Goal: Transaction & Acquisition: Purchase product/service

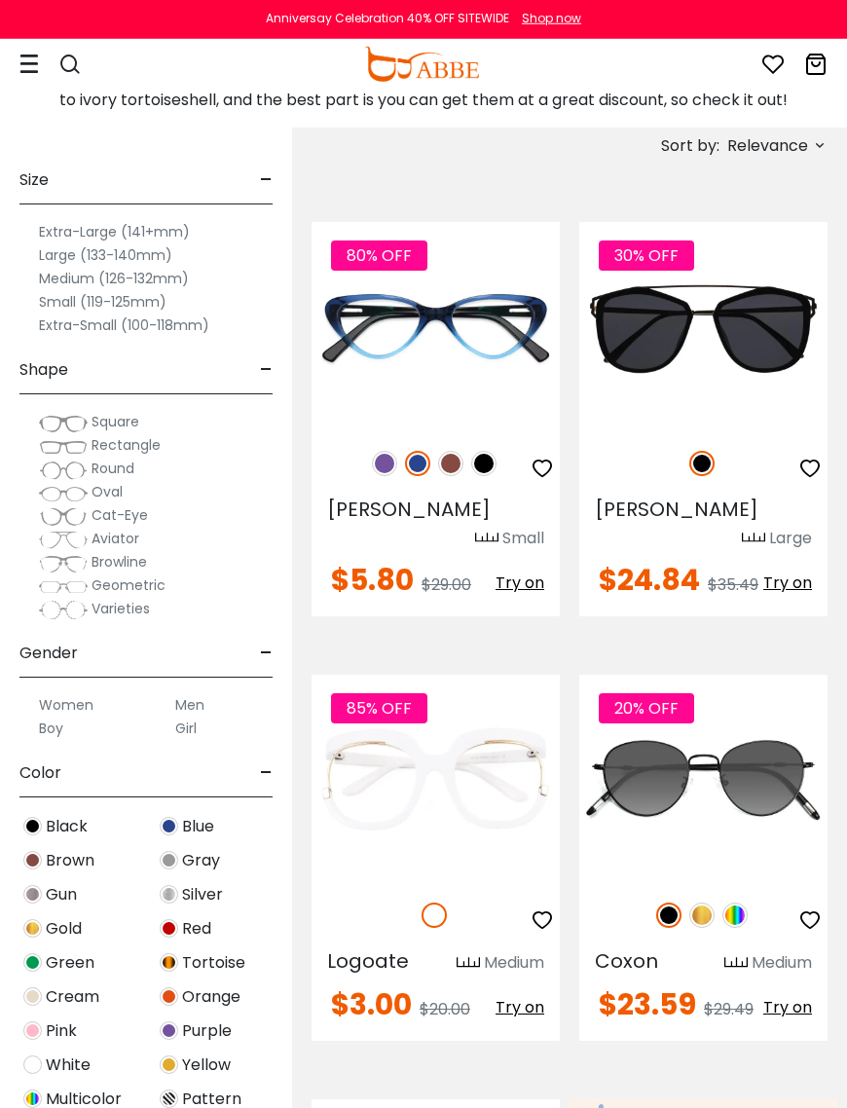
scroll to position [454, 0]
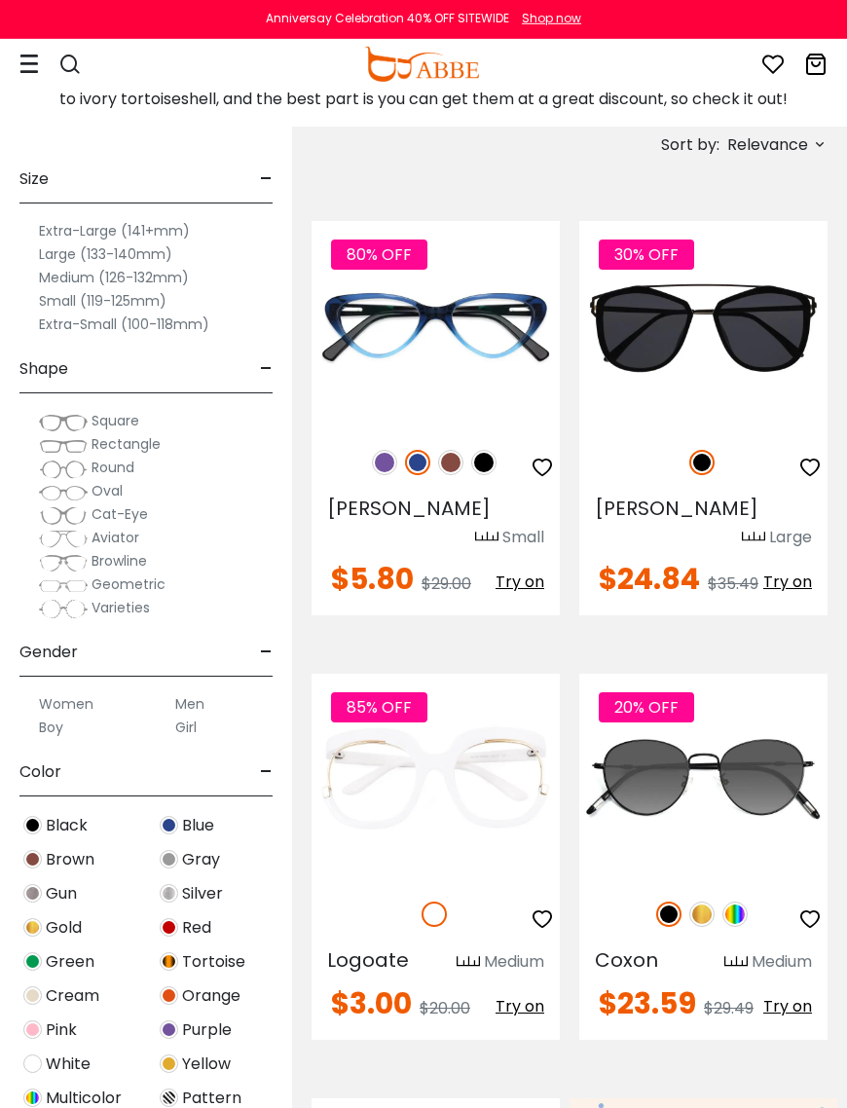
click at [112, 477] on span "Round" at bounding box center [113, 467] width 43 height 19
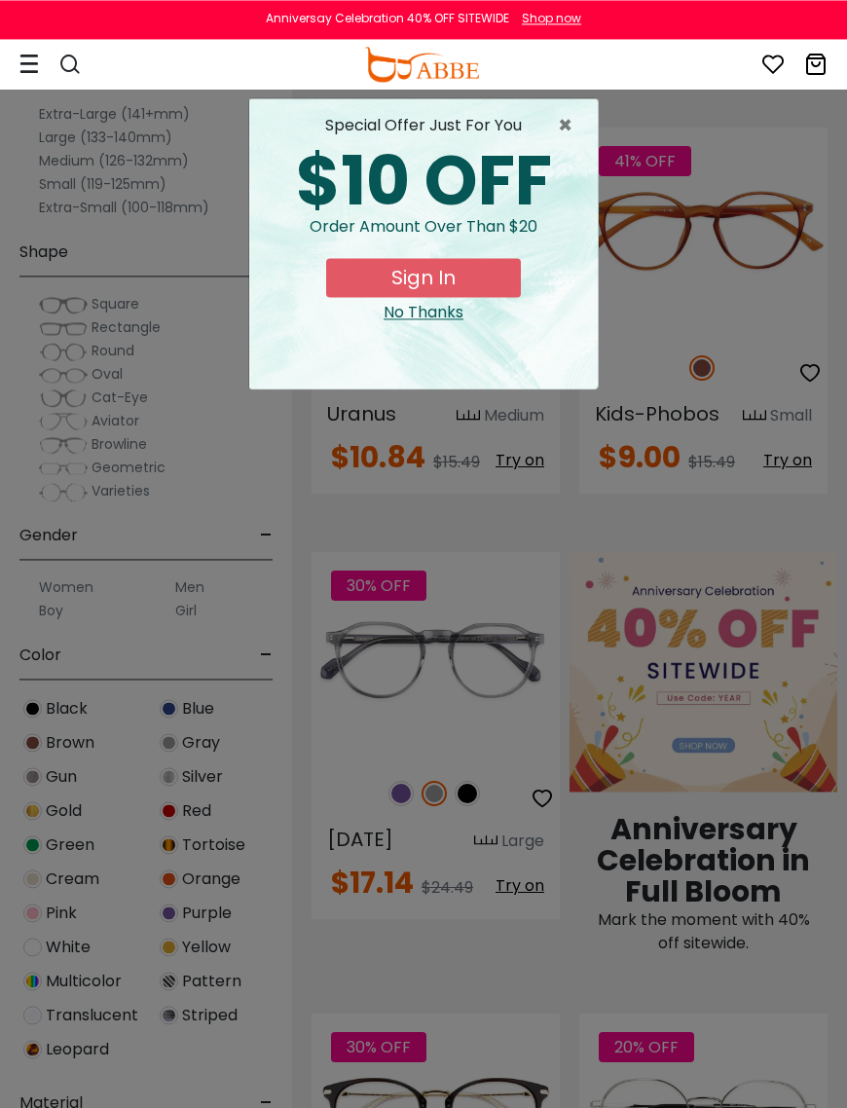
scroll to position [973, 0]
click at [431, 312] on div "No Thanks" at bounding box center [423, 312] width 317 height 23
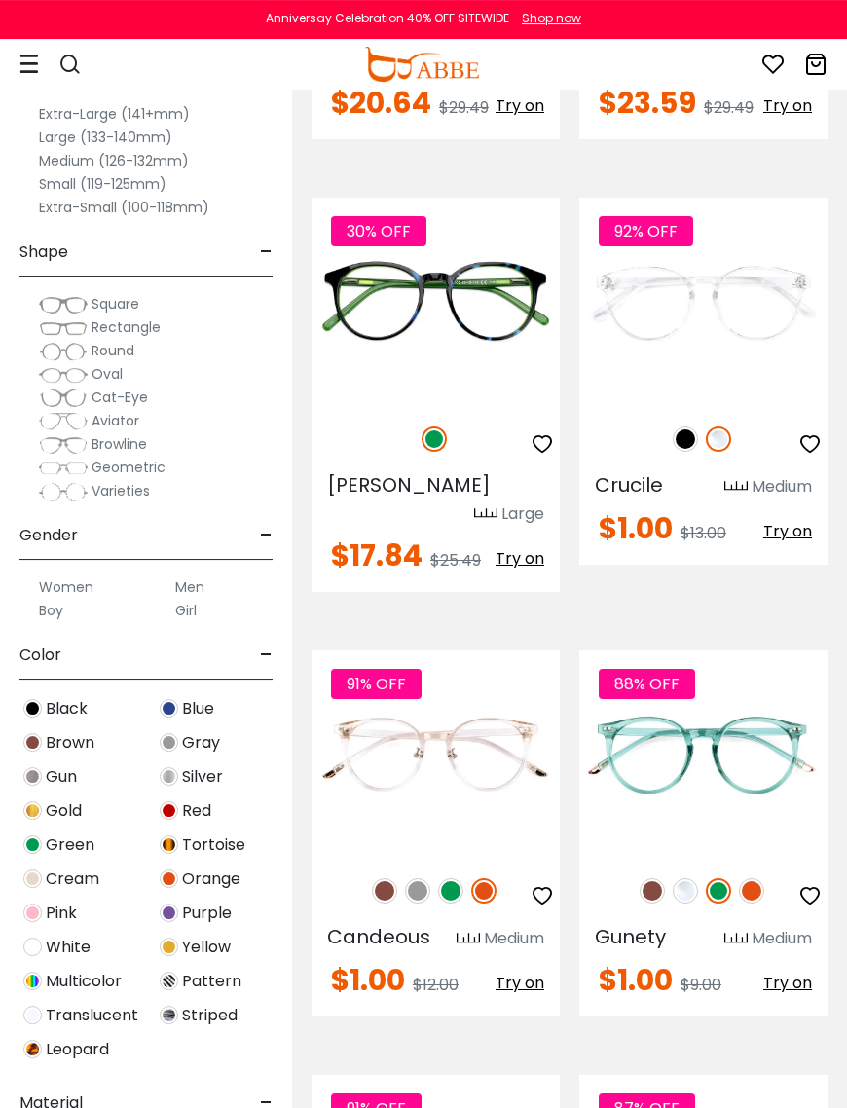
scroll to position [3940, 0]
click at [683, 440] on img at bounding box center [685, 438] width 25 height 25
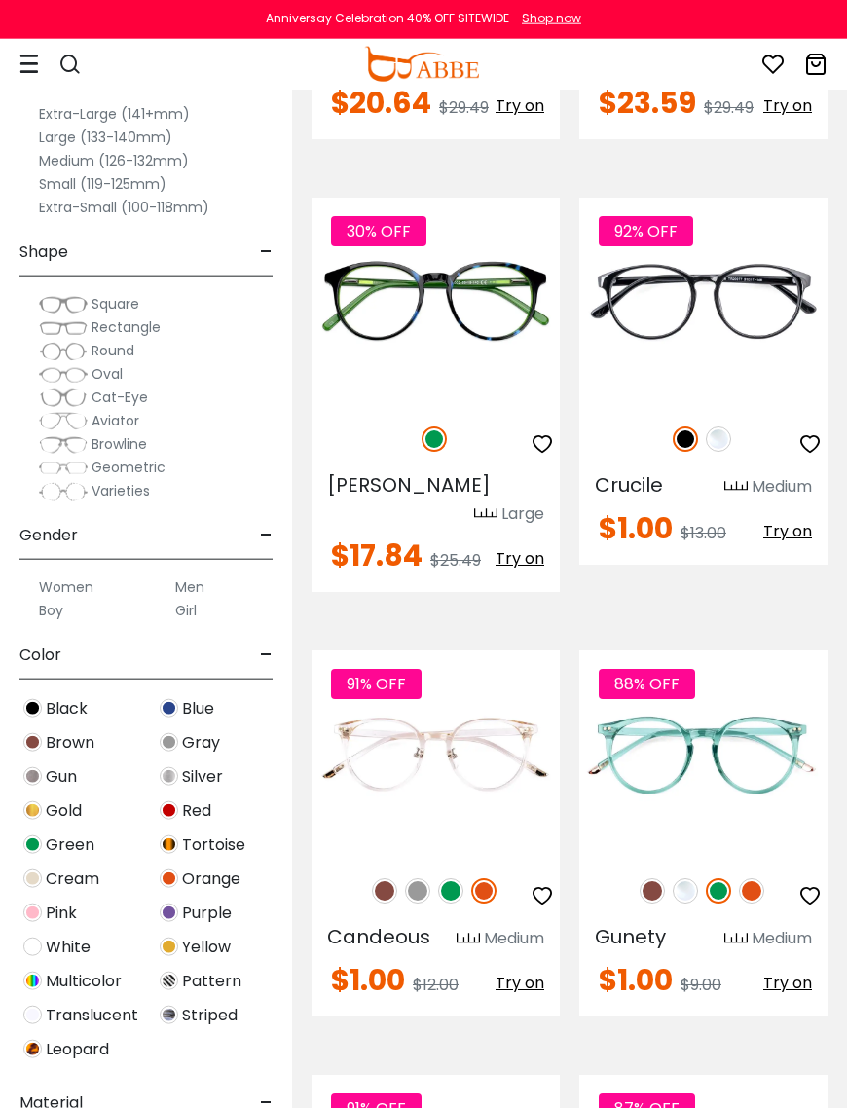
click at [449, 878] on img at bounding box center [450, 890] width 25 height 25
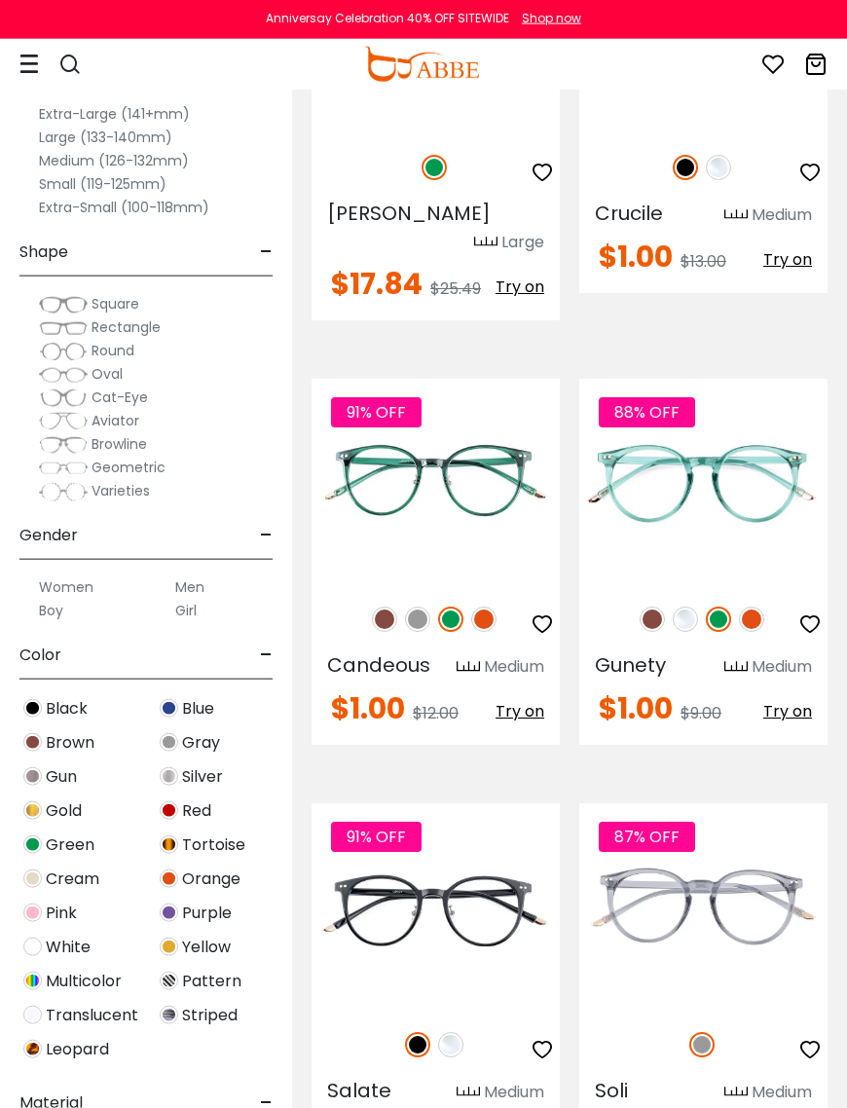
scroll to position [4212, 0]
click at [423, 651] on span "Candeous" at bounding box center [378, 664] width 103 height 27
click at [0, 0] on img at bounding box center [0, 0] width 0 height 0
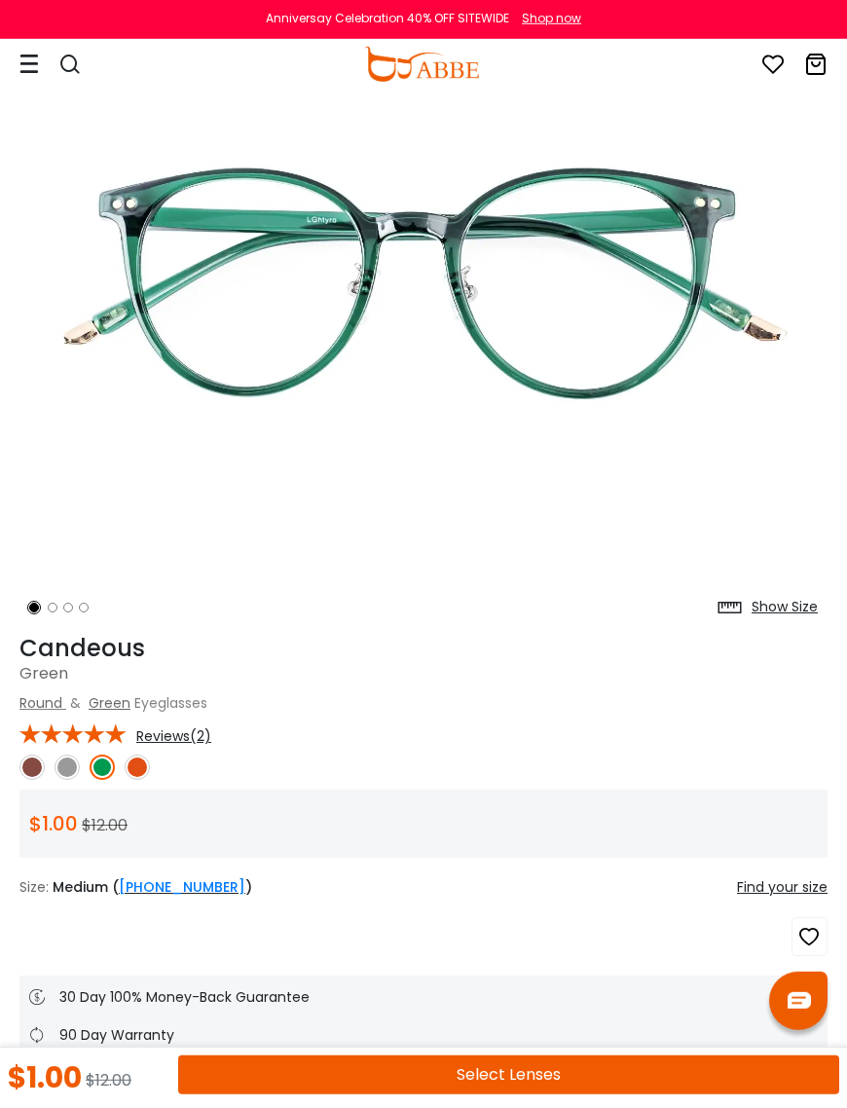
scroll to position [194, 0]
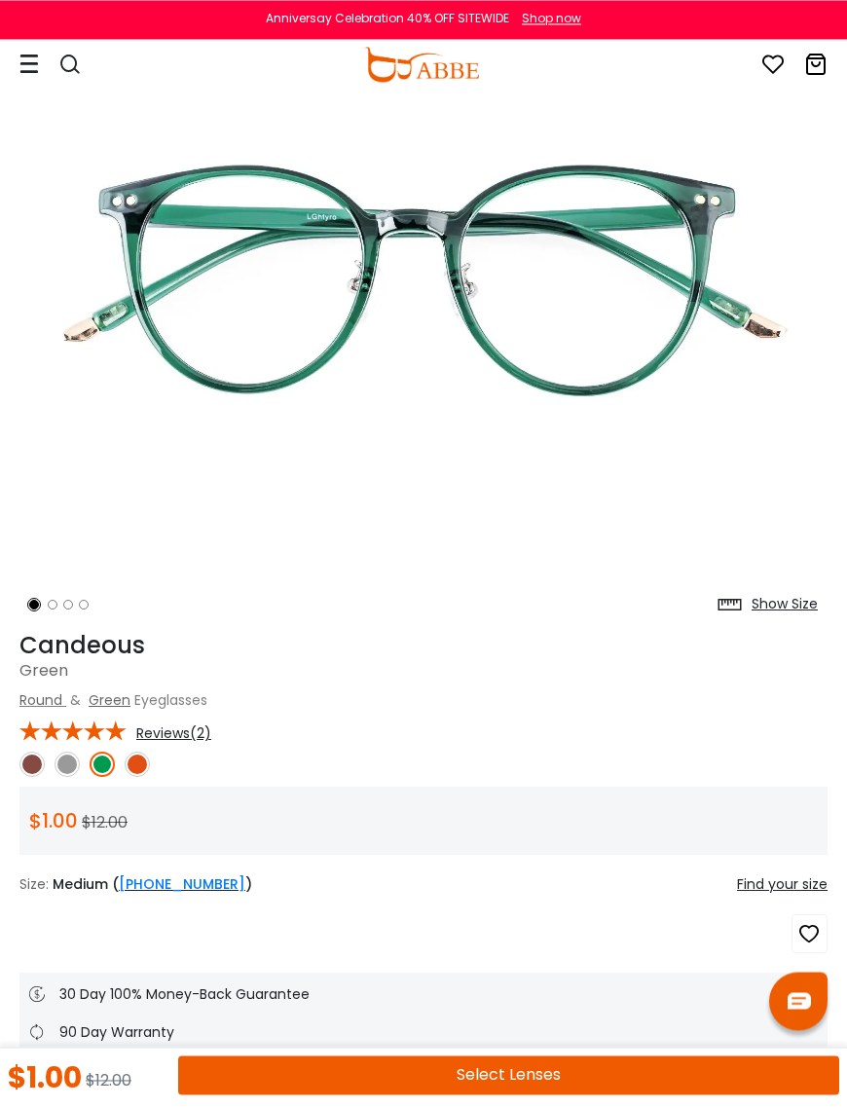
click at [785, 606] on div "Show Size" at bounding box center [785, 604] width 66 height 20
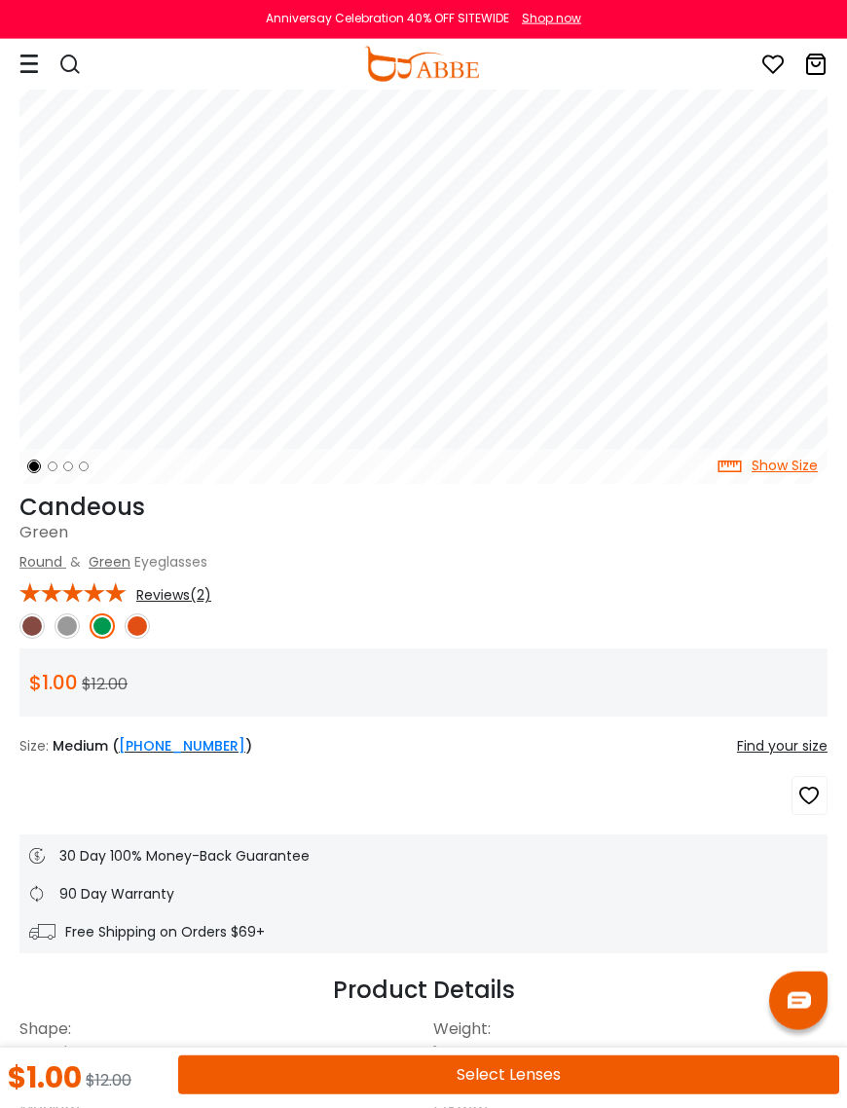
scroll to position [407, 0]
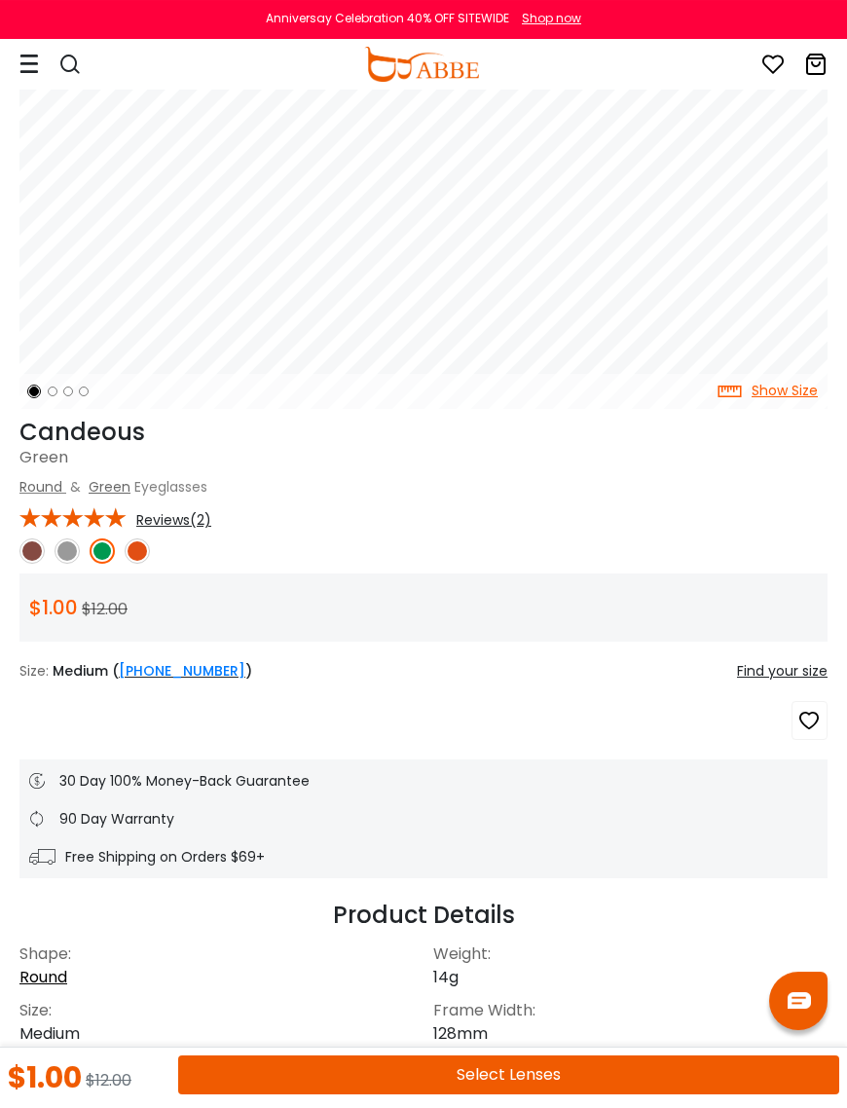
click at [558, 1076] on button "Select Lenses" at bounding box center [508, 1074] width 661 height 39
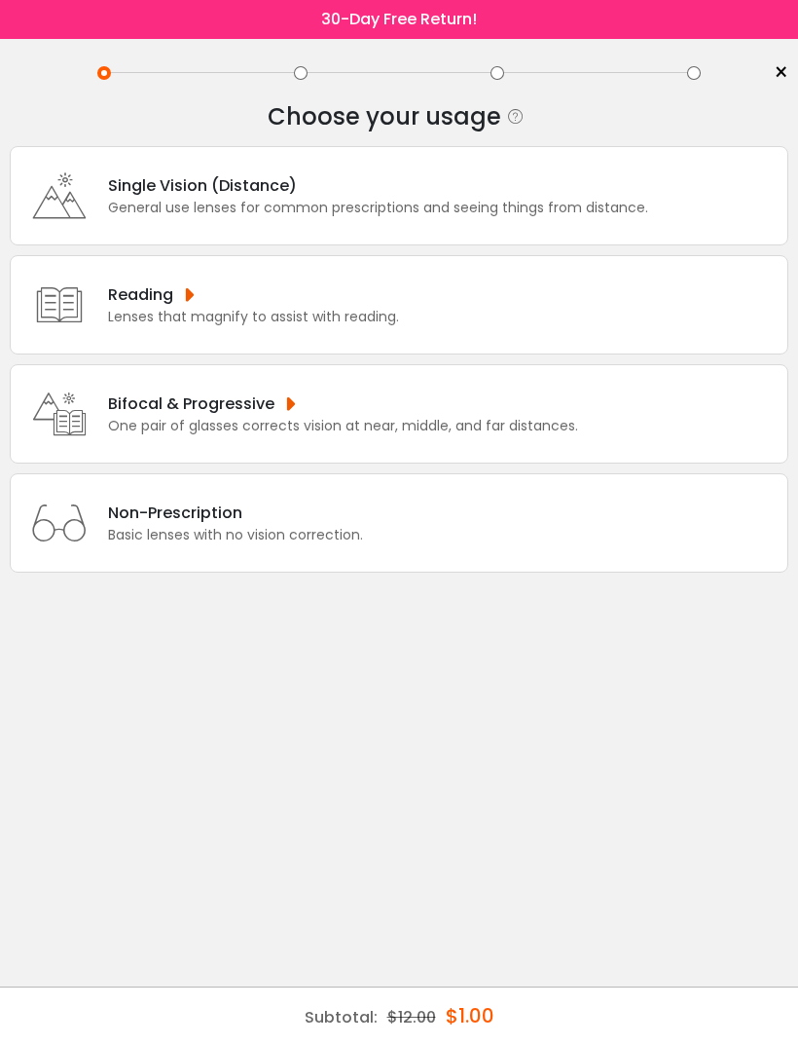
click at [486, 436] on div "One pair of glasses corrects vision at near, middle, and far distances." at bounding box center [343, 426] width 470 height 20
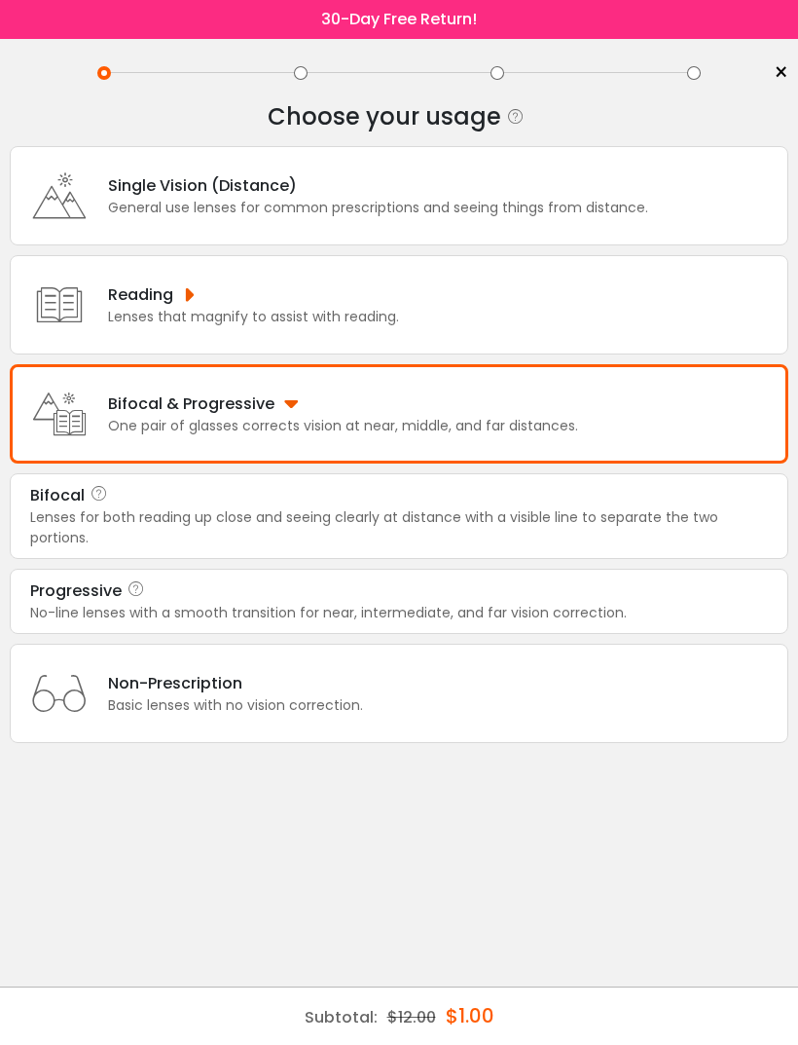
click at [376, 543] on div "Lenses for both reading up close and seeing clearly at distance with a visible …" at bounding box center [399, 527] width 738 height 41
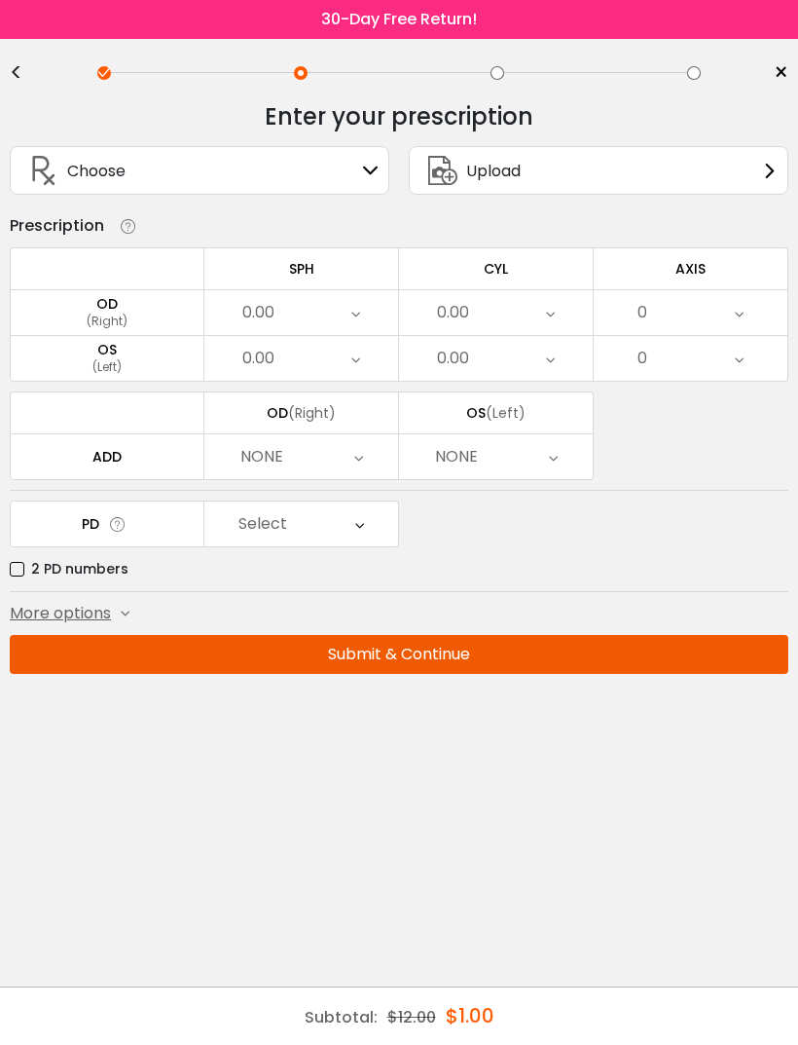
click at [152, 326] on div "(Right)" at bounding box center [107, 322] width 193 height 18
click at [102, 311] on div "OD" at bounding box center [107, 304] width 193 height 18
click at [368, 173] on icon at bounding box center [371, 171] width 16 height 16
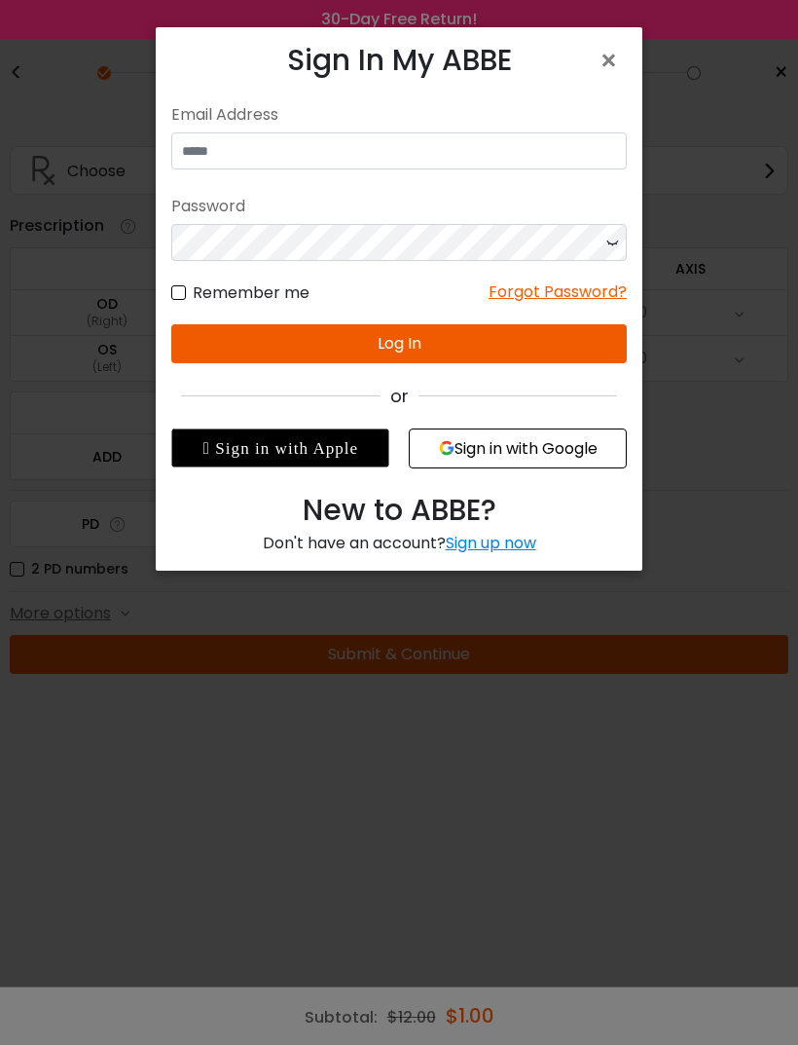
click at [604, 51] on span "×" at bounding box center [613, 61] width 28 height 42
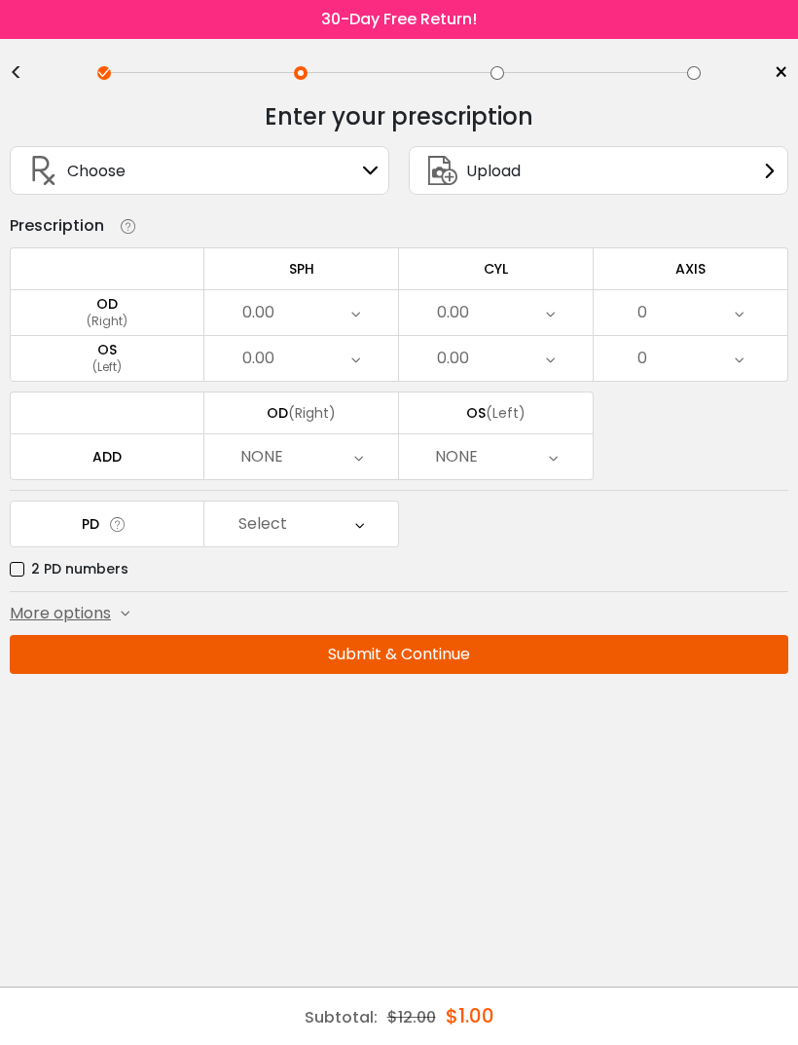
click at [107, 313] on div "OD" at bounding box center [107, 304] width 193 height 18
click at [112, 371] on div "(Left)" at bounding box center [107, 367] width 193 height 18
click at [366, 178] on icon at bounding box center [371, 171] width 16 height 16
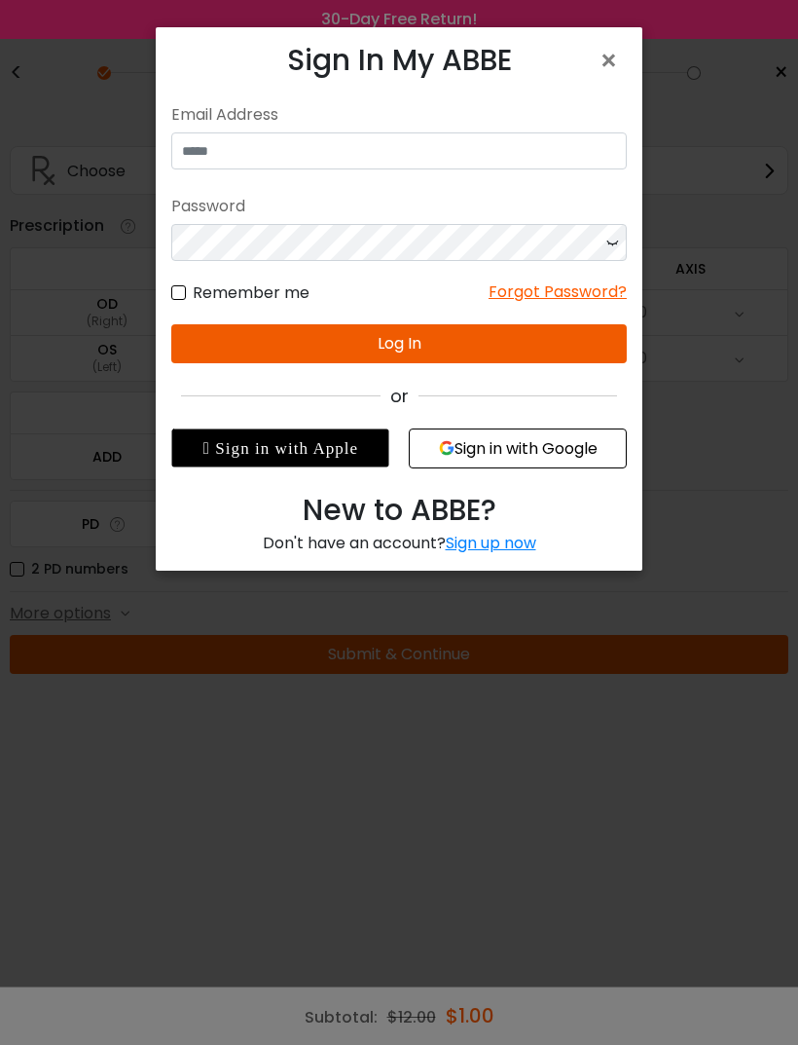
click at [504, 542] on div "Sign up now" at bounding box center [491, 543] width 91 height 22
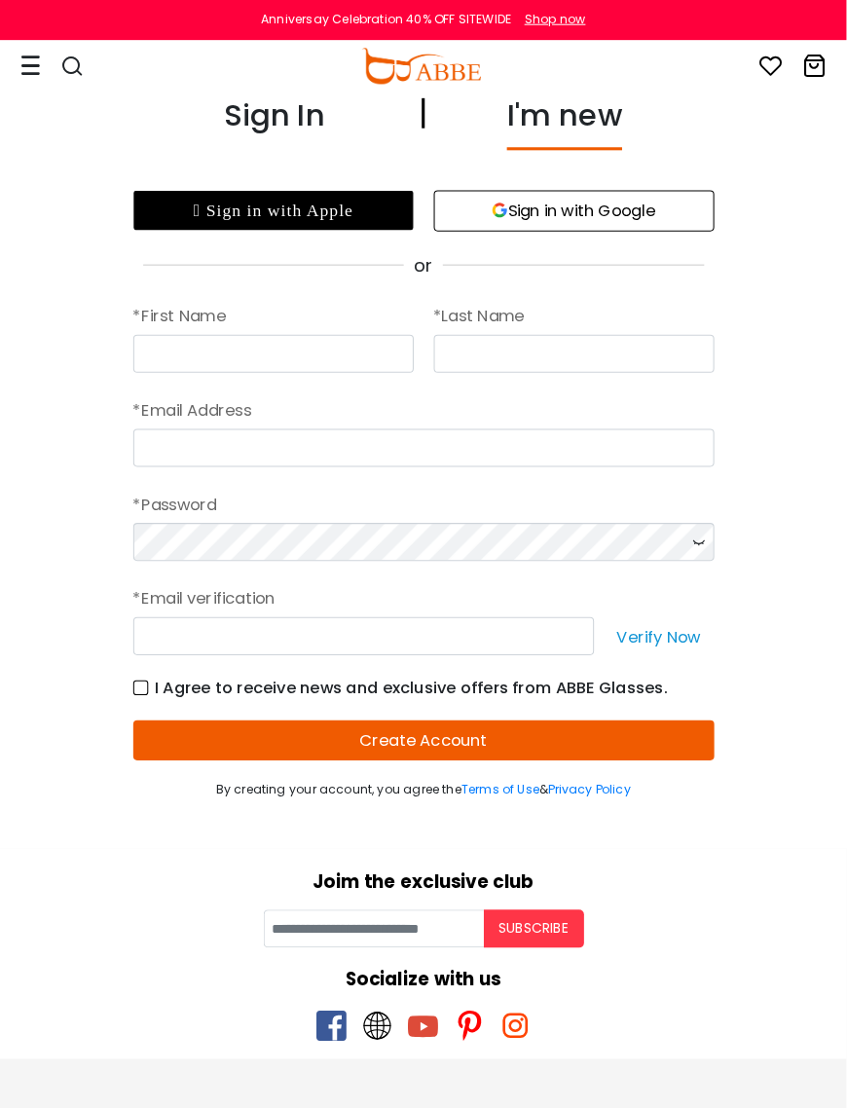
scroll to position [3, 0]
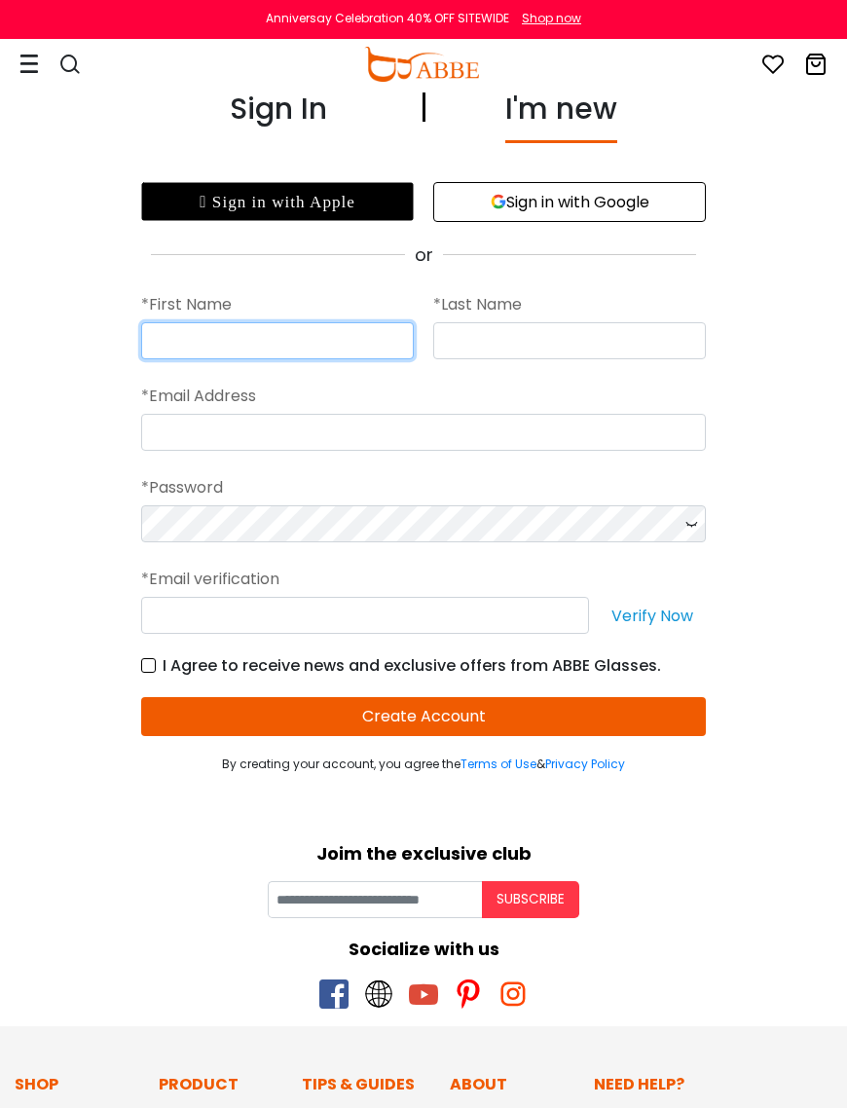
click at [338, 338] on input "text" at bounding box center [277, 340] width 273 height 37
type input "*****"
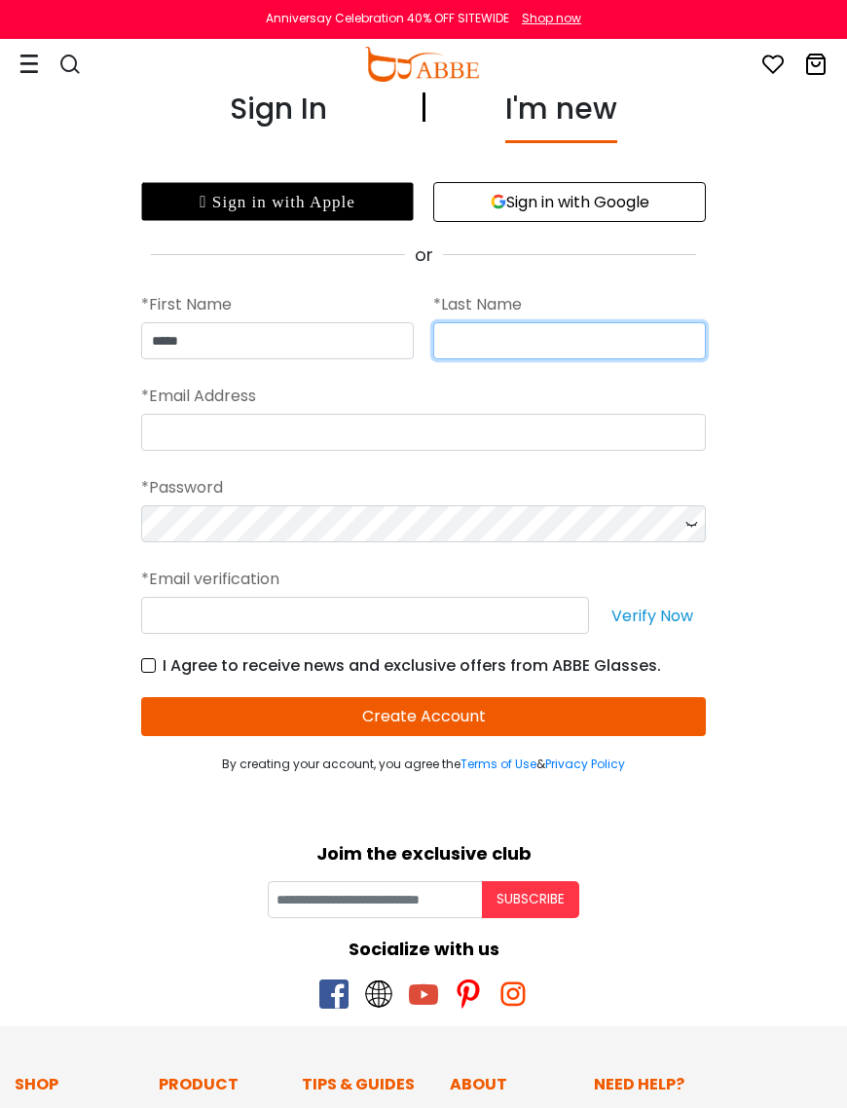
type input "********"
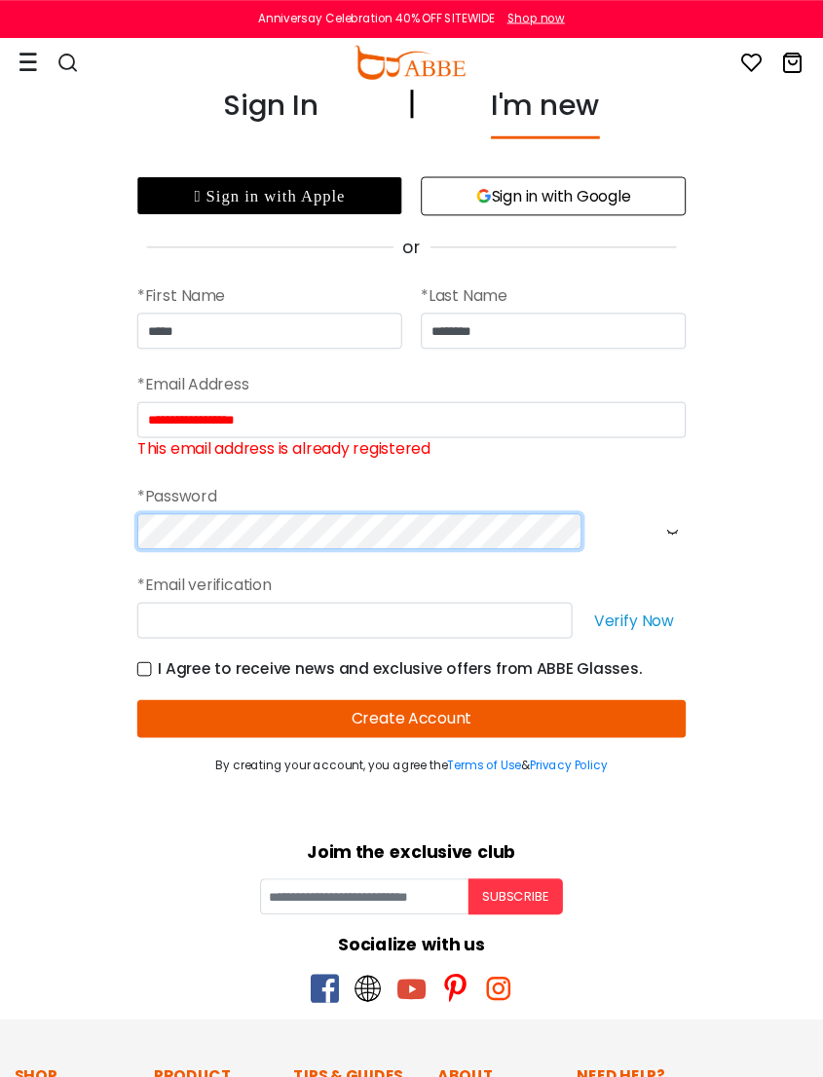
scroll to position [0, 0]
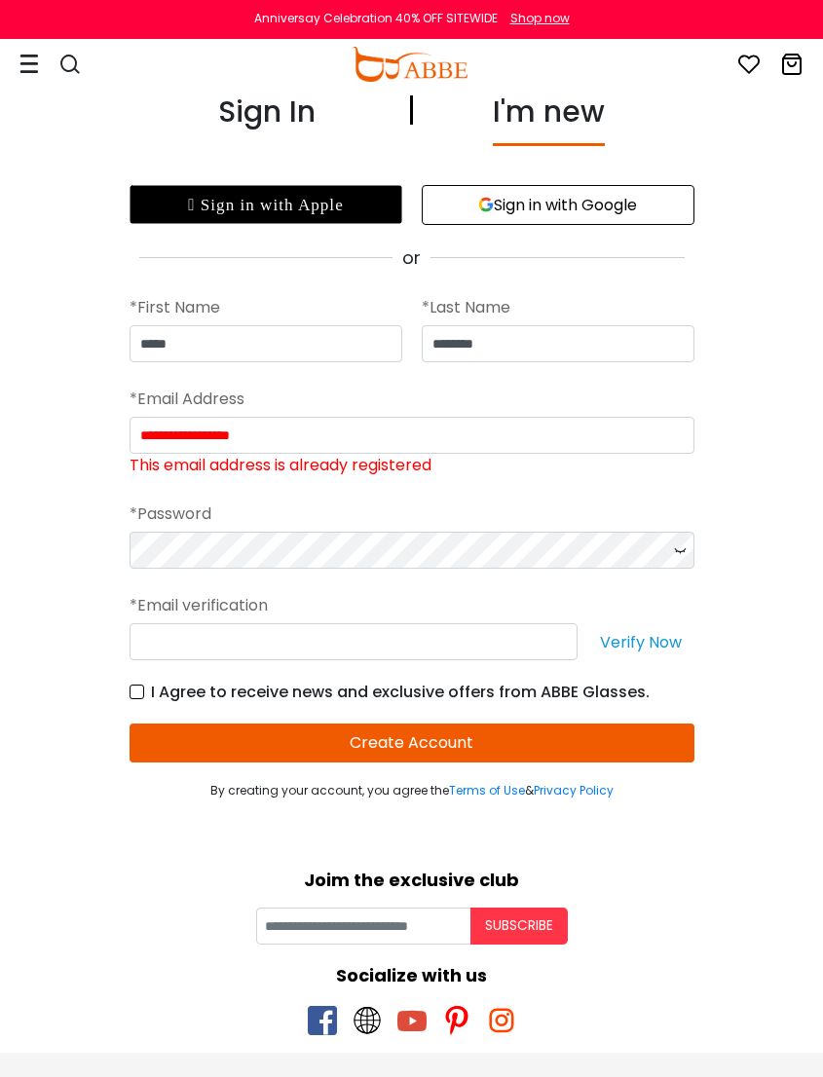
click at [685, 548] on icon at bounding box center [679, 550] width 19 height 37
click at [685, 552] on icon at bounding box center [679, 550] width 19 height 37
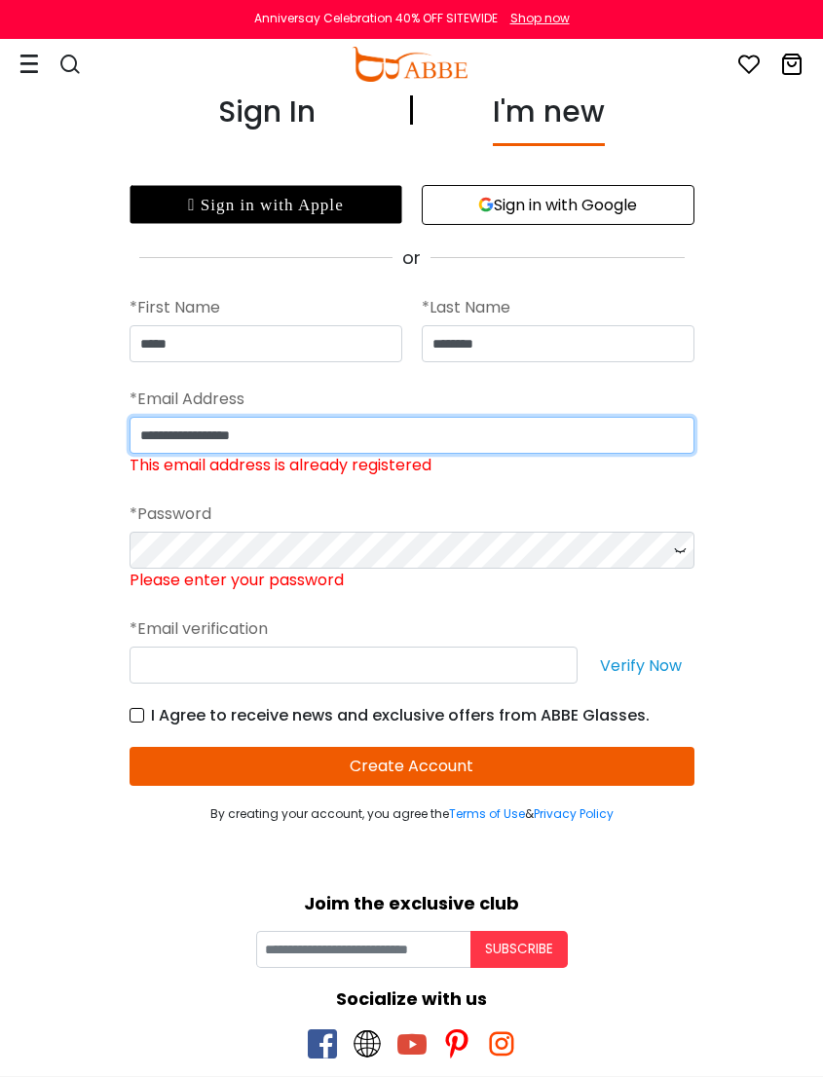
click at [379, 439] on input "**********" at bounding box center [411, 435] width 565 height 37
type input "*"
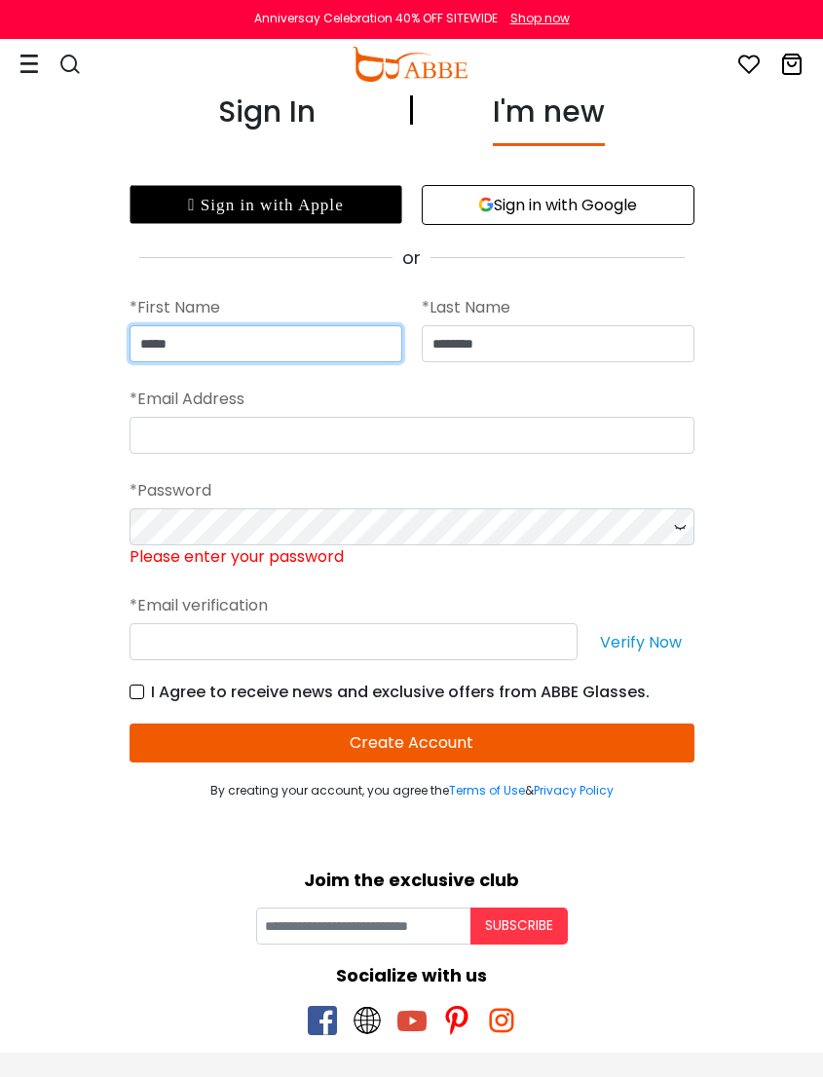
click at [309, 339] on input "*****" at bounding box center [265, 343] width 273 height 37
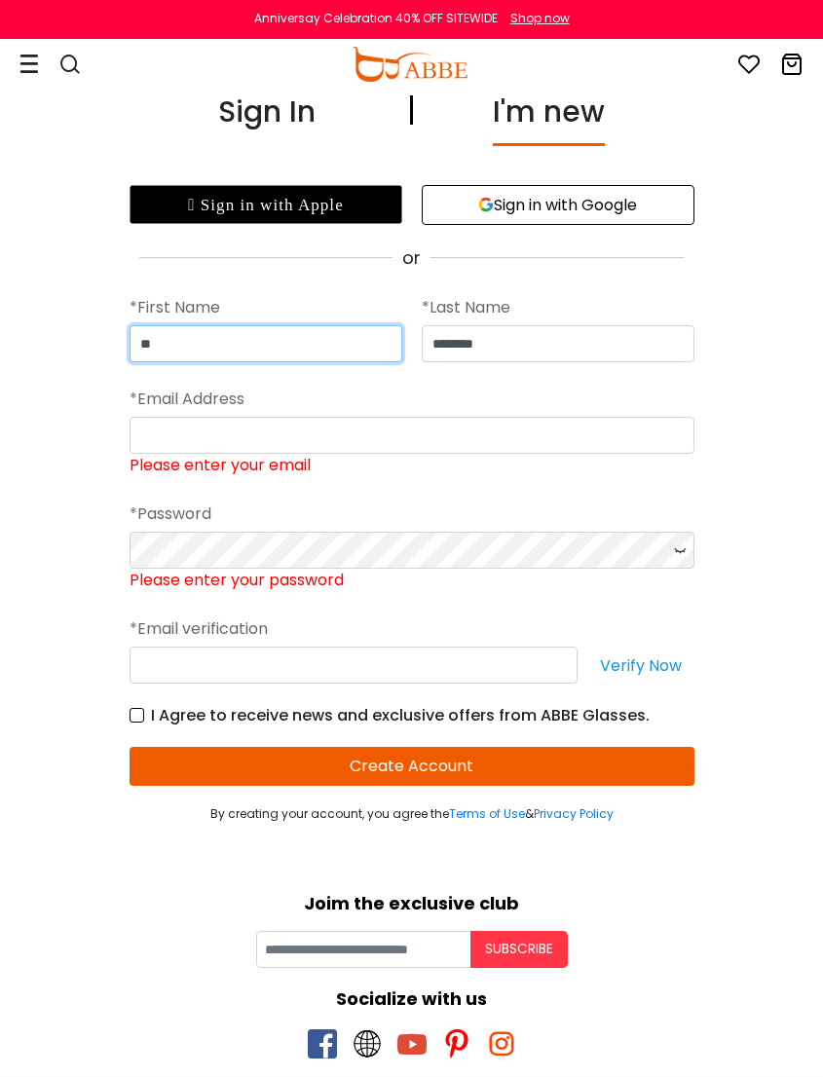
type input "*"
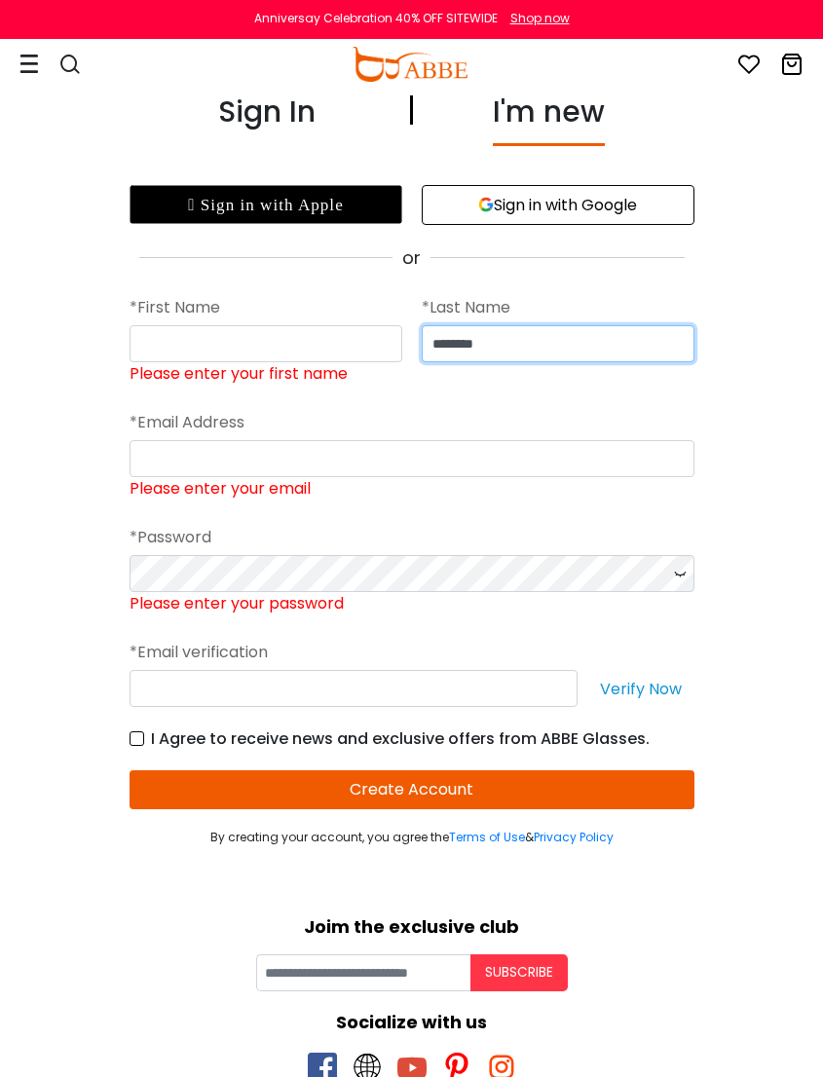
click at [546, 341] on input "********" at bounding box center [558, 343] width 273 height 37
type input "*"
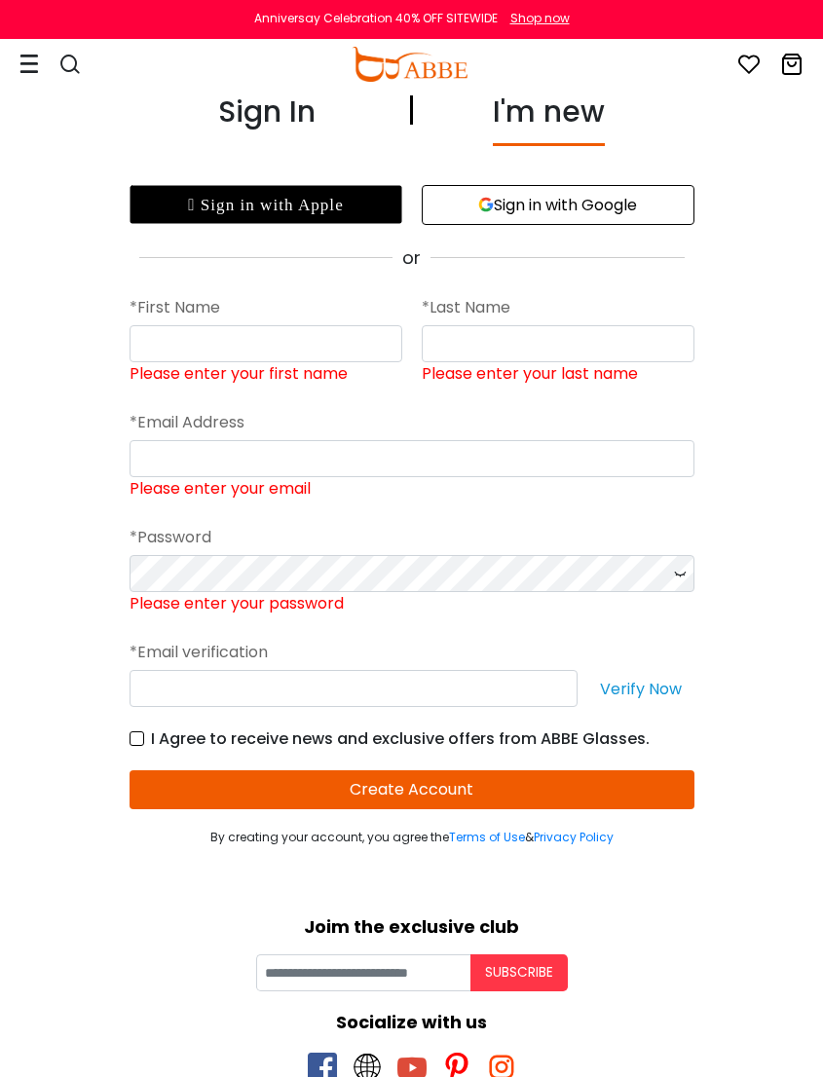
click at [274, 209] on div " Sign in with Apple" at bounding box center [265, 204] width 273 height 39
click at [285, 120] on div "Sign In" at bounding box center [266, 118] width 97 height 56
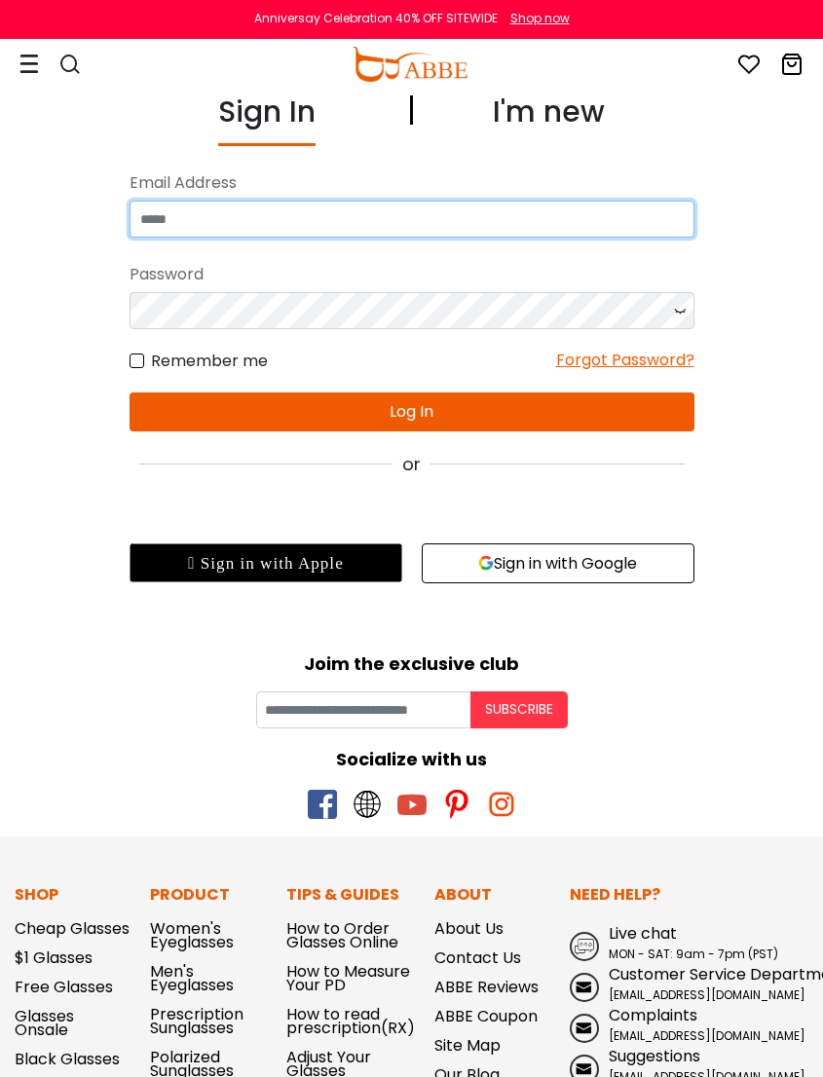
click at [238, 218] on input "email" at bounding box center [411, 219] width 565 height 37
type input "**********"
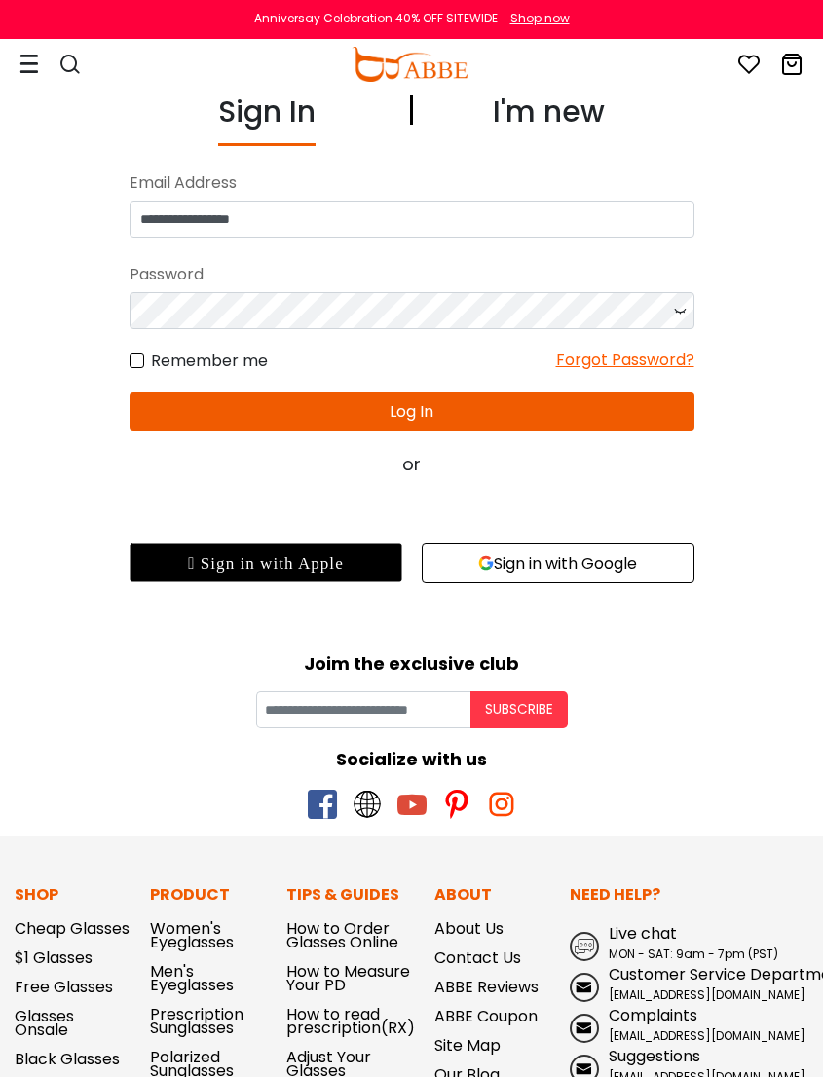
click at [685, 315] on icon at bounding box center [679, 310] width 19 height 37
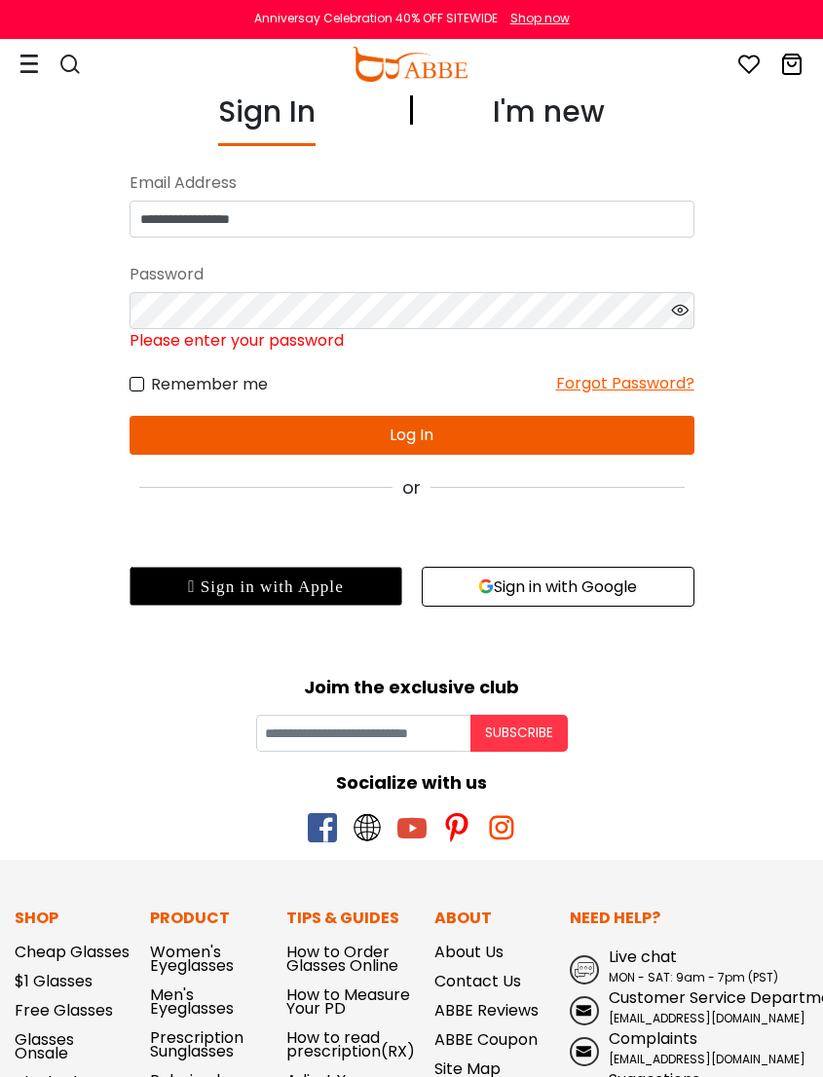
click at [648, 385] on div "Forgot Password?" at bounding box center [625, 384] width 138 height 24
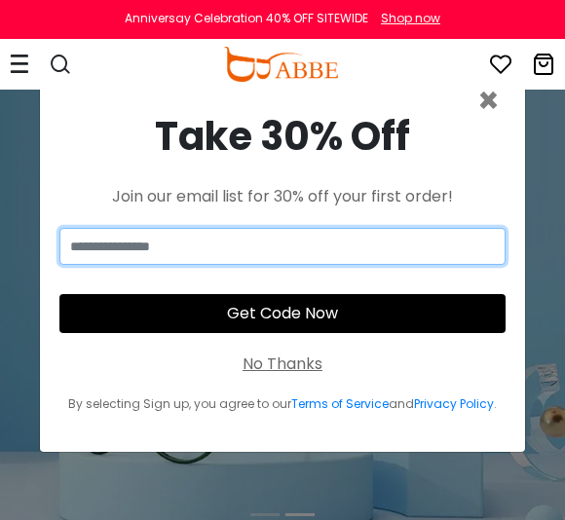
click at [153, 249] on input "email" at bounding box center [282, 246] width 446 height 37
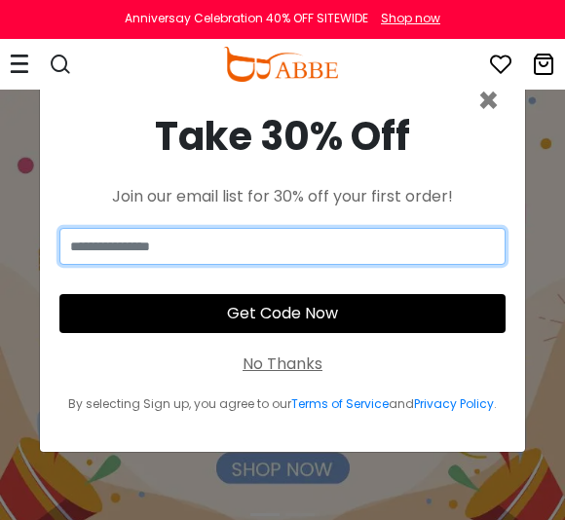
type input "**********"
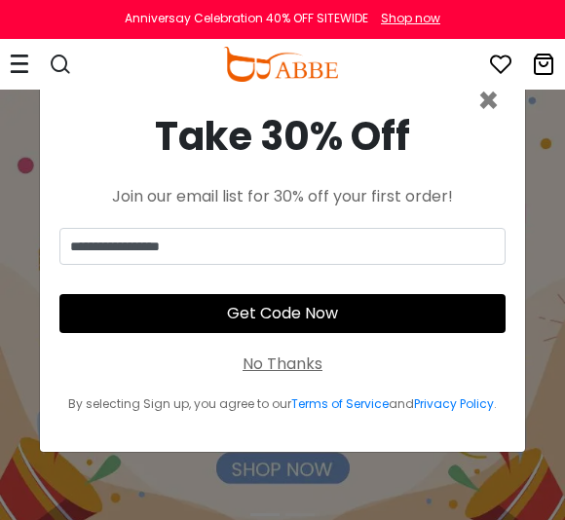
click at [291, 310] on button "Get Code Now" at bounding box center [282, 313] width 446 height 39
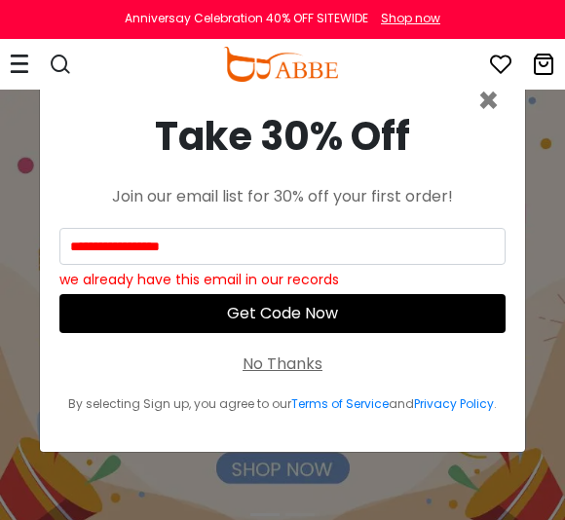
click at [295, 360] on div "No Thanks" at bounding box center [282, 363] width 80 height 23
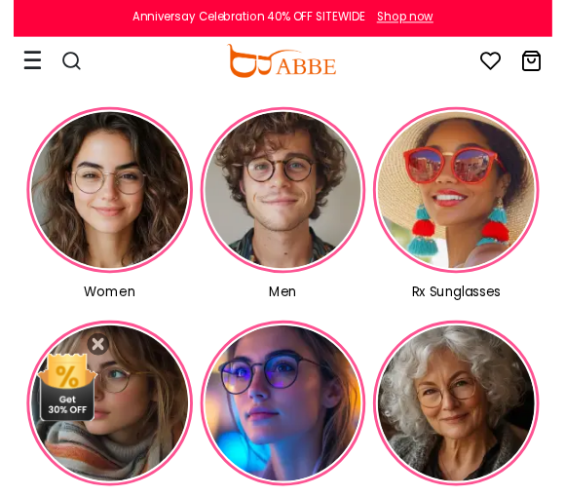
scroll to position [541, 0]
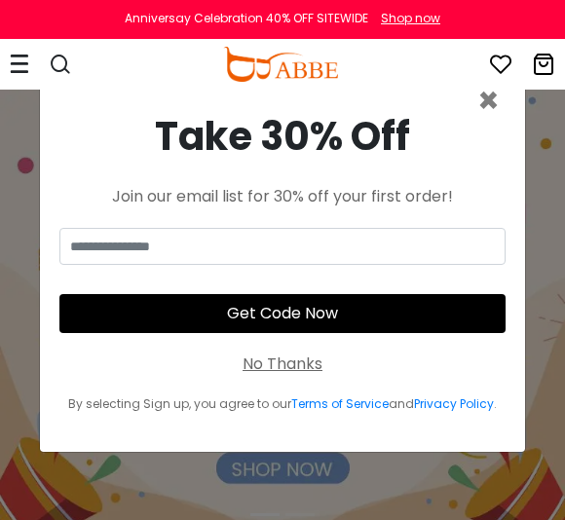
click at [305, 369] on div "No Thanks" at bounding box center [282, 363] width 80 height 23
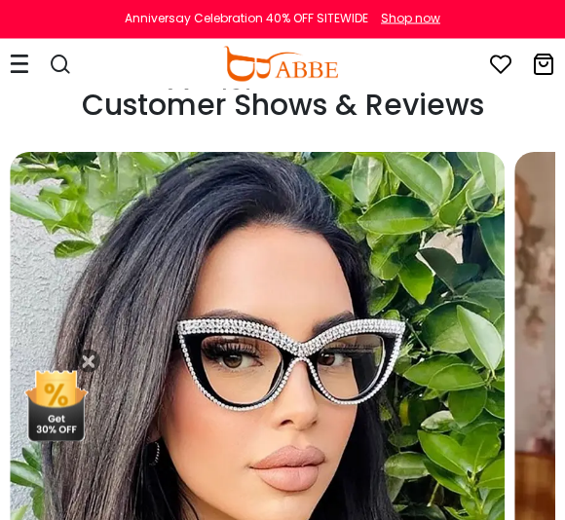
scroll to position [5427, 0]
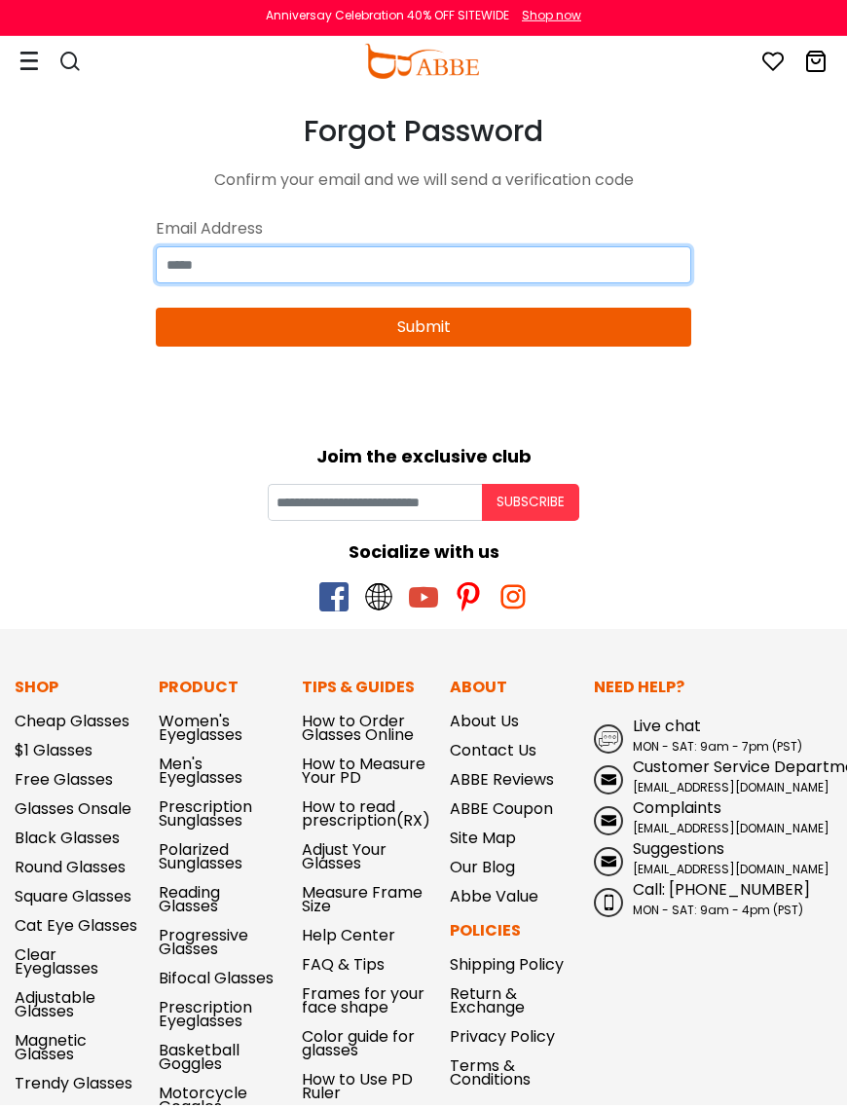
type input "**********"
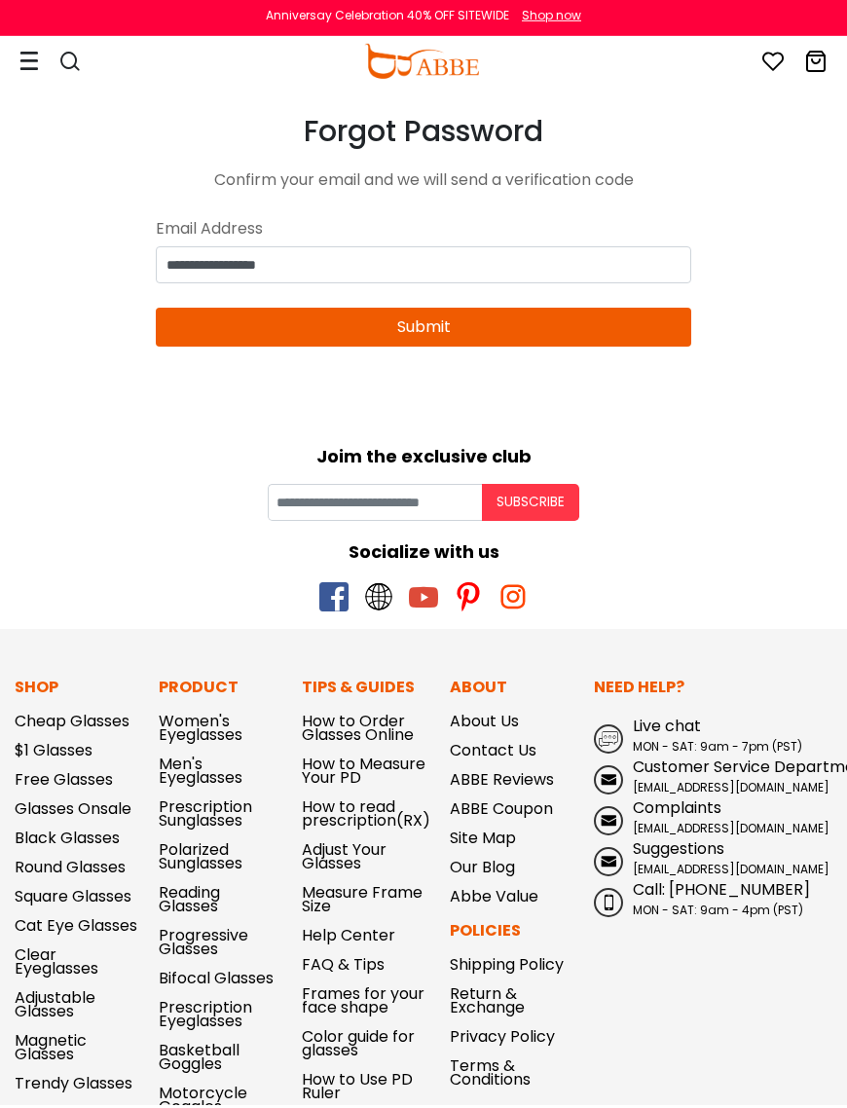
scroll to position [3, 0]
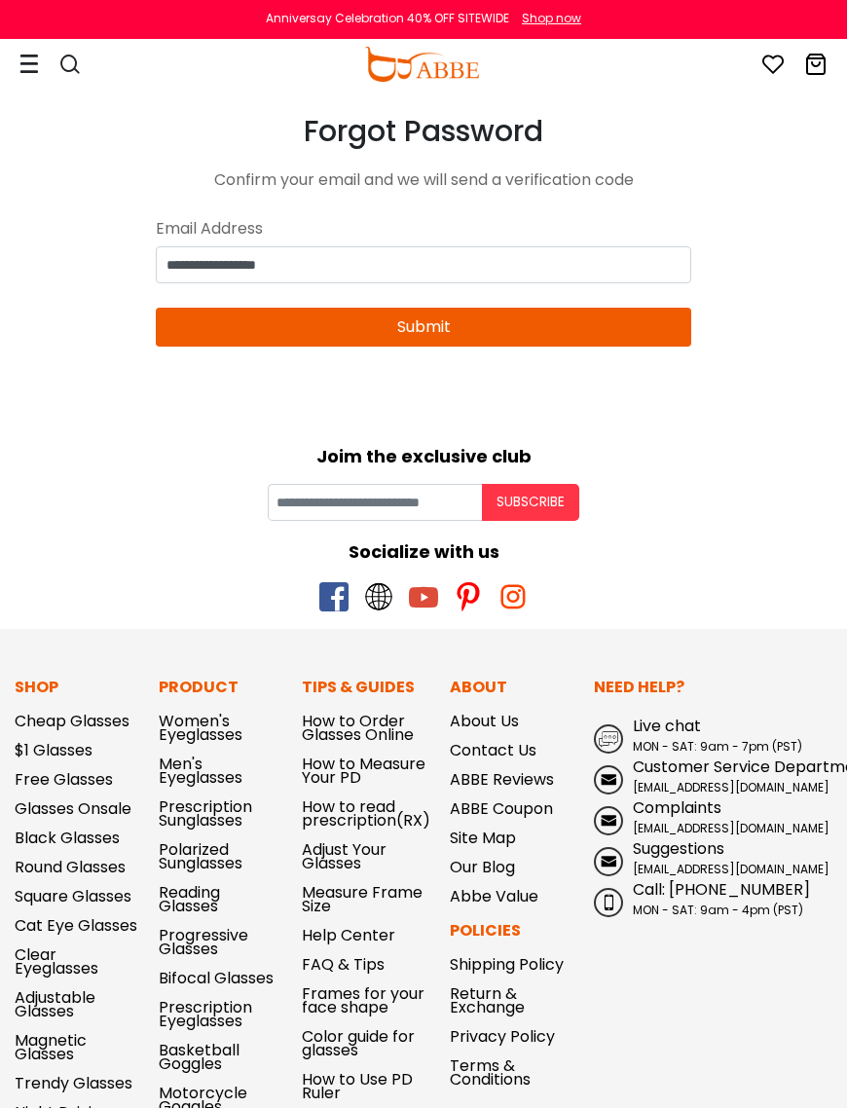
click at [425, 337] on button "Submit" at bounding box center [423, 327] width 535 height 39
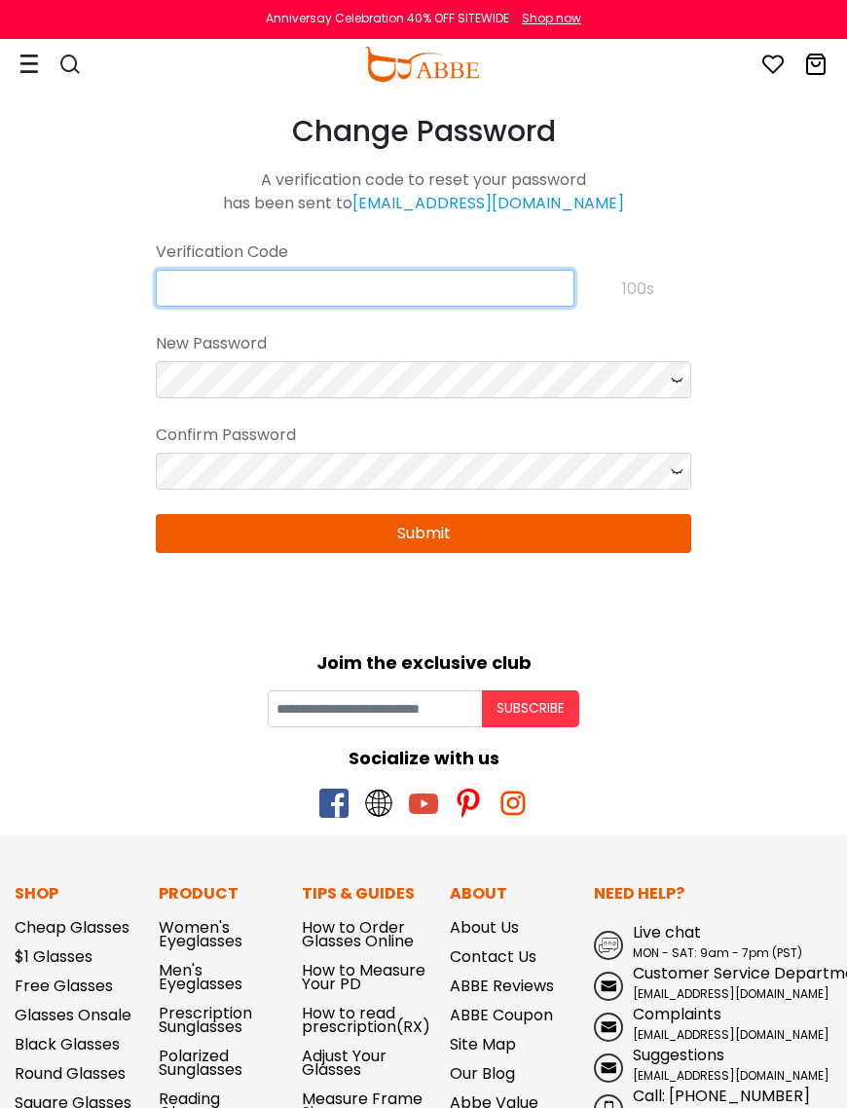
click at [193, 281] on input "text" at bounding box center [365, 288] width 419 height 37
type input "**********"
click at [416, 548] on button "Submit" at bounding box center [423, 533] width 535 height 39
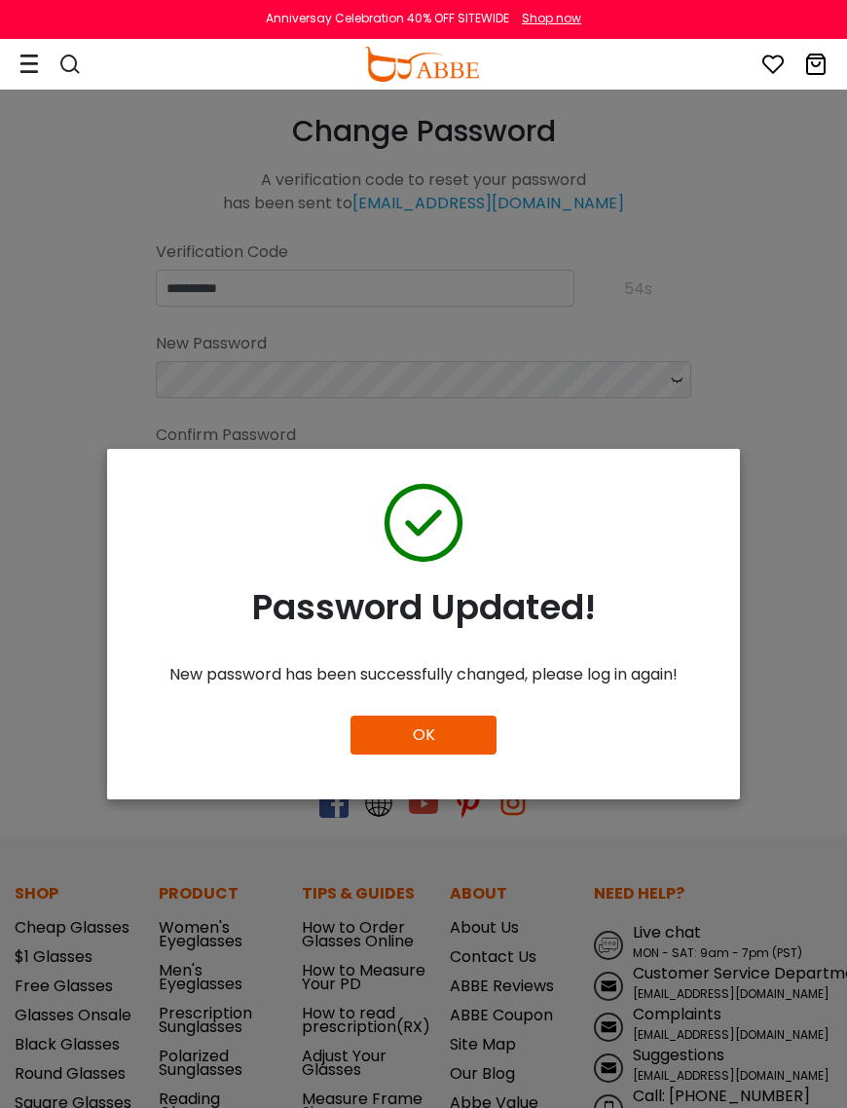
click at [427, 755] on button "OK" at bounding box center [424, 735] width 146 height 39
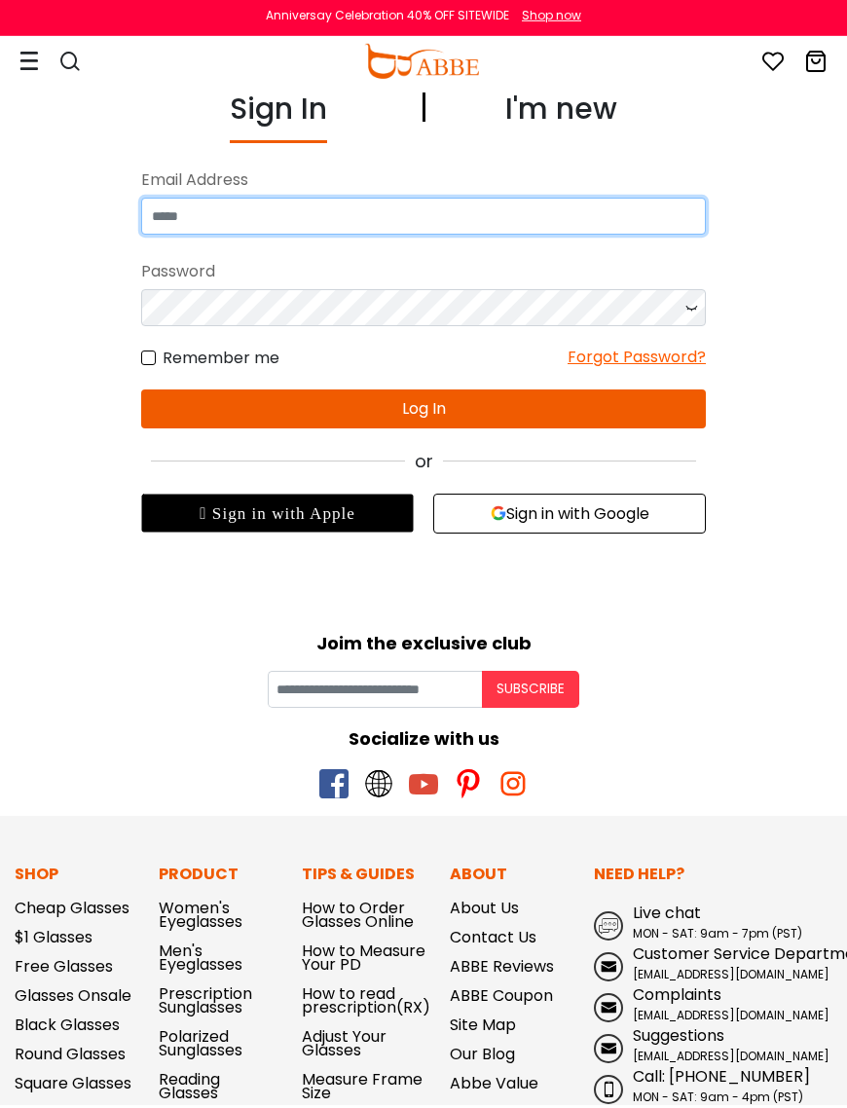
type input "**********"
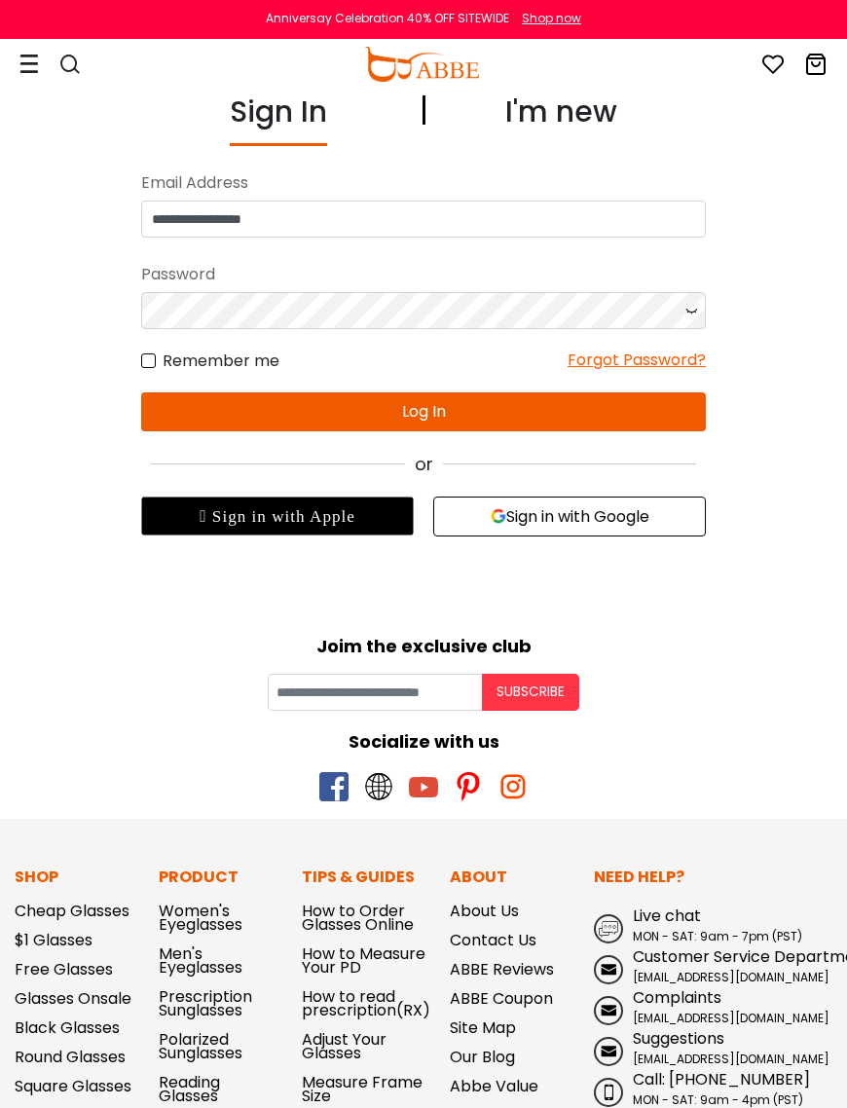
click at [418, 418] on button "Log In" at bounding box center [423, 411] width 565 height 39
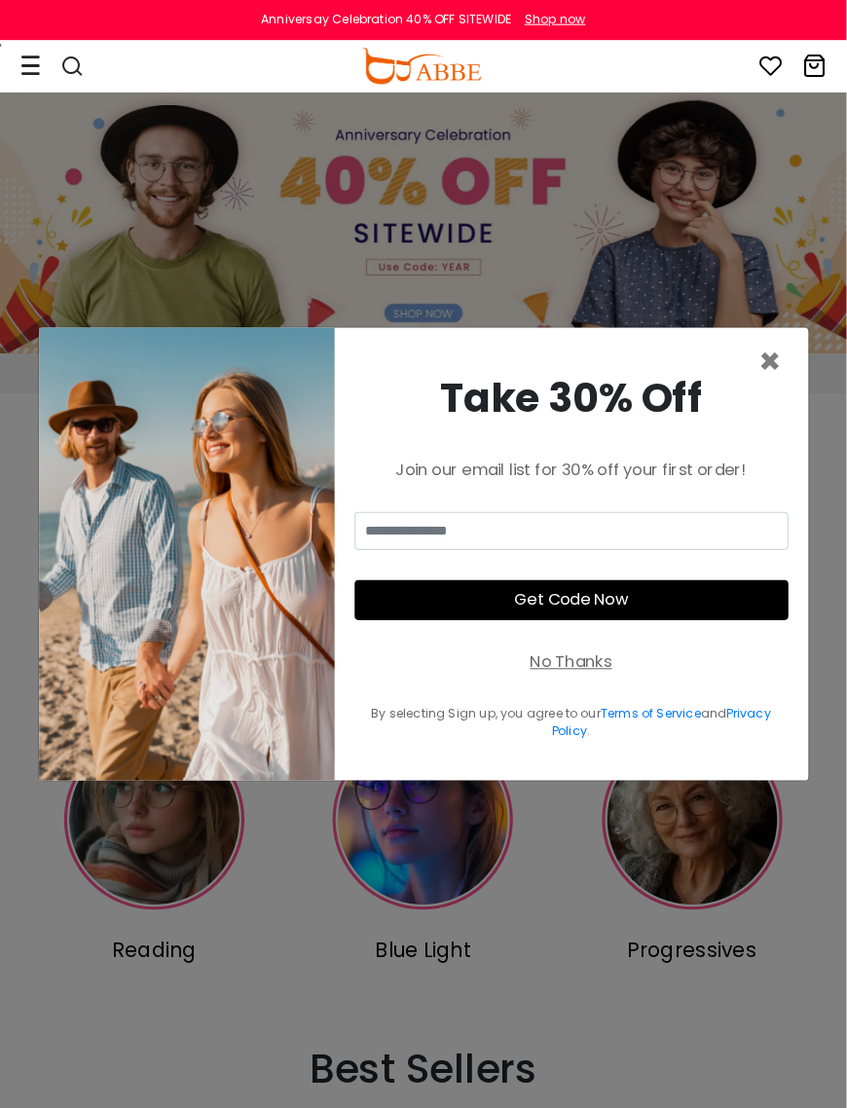
scroll to position [6, 0]
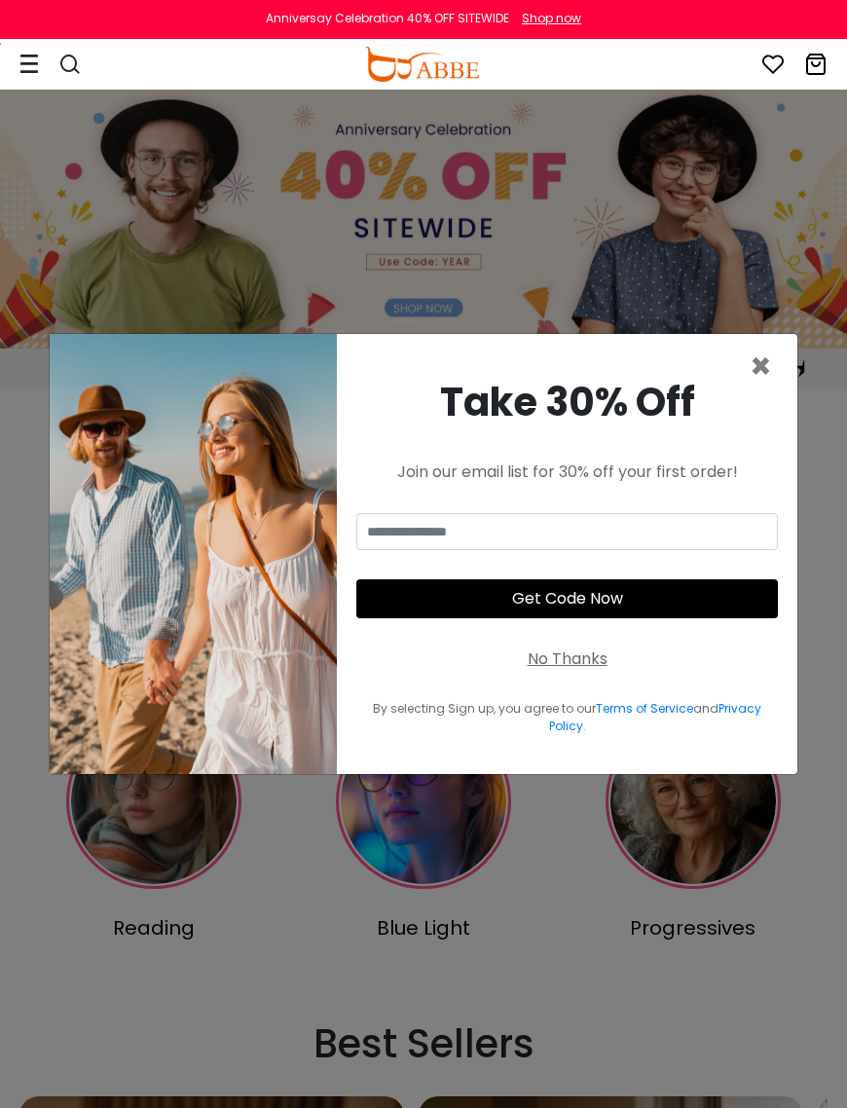
click at [766, 391] on span "×" at bounding box center [761, 367] width 22 height 50
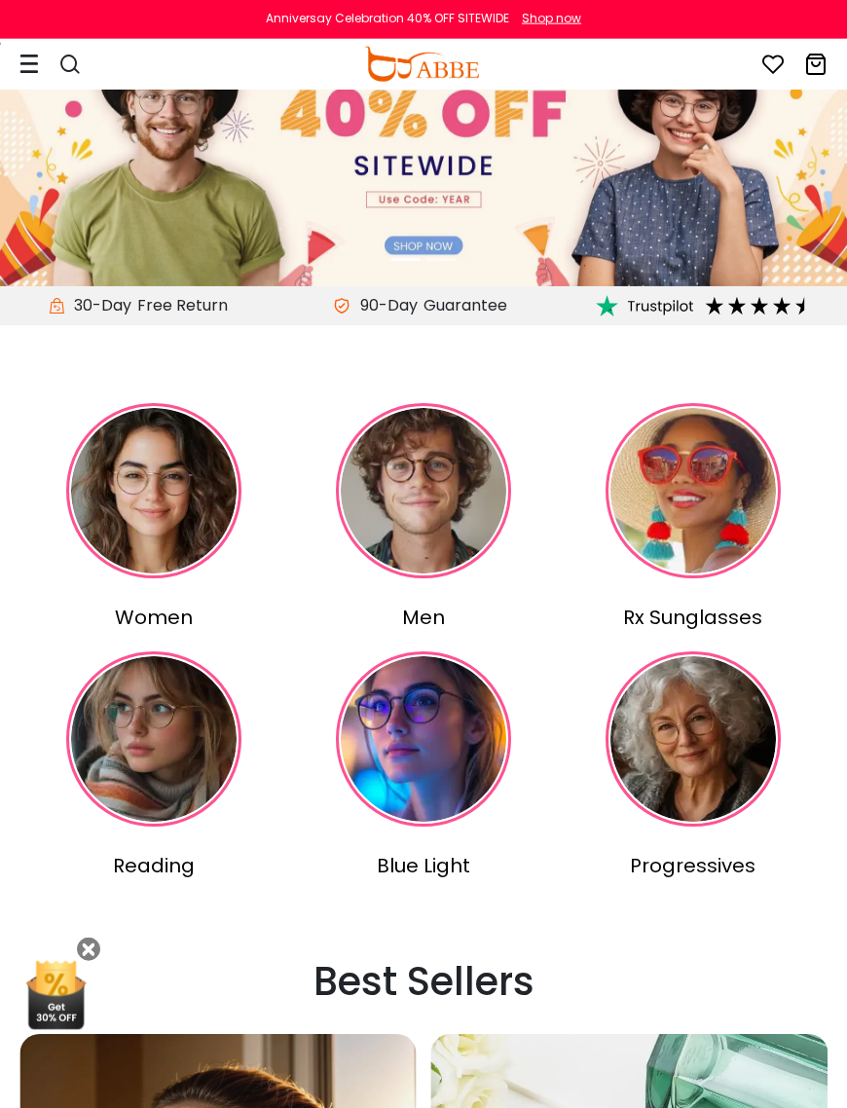
scroll to position [0, 0]
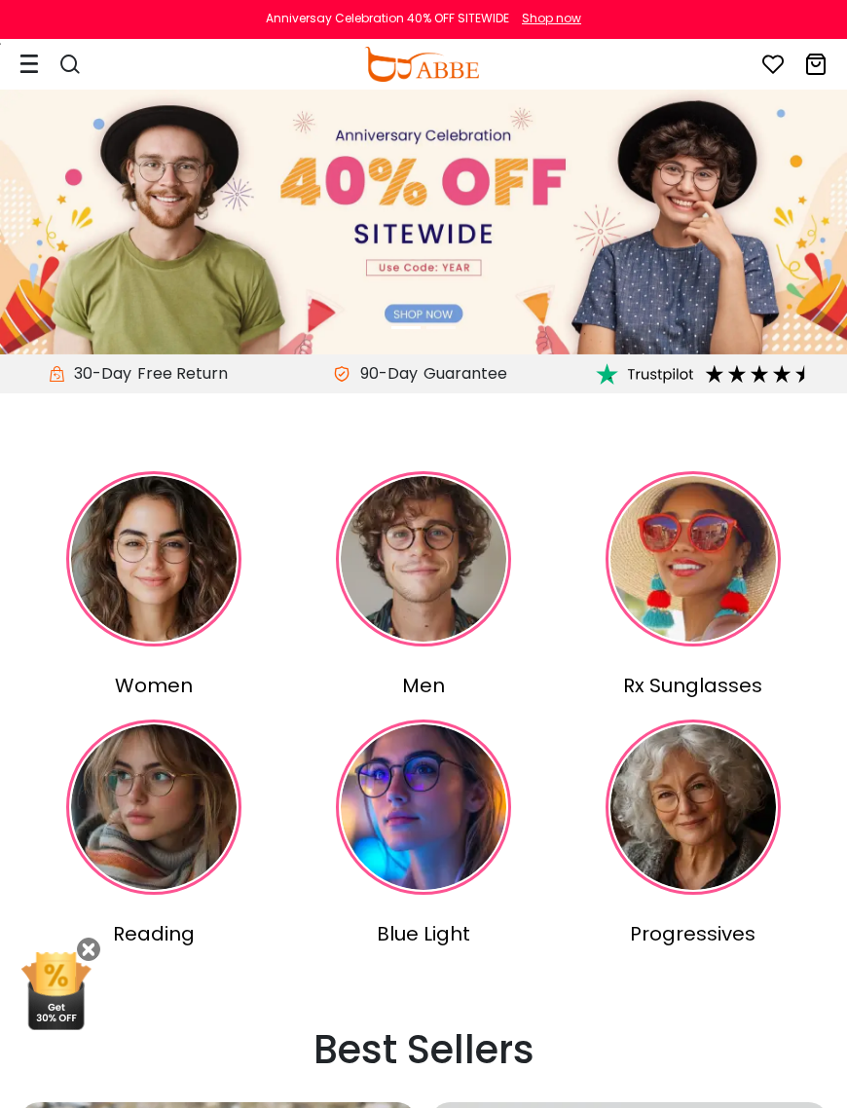
click at [85, 936] on div "Reading" at bounding box center [154, 933] width 262 height 29
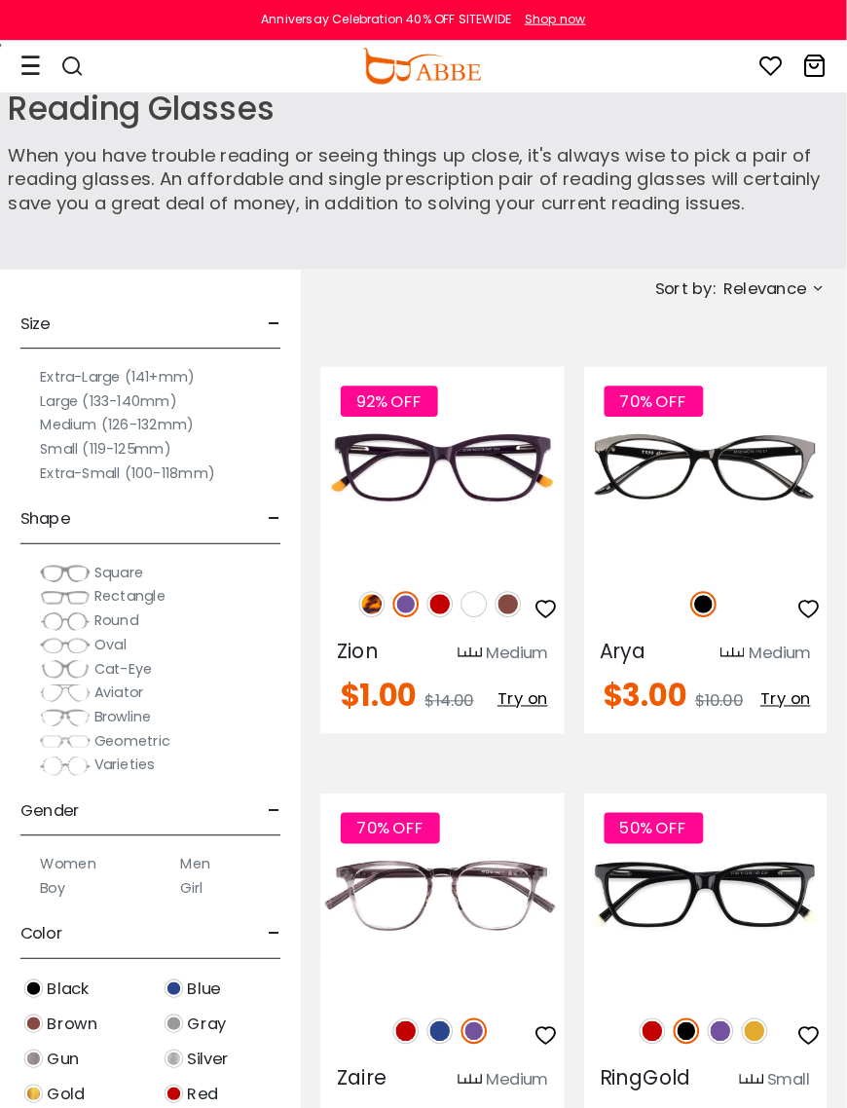
scroll to position [6, 0]
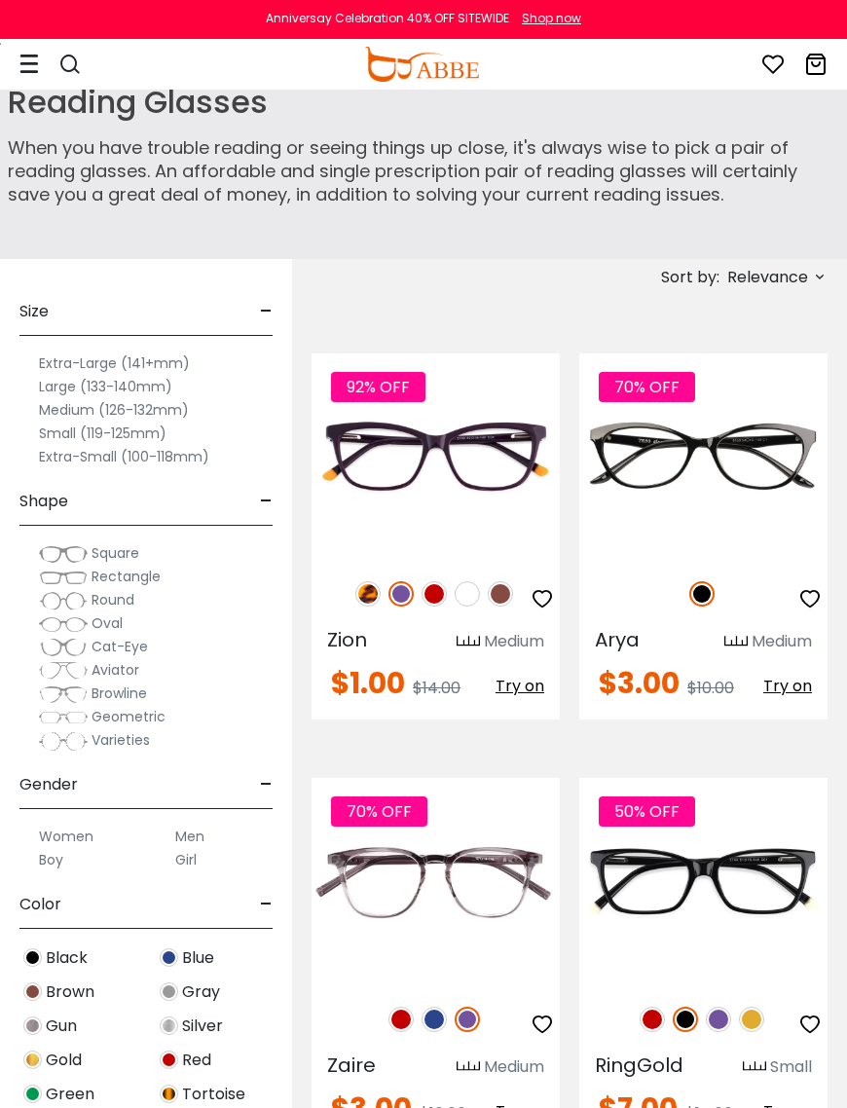
click at [111, 608] on span "Round" at bounding box center [113, 599] width 43 height 19
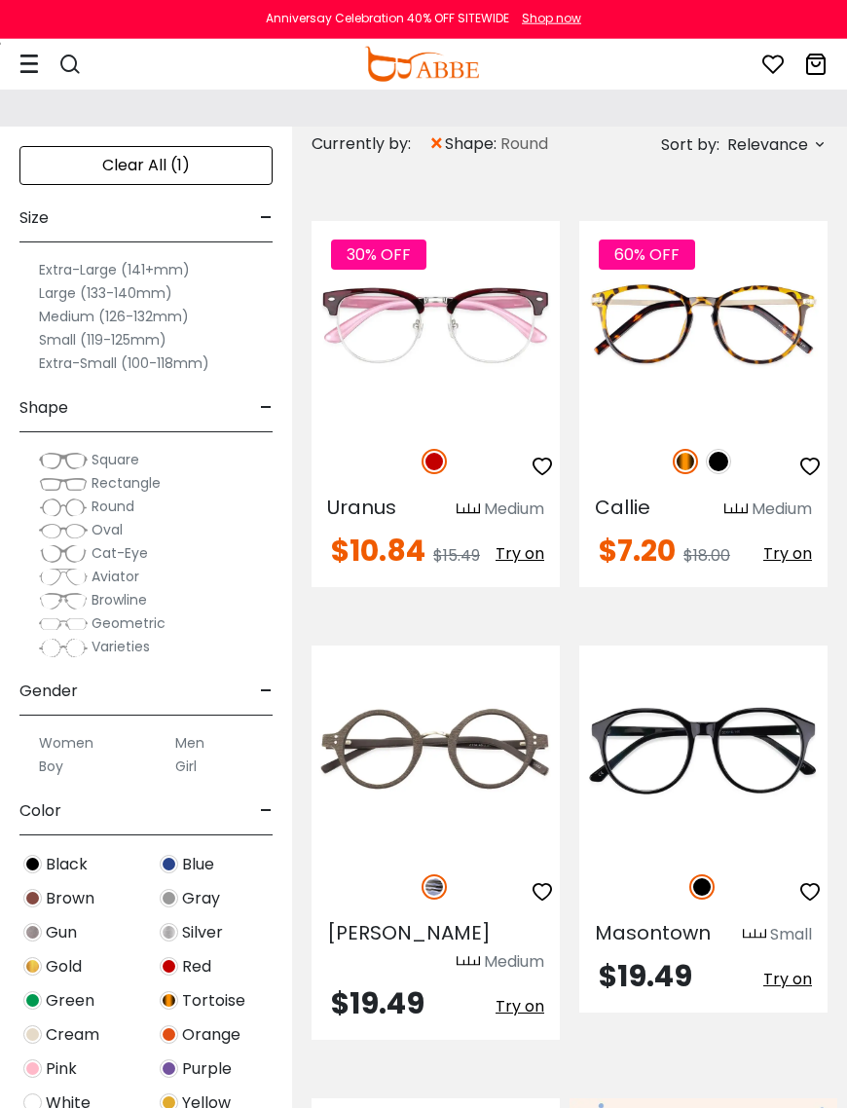
scroll to position [82, 0]
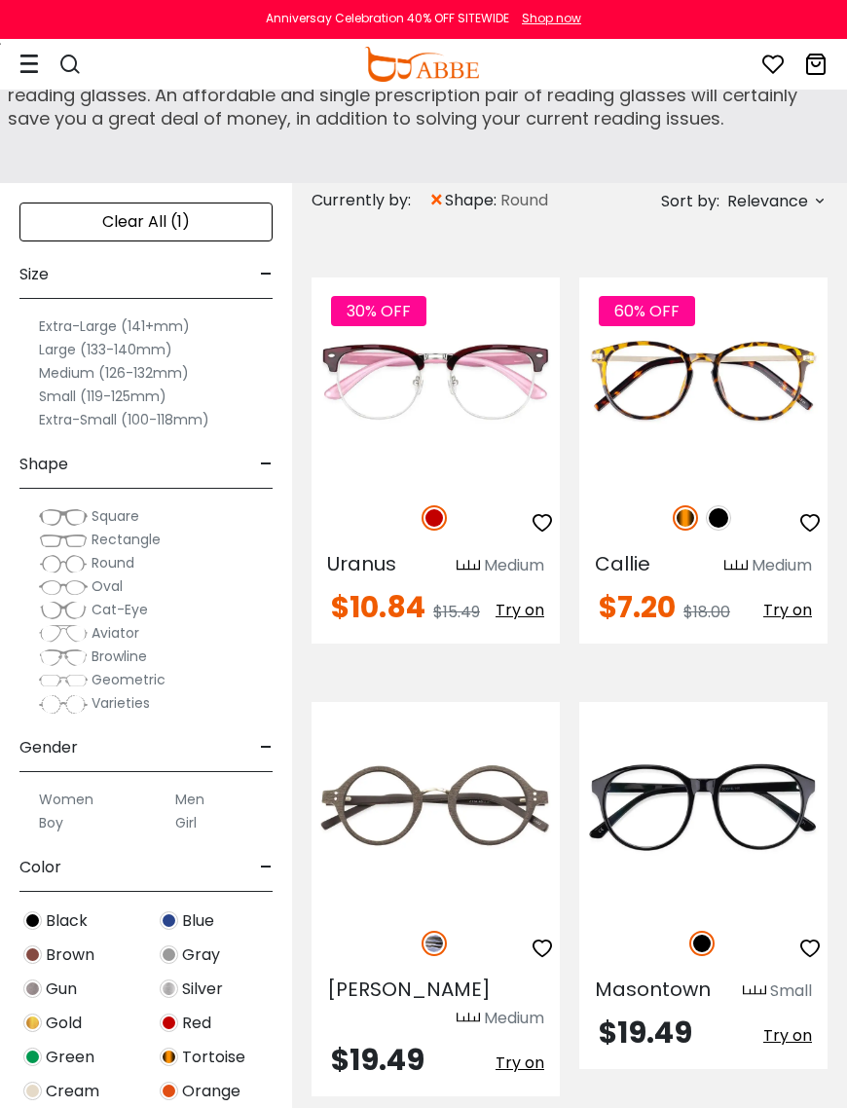
click at [39, 53] on div at bounding box center [60, 64] width 82 height 35
click at [28, 60] on icon at bounding box center [28, 64] width 19 height 20
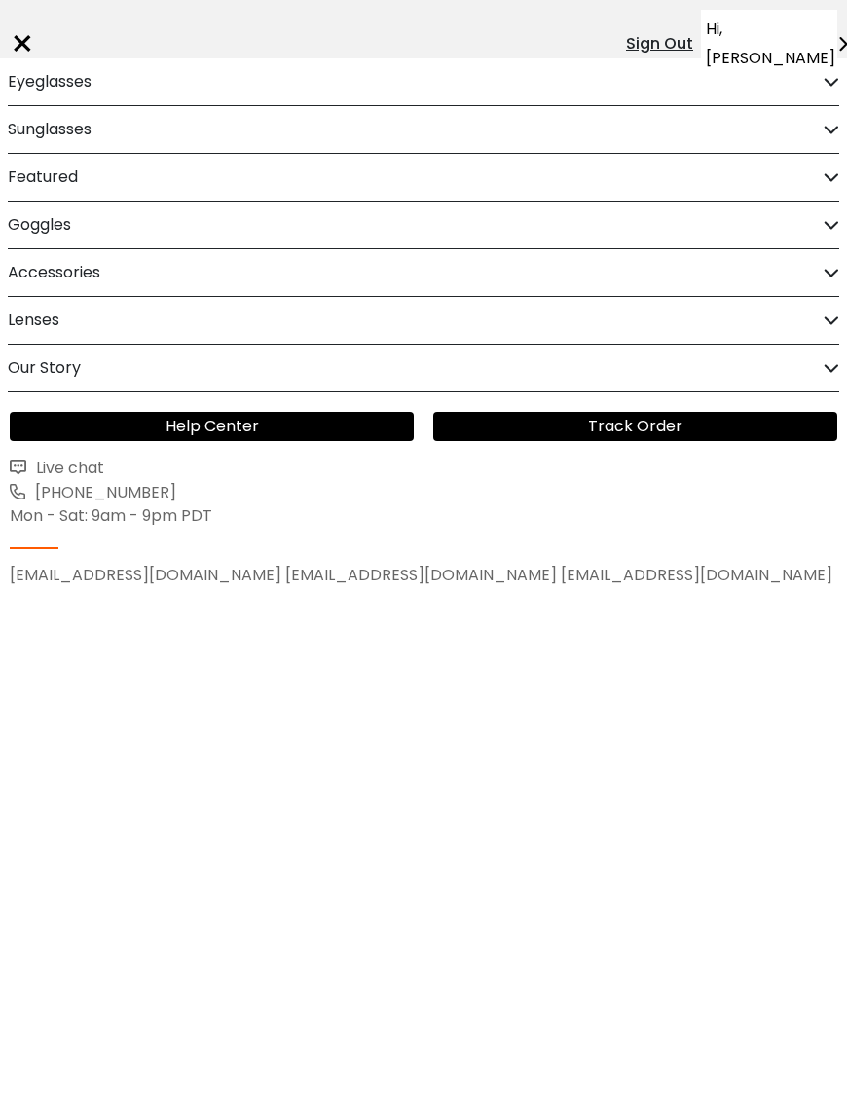
click at [822, 78] on div "Eyeglasses Women's Eyeglasses Men's Eyeglasses Kids' Eyeglasses All Eyeglasses …" at bounding box center [423, 82] width 847 height 48
click at [73, 74] on h2 "Eyeglasses" at bounding box center [50, 81] width 84 height 47
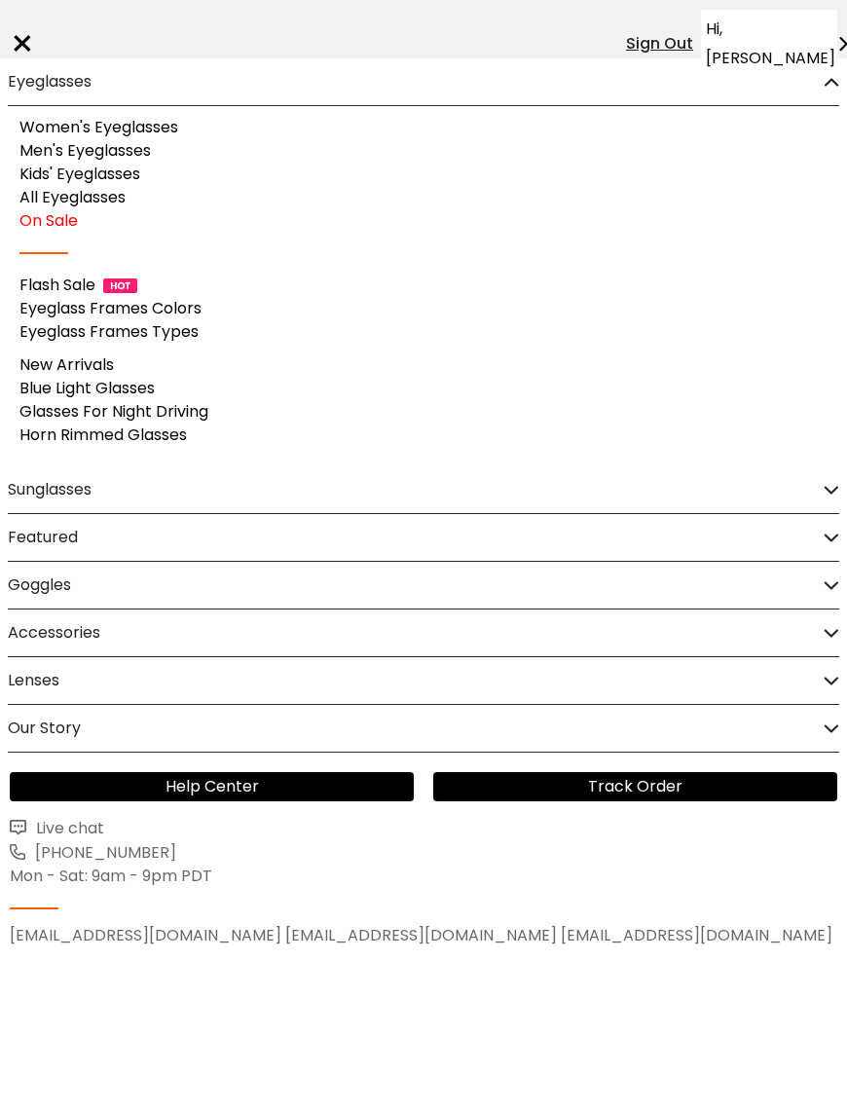
click at [67, 227] on link "On Sale" at bounding box center [48, 220] width 58 height 22
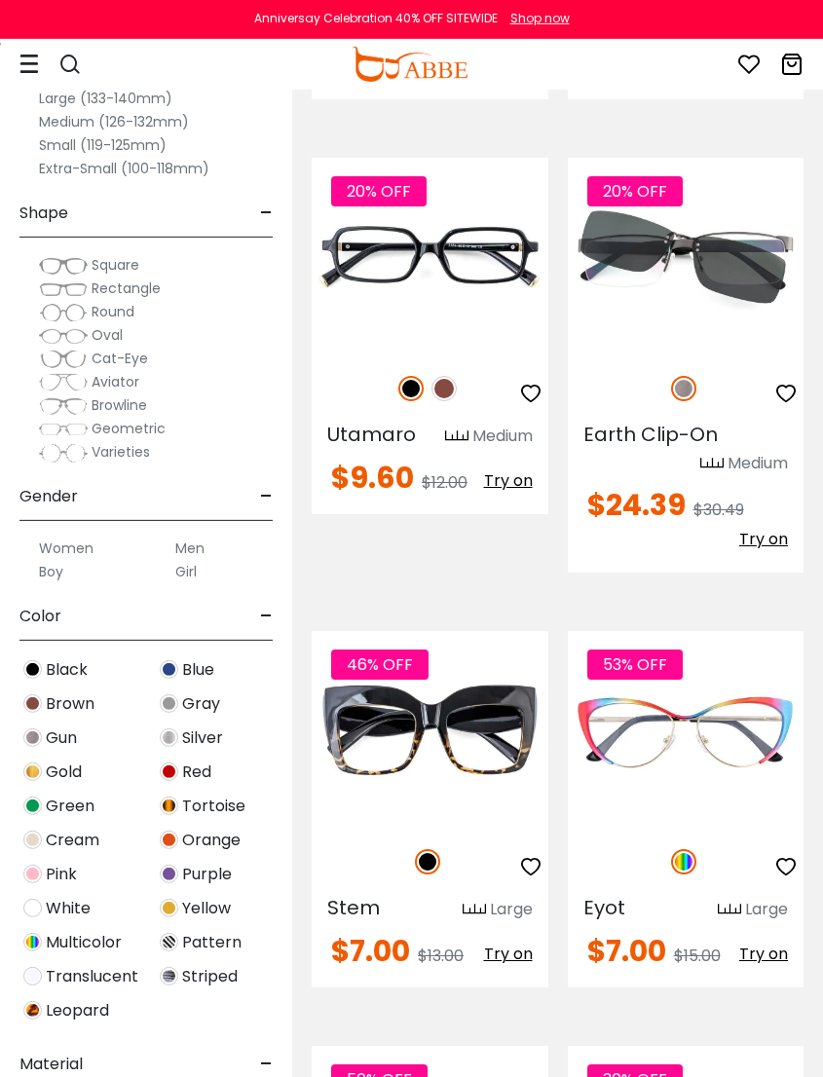
scroll to position [4039, 0]
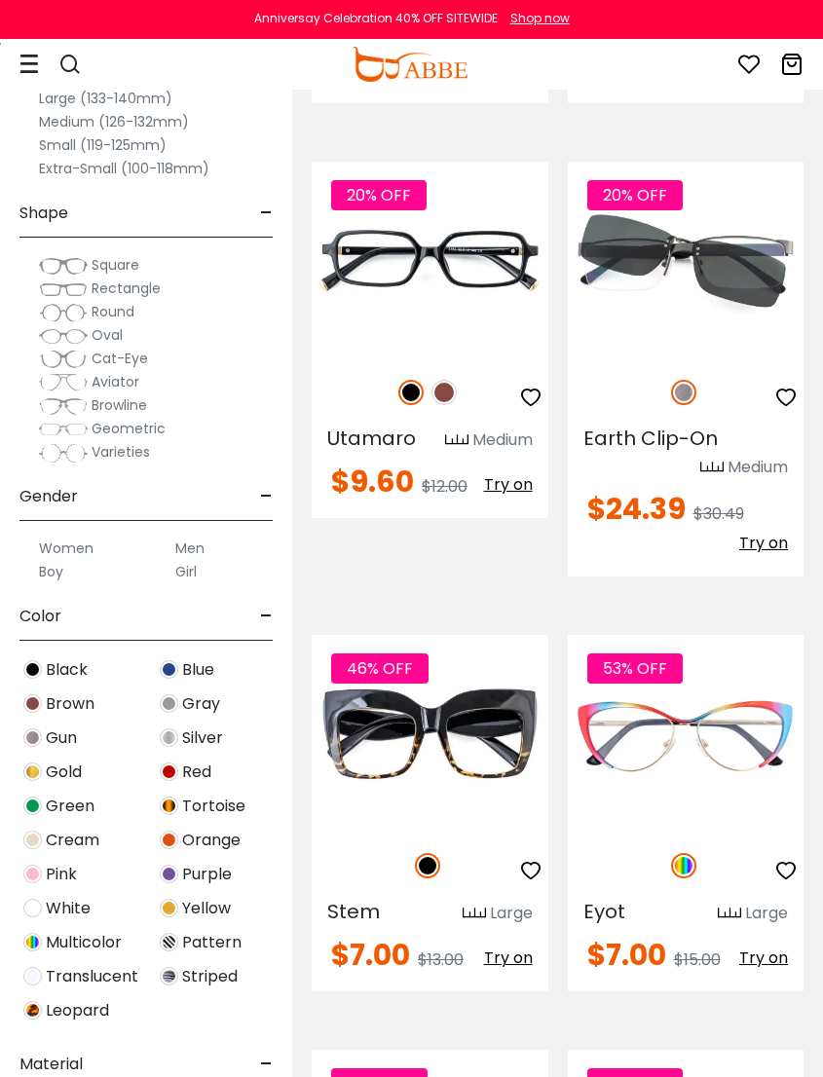
click at [111, 323] on label "Oval" at bounding box center [81, 334] width 84 height 23
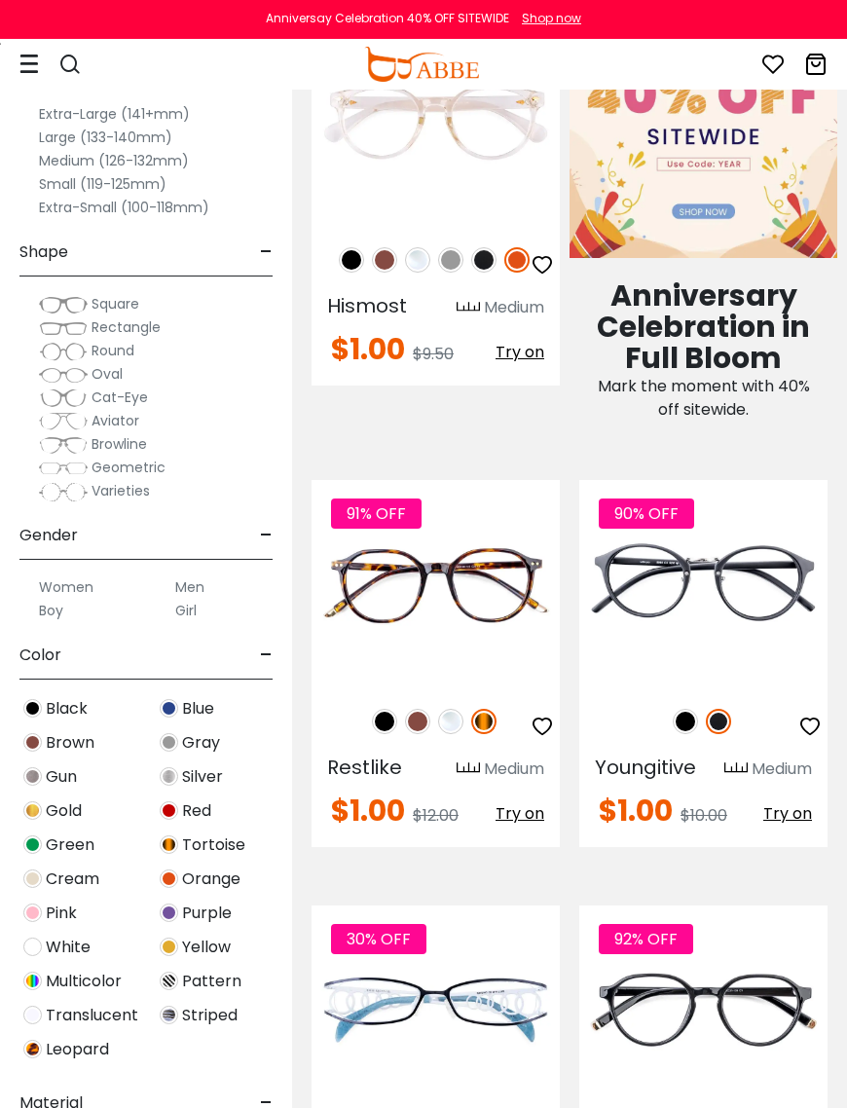
scroll to position [1507, 0]
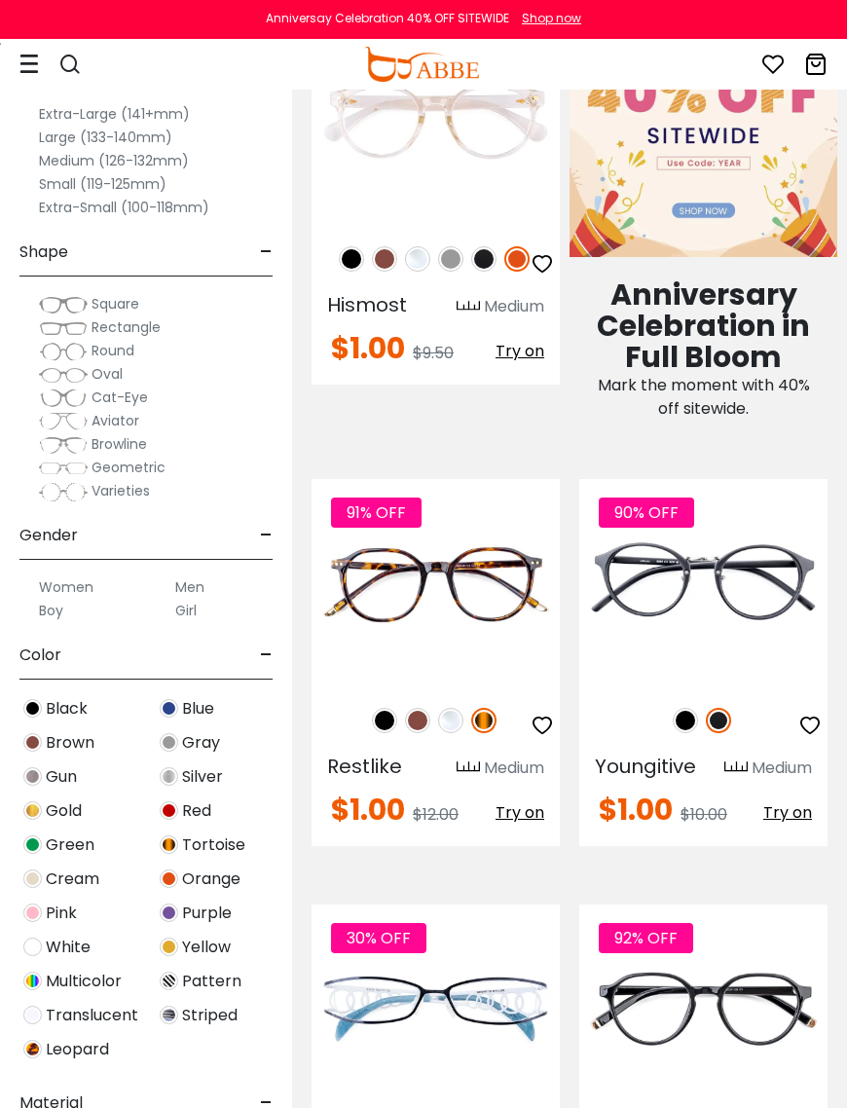
click at [419, 733] on img at bounding box center [417, 720] width 25 height 25
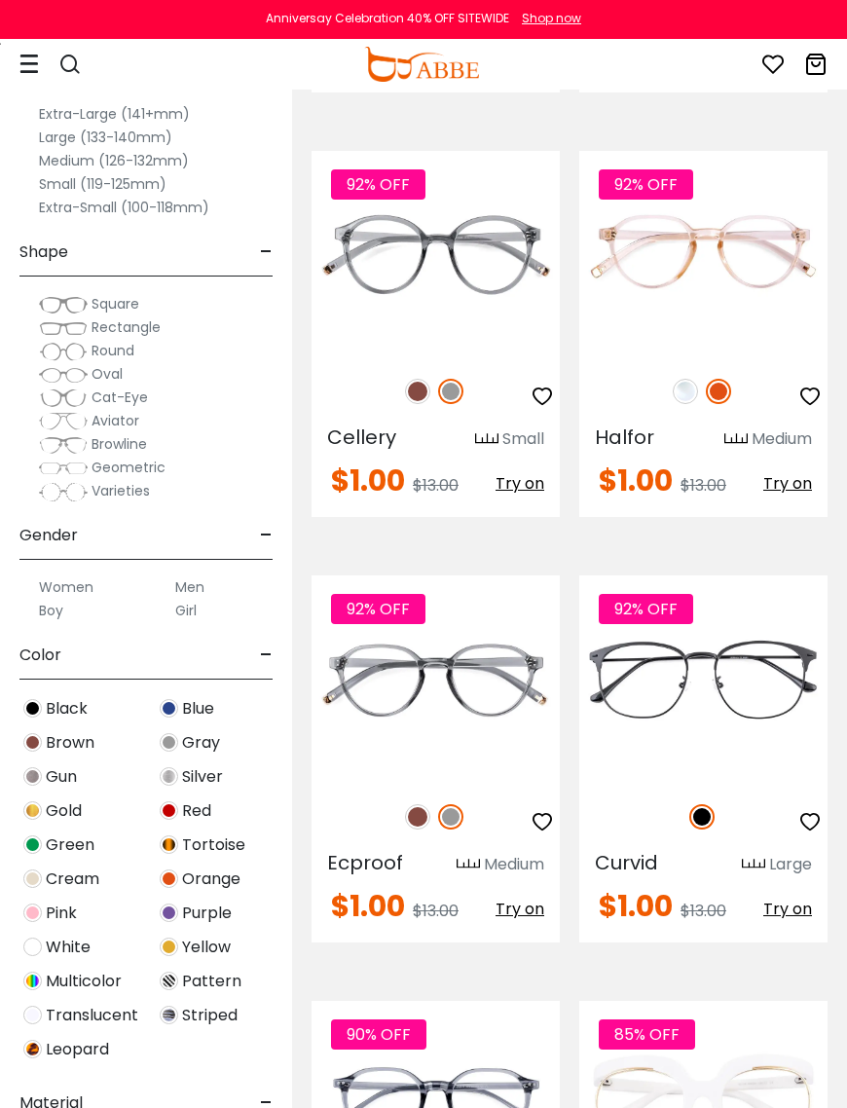
scroll to position [3533, 0]
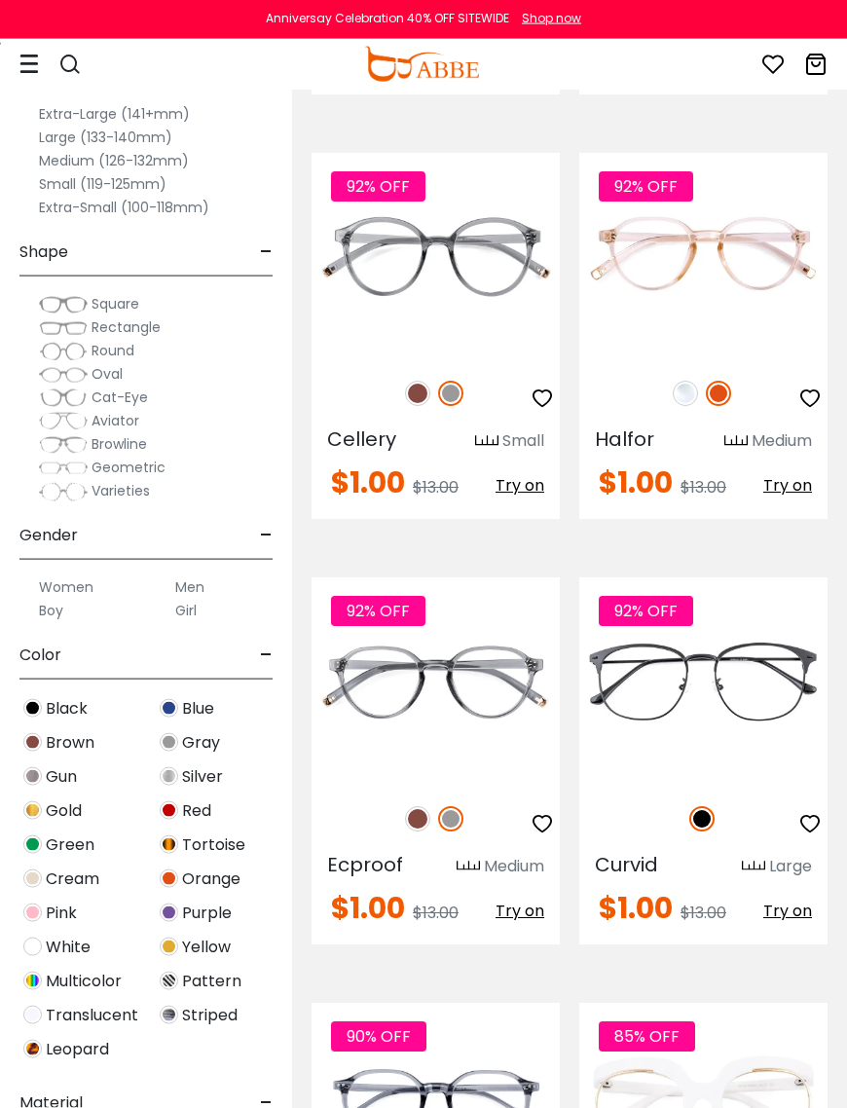
click at [822, 62] on icon at bounding box center [815, 64] width 23 height 23
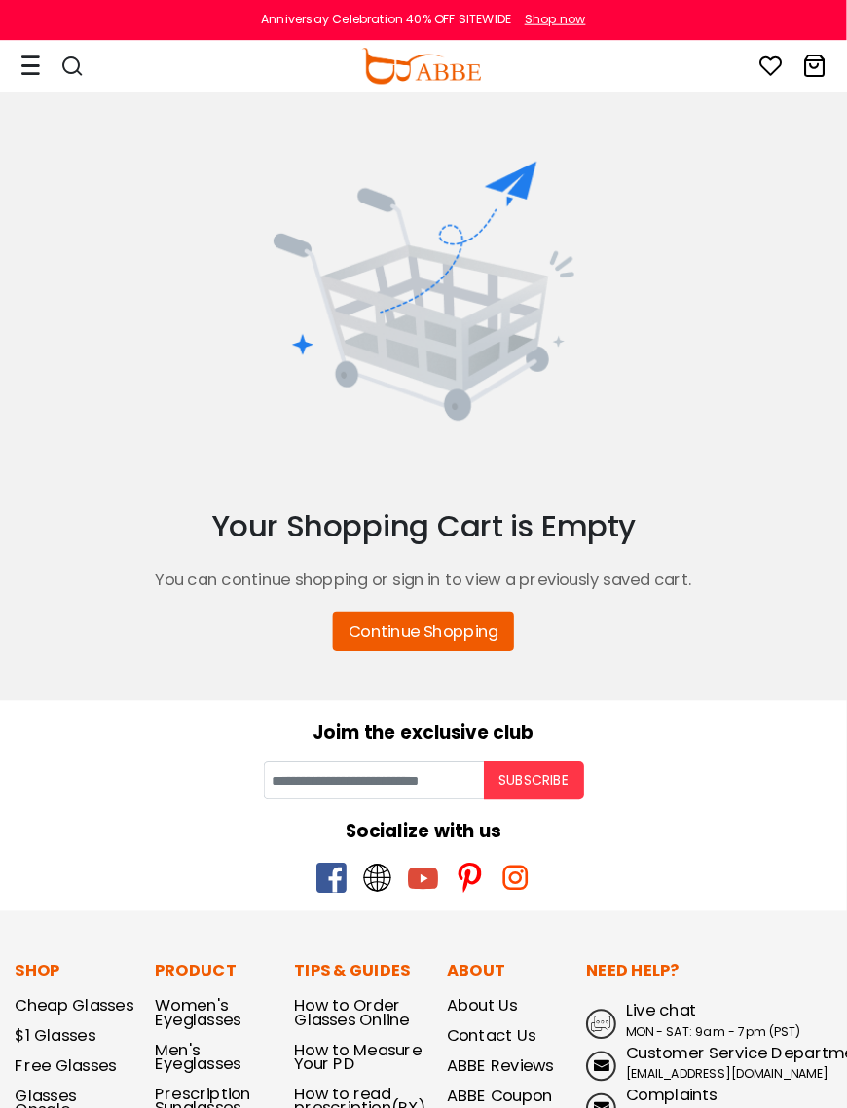
scroll to position [6, 0]
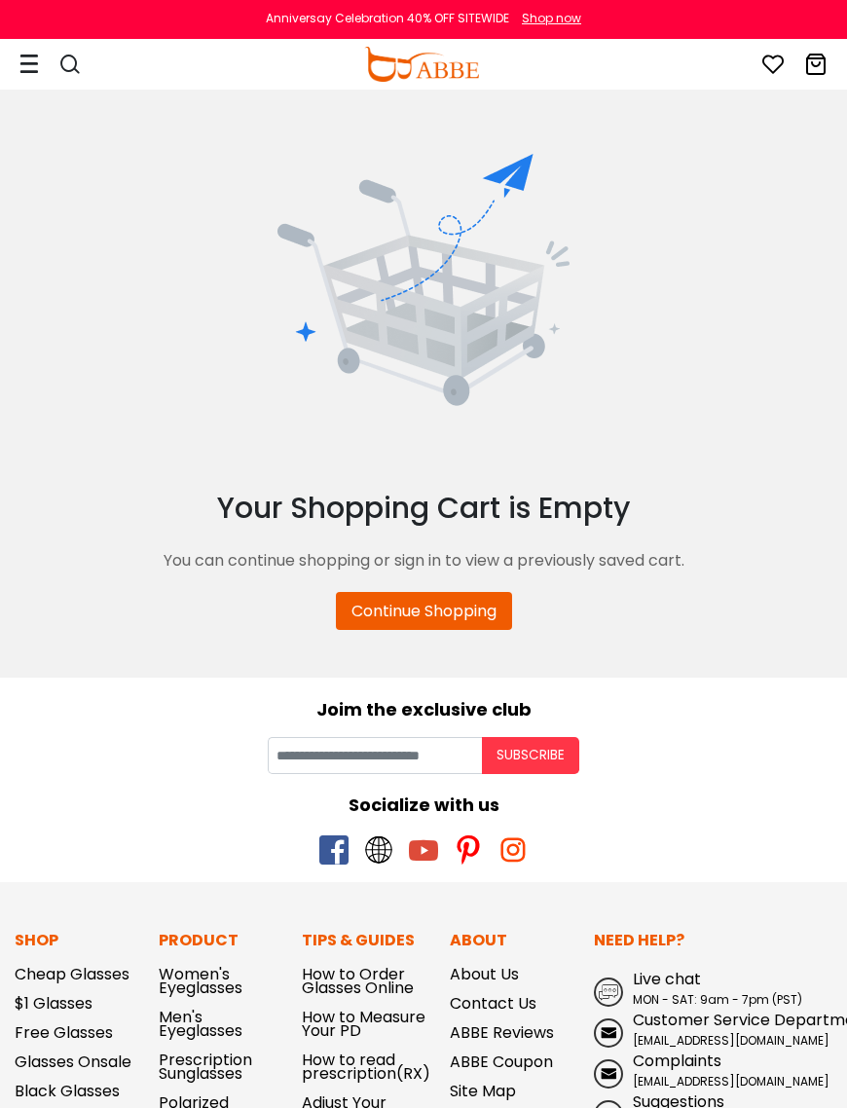
click at [75, 998] on link "$1 Glasses" at bounding box center [54, 1003] width 78 height 22
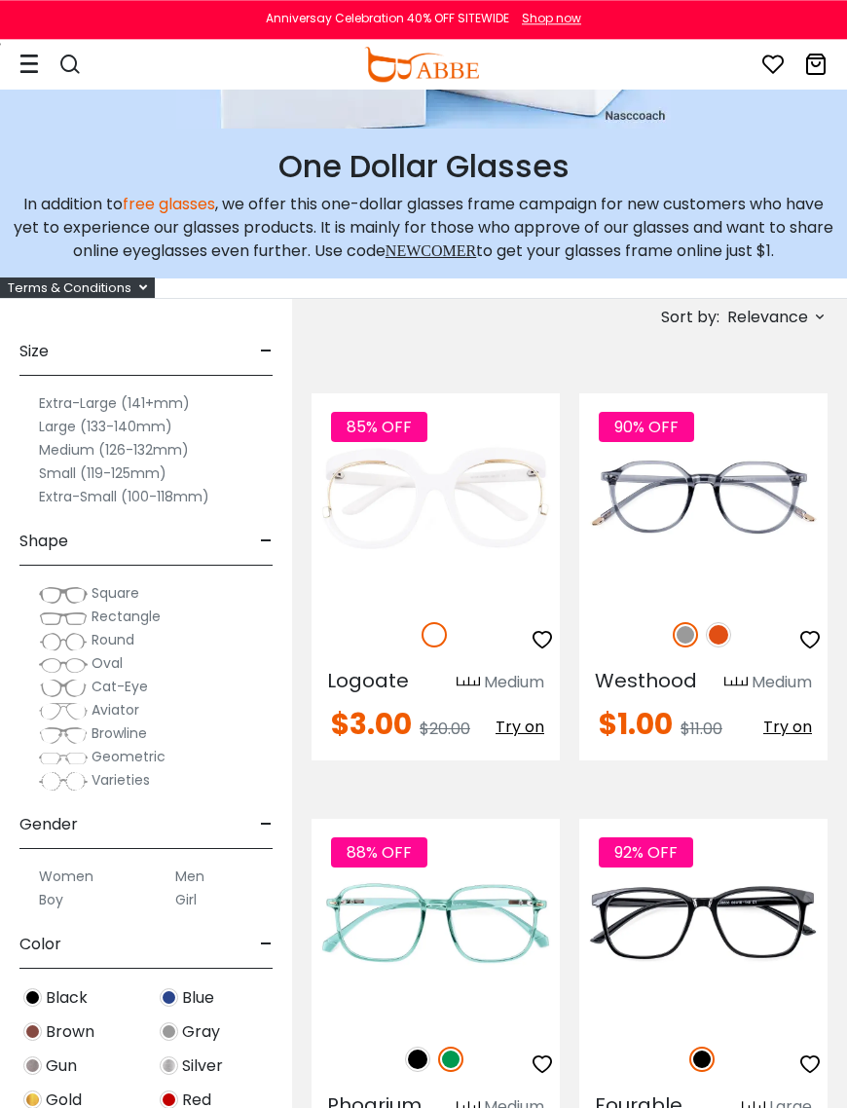
scroll to position [303, 0]
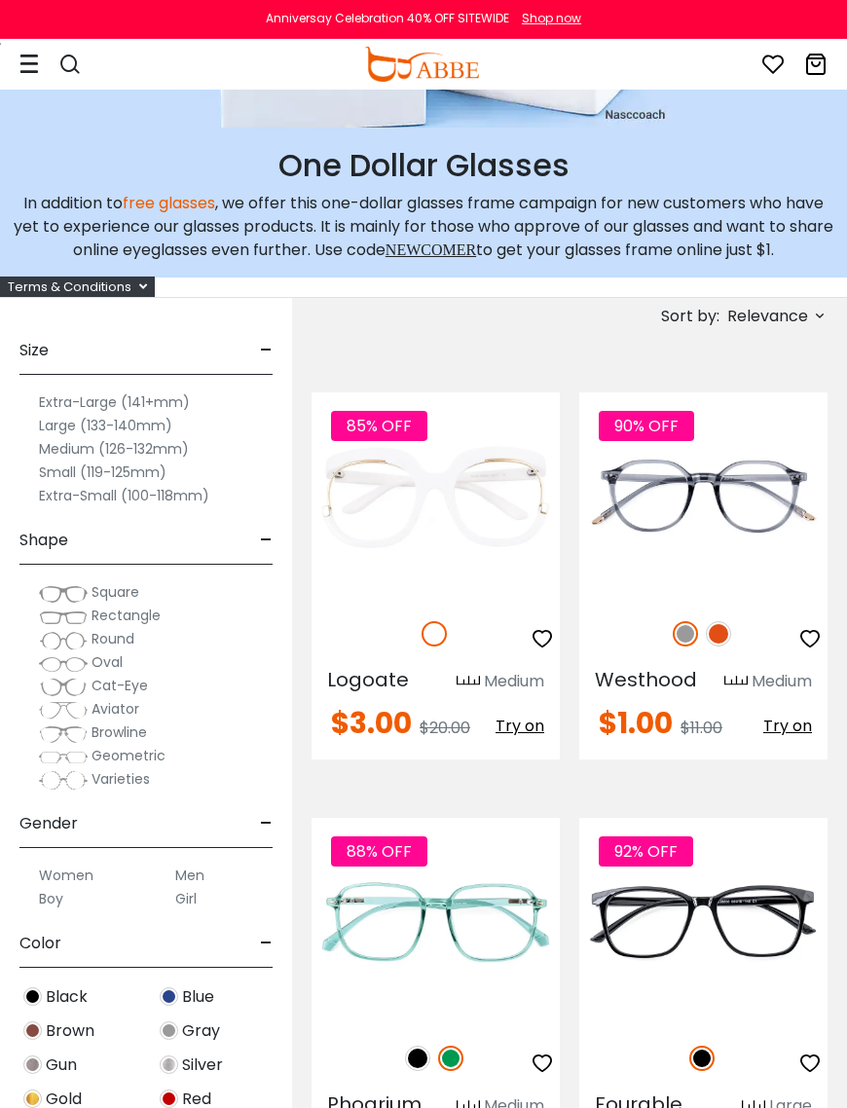
click at [720, 631] on img at bounding box center [718, 633] width 25 height 25
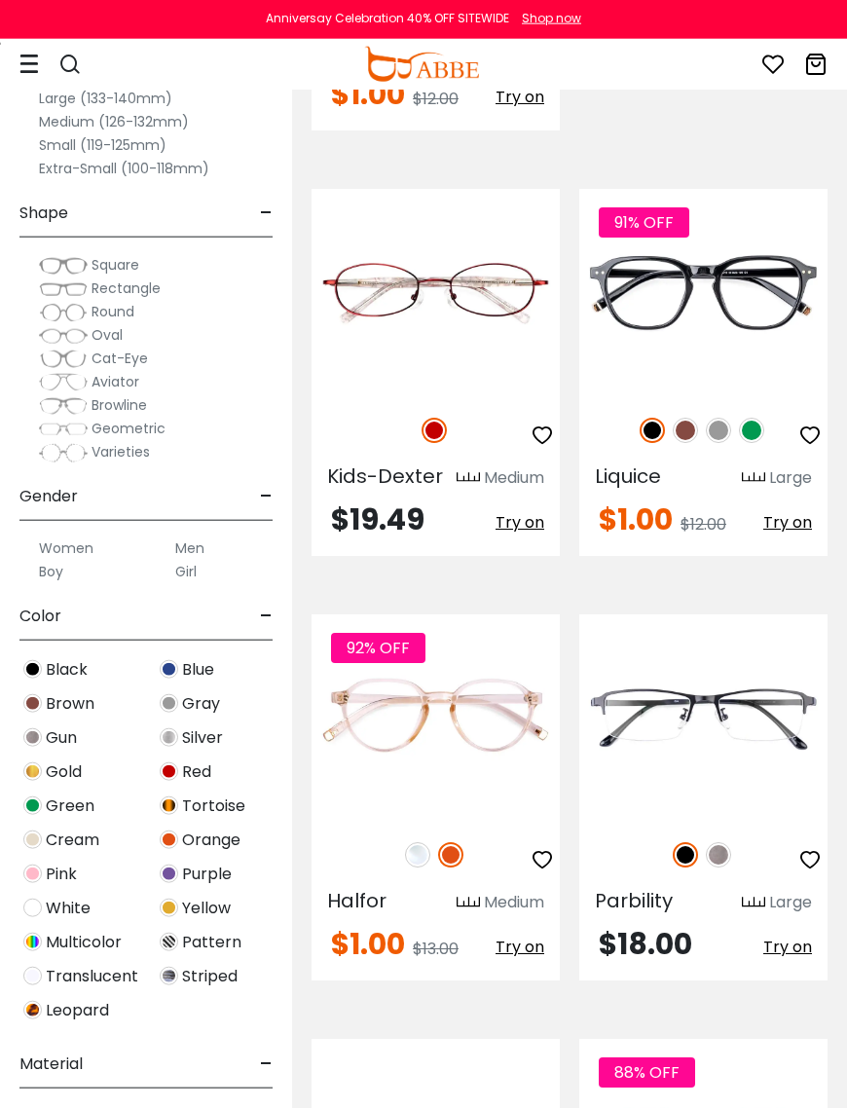
scroll to position [3093, 0]
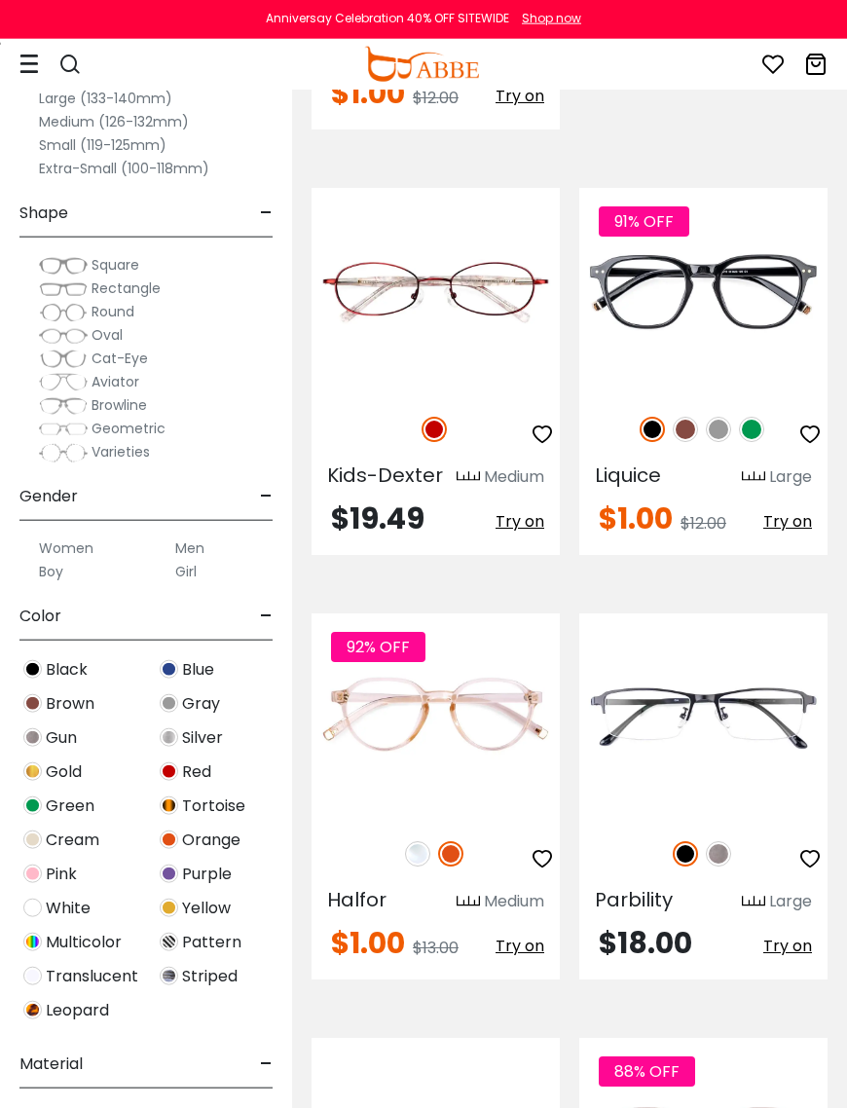
click at [751, 423] on img at bounding box center [751, 429] width 25 height 25
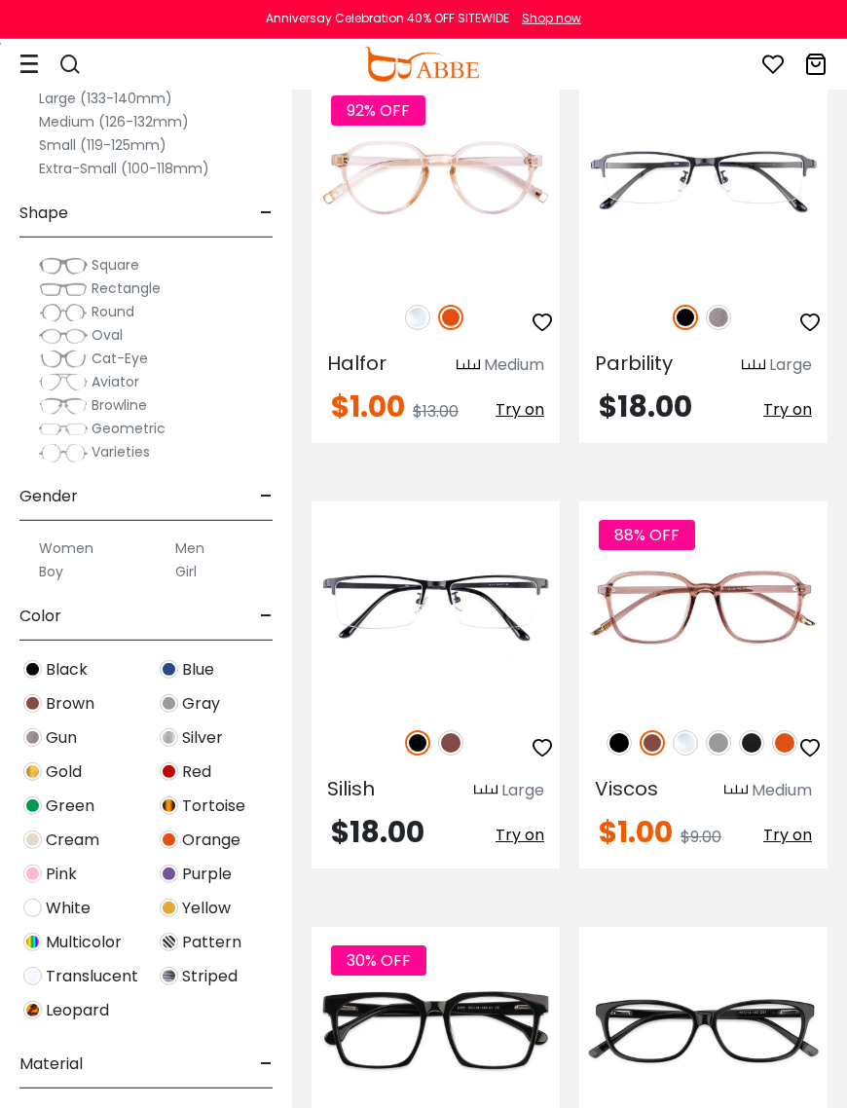
scroll to position [3632, 0]
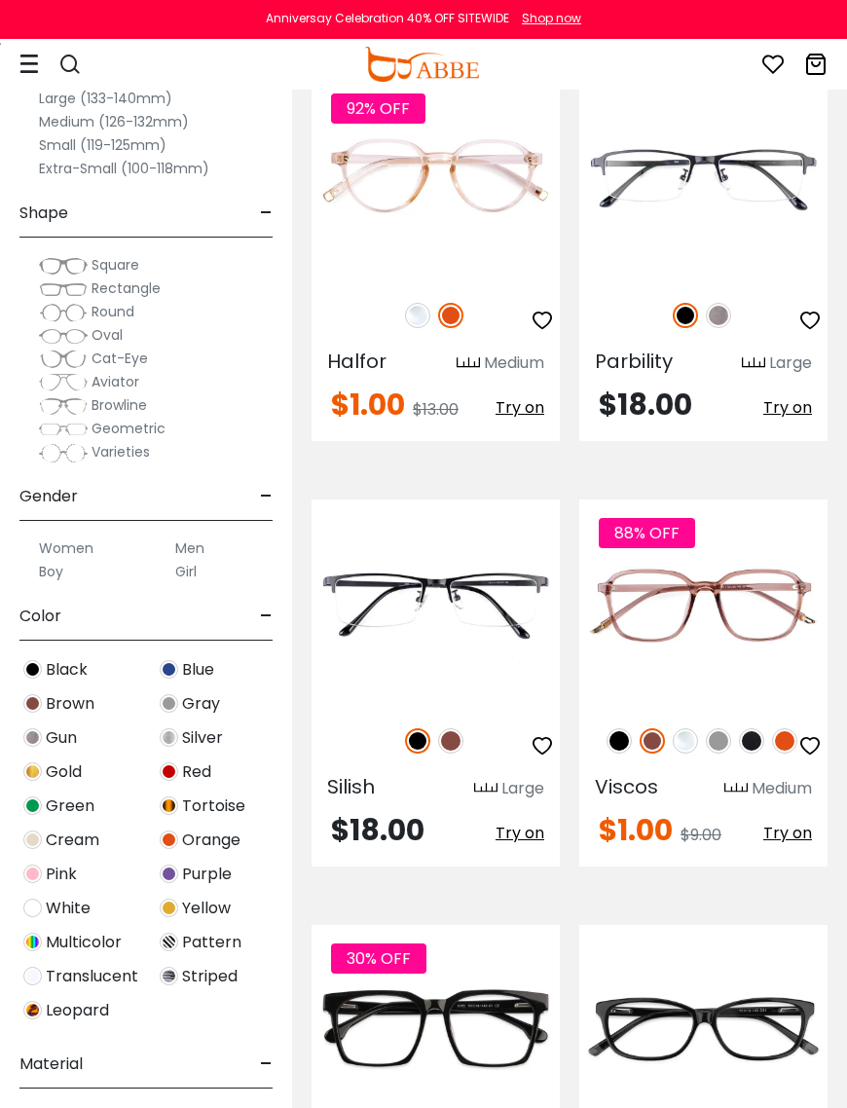
click at [785, 730] on img at bounding box center [784, 740] width 25 height 25
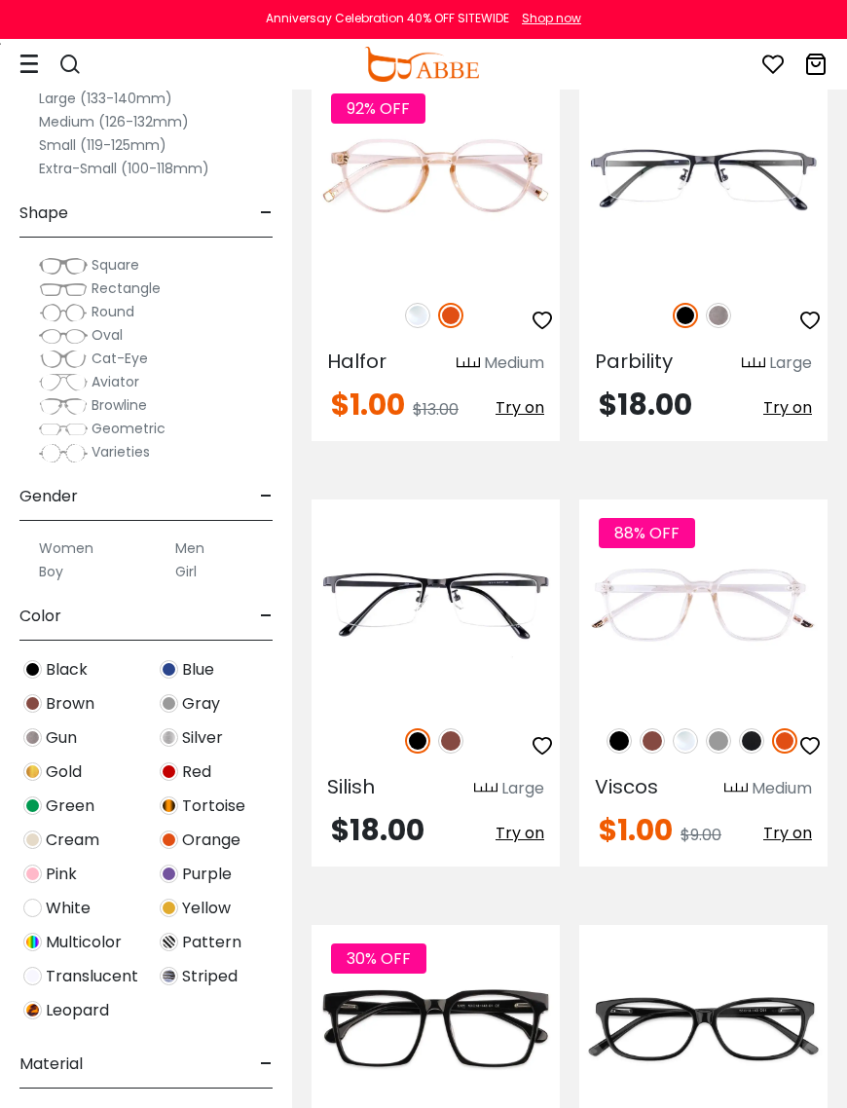
click at [759, 735] on img at bounding box center [751, 740] width 25 height 25
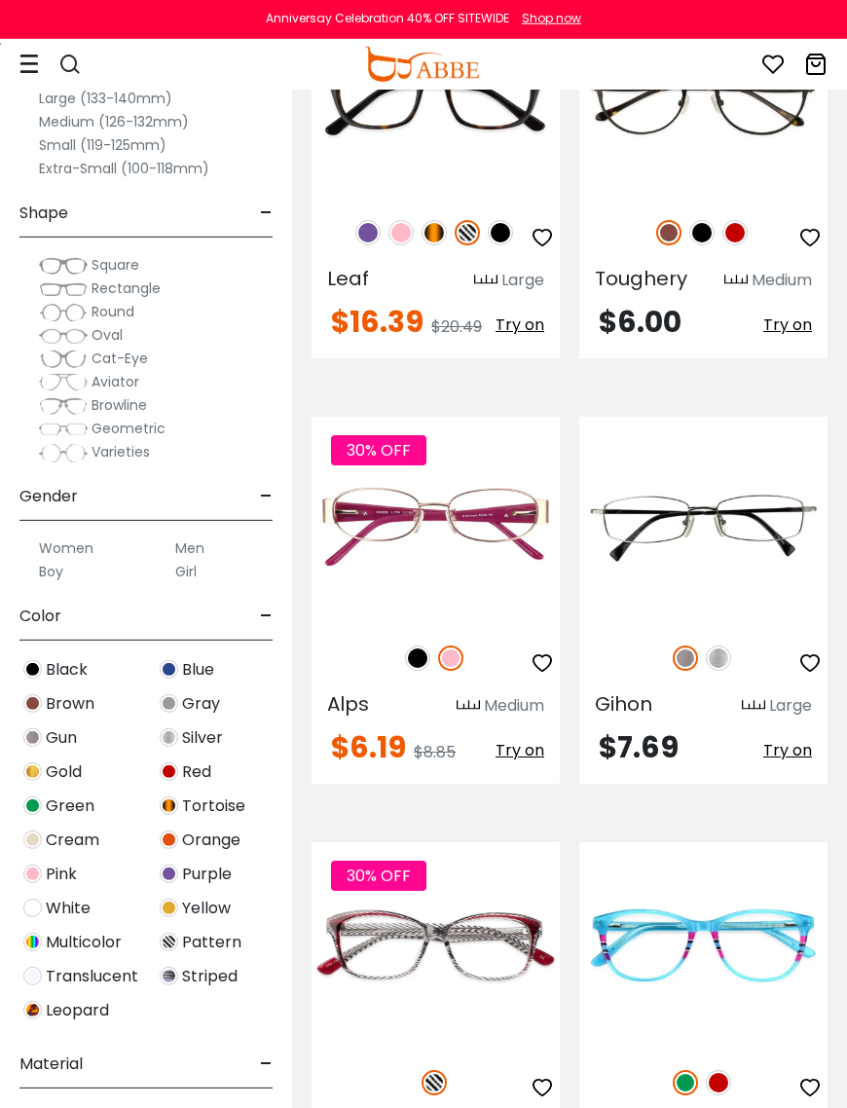
scroll to position [12543, 0]
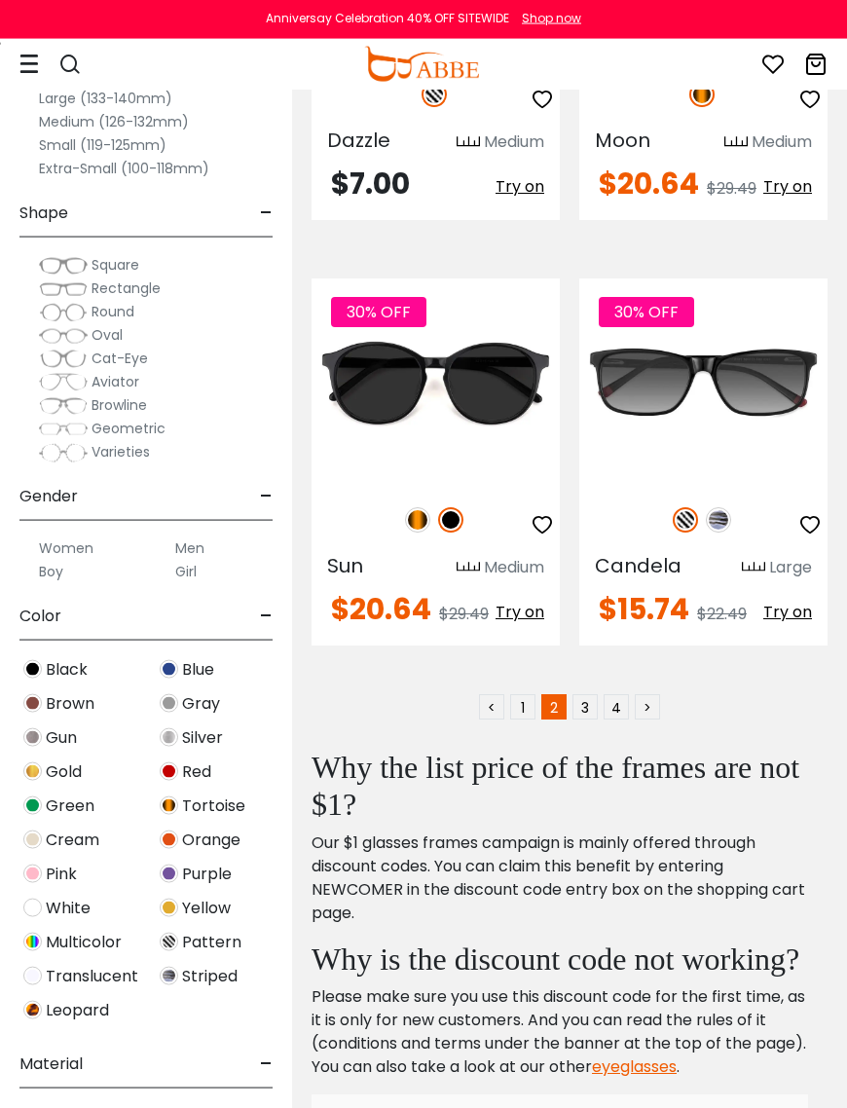
scroll to position [12999, 0]
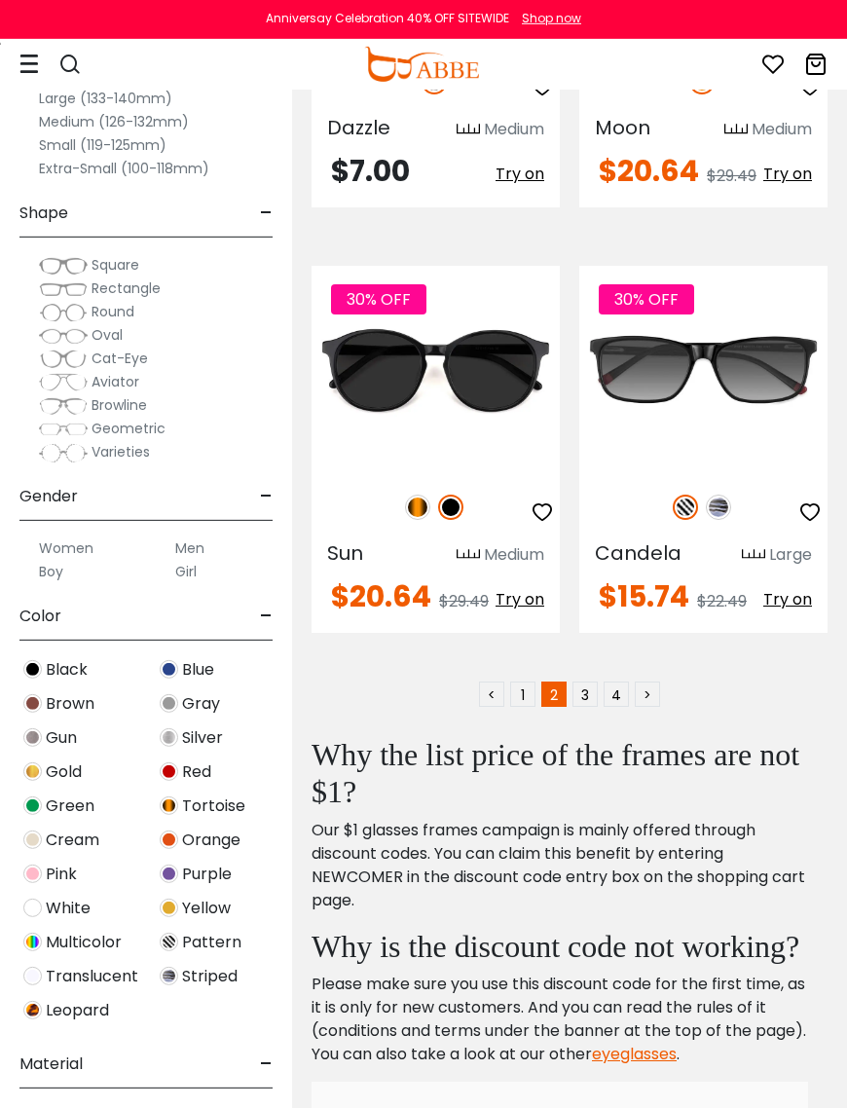
click at [588, 682] on link "3" at bounding box center [584, 694] width 25 height 25
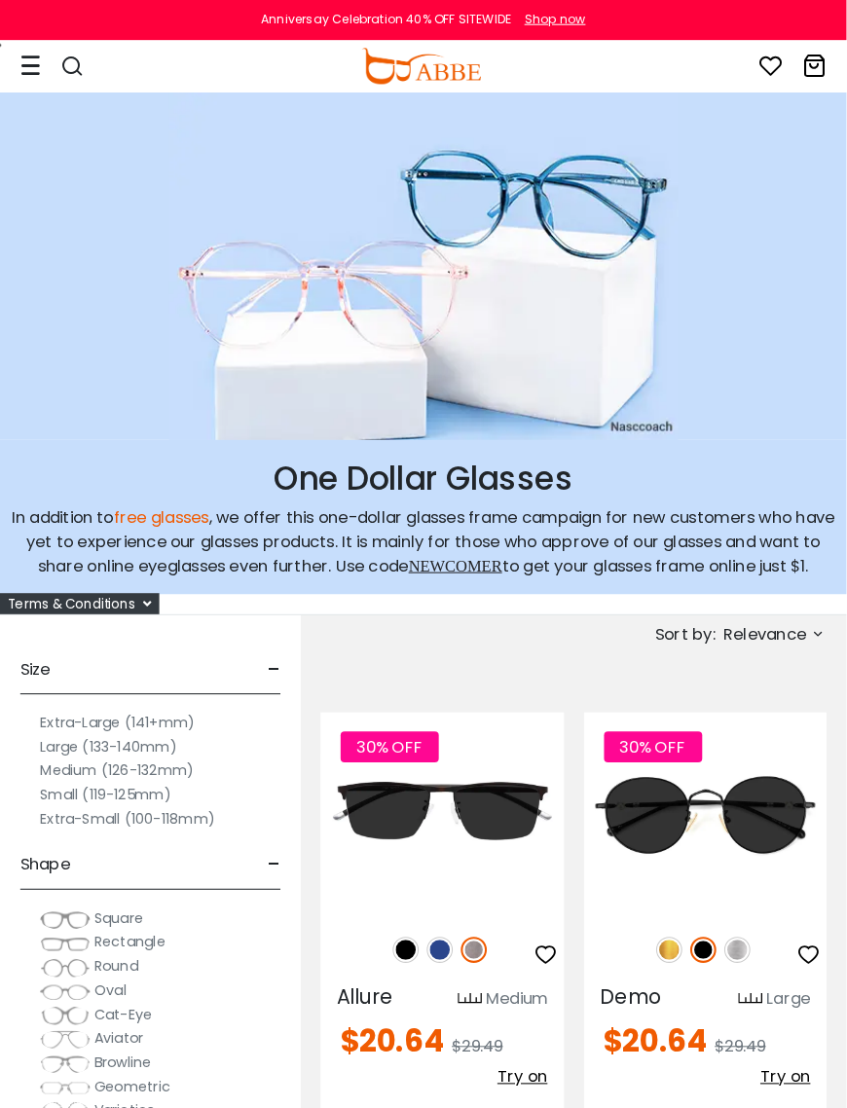
scroll to position [6, 0]
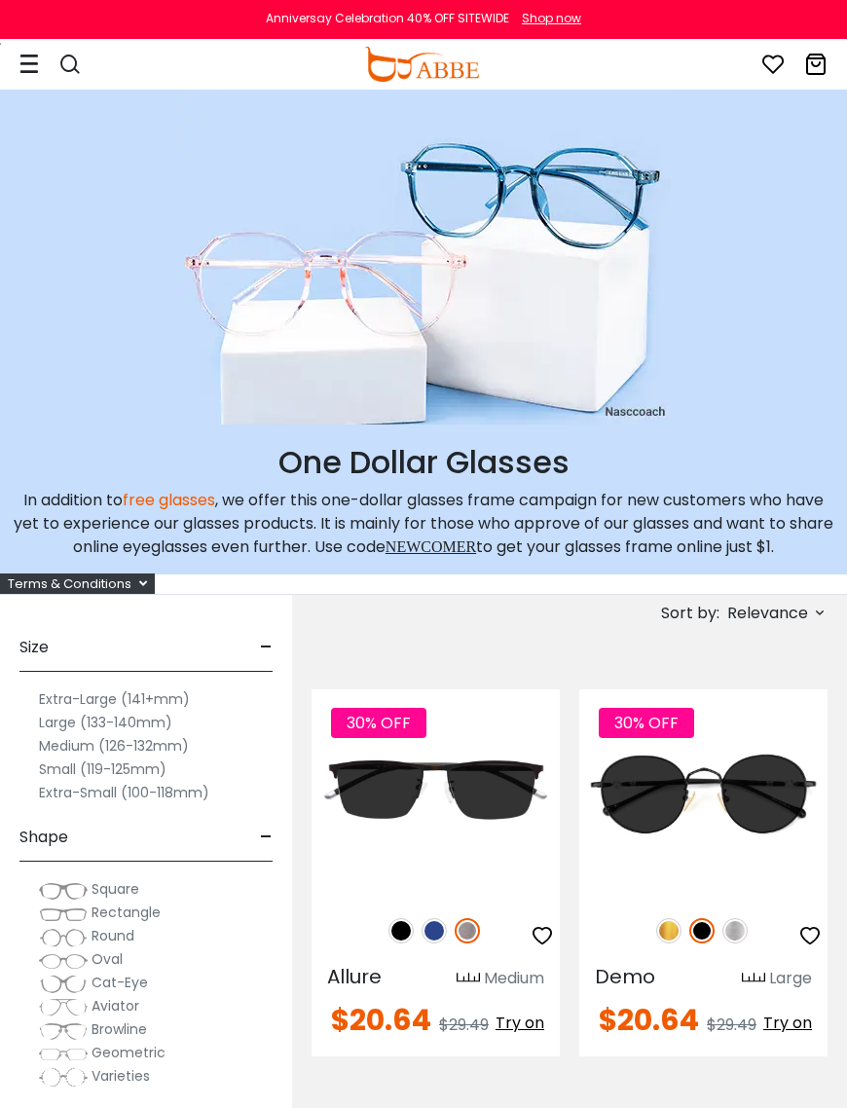
click at [433, 923] on img at bounding box center [434, 930] width 25 height 25
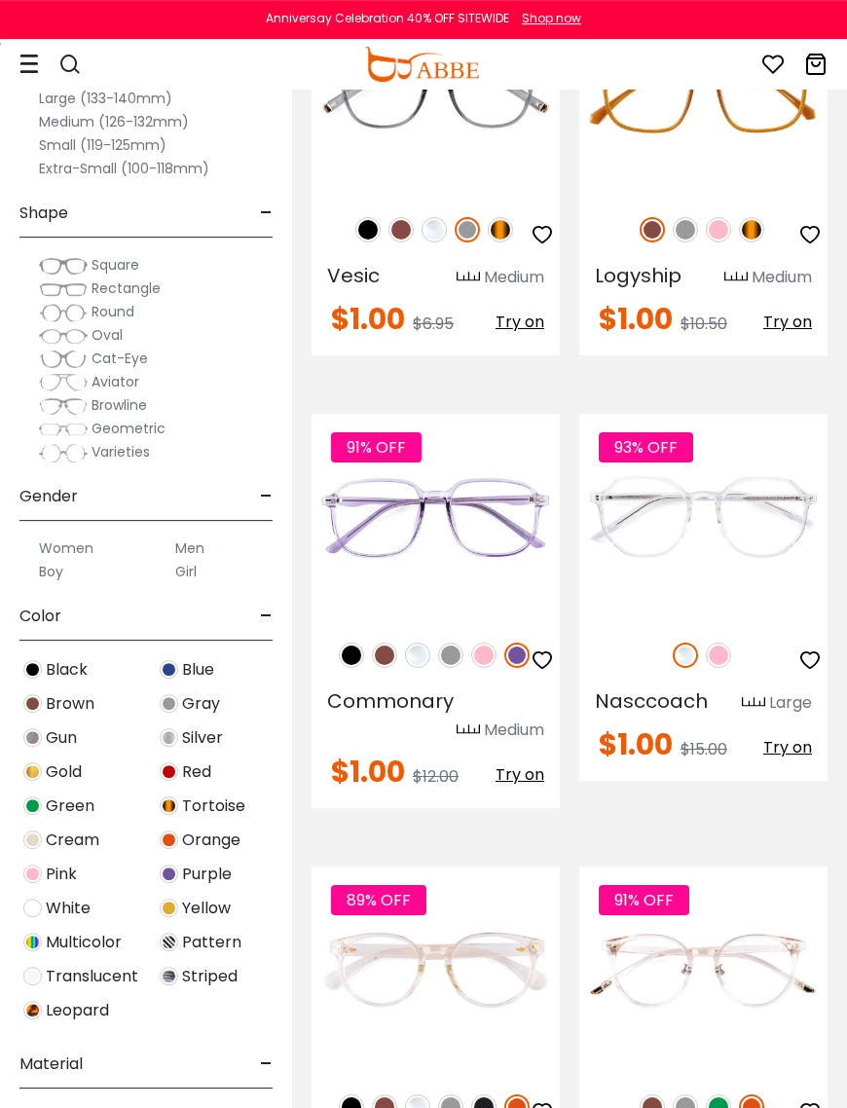
scroll to position [6313, 0]
click at [725, 1076] on img at bounding box center [718, 1106] width 25 height 25
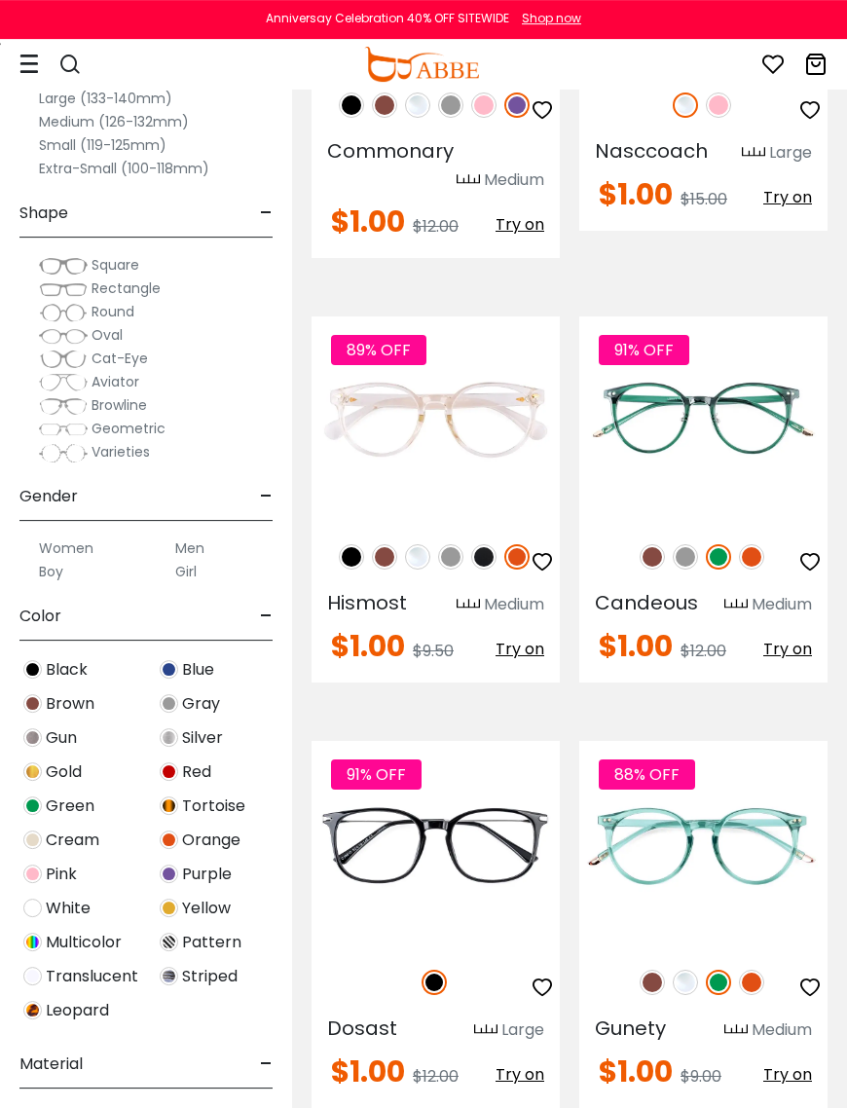
scroll to position [6863, 0]
click at [0, 0] on img at bounding box center [0, 0] width 0 height 0
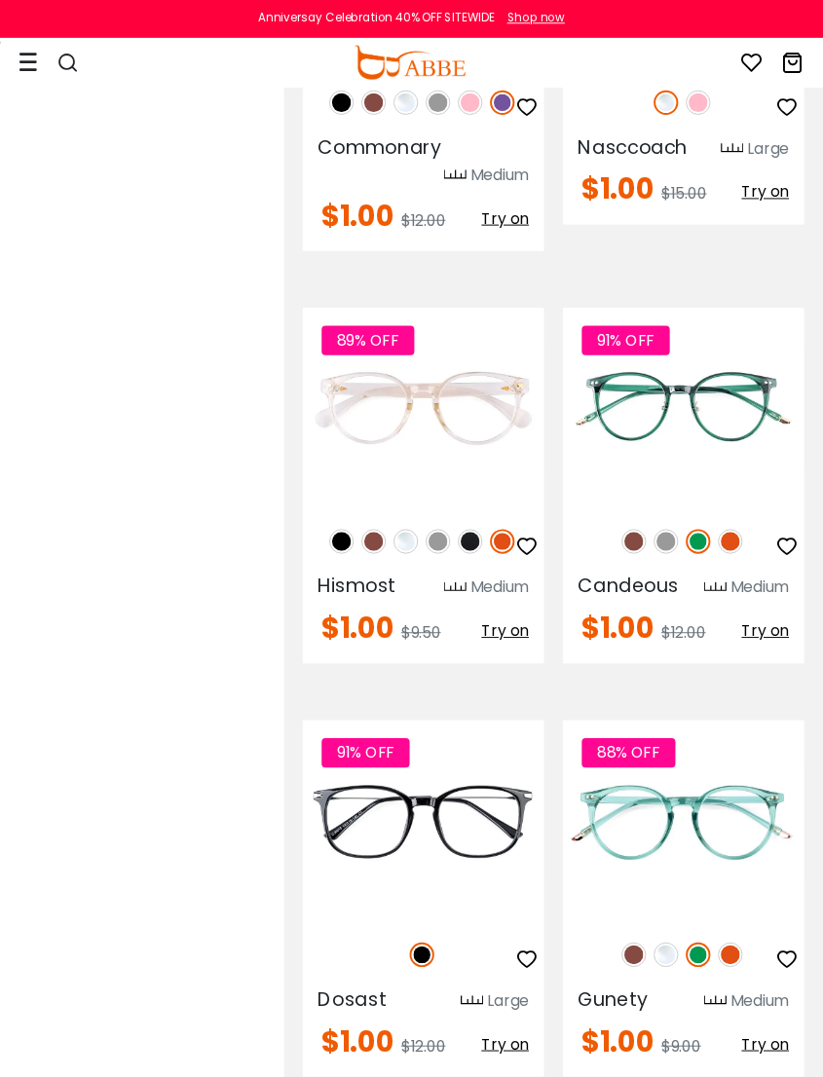
scroll to position [6860, 1]
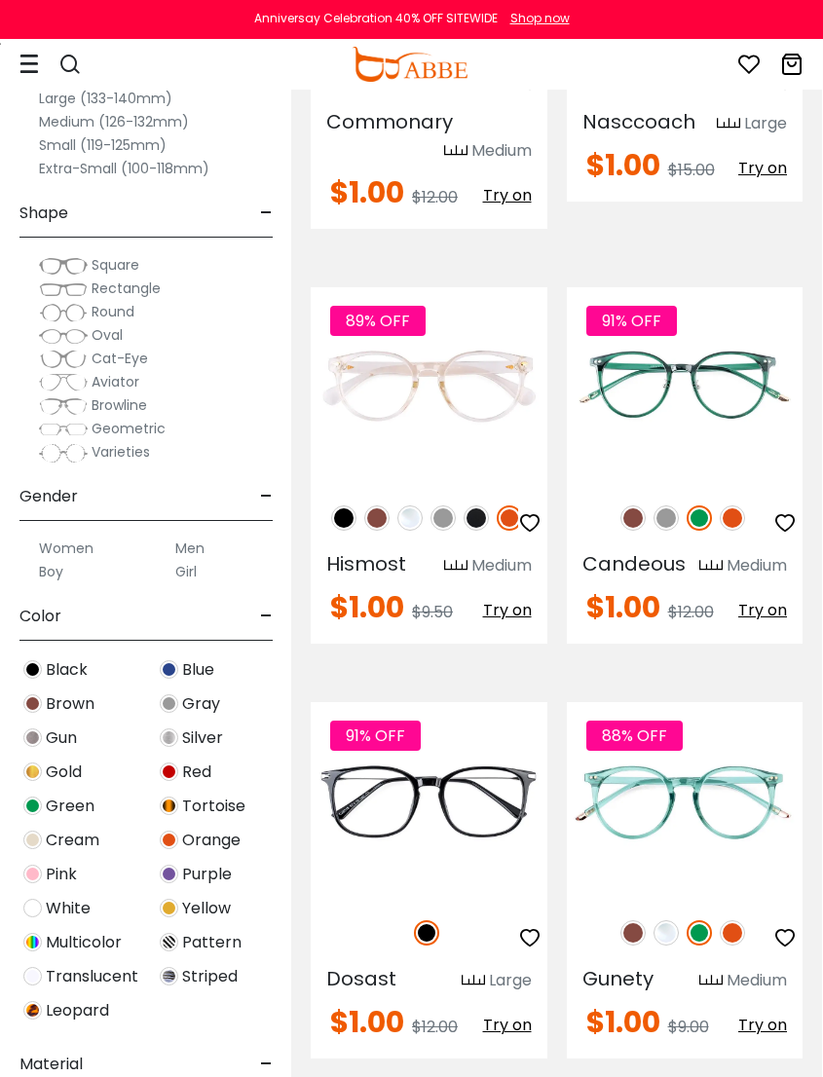
click at [0, 0] on img at bounding box center [0, 0] width 0 height 0
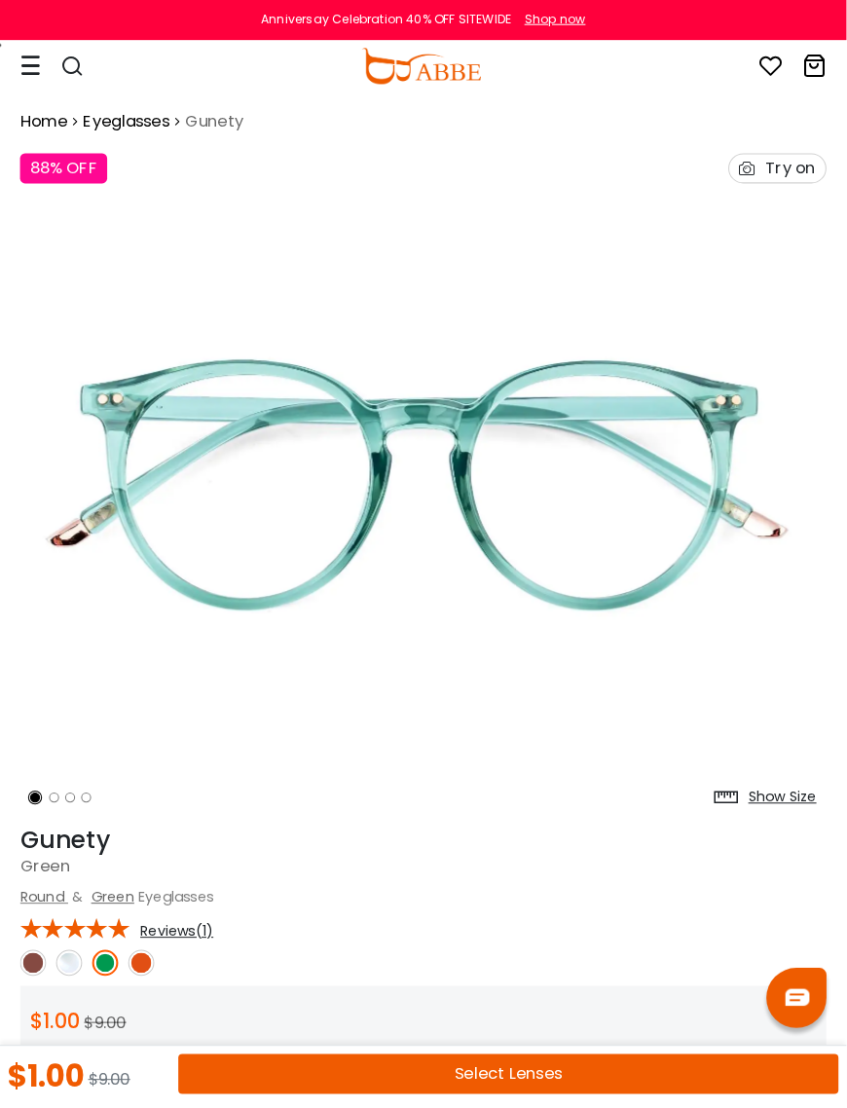
scroll to position [6, 0]
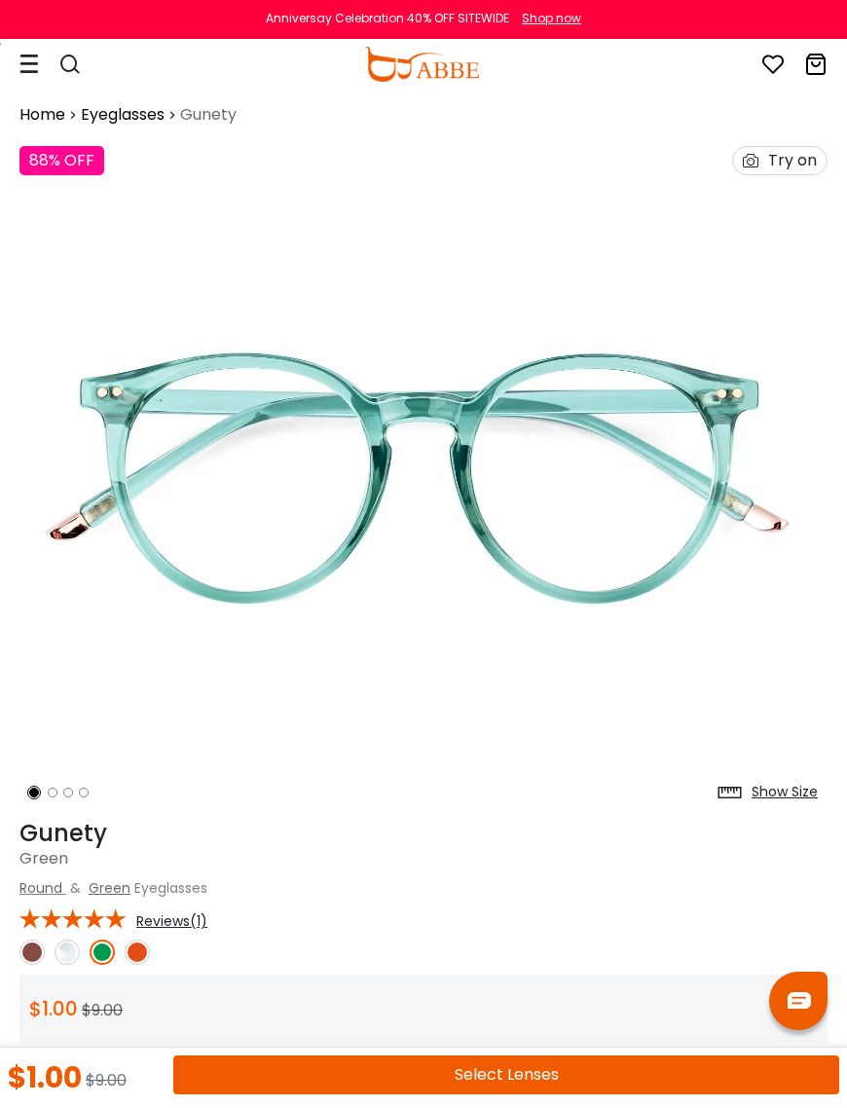
click at [786, 792] on div "Show Size" at bounding box center [785, 792] width 66 height 20
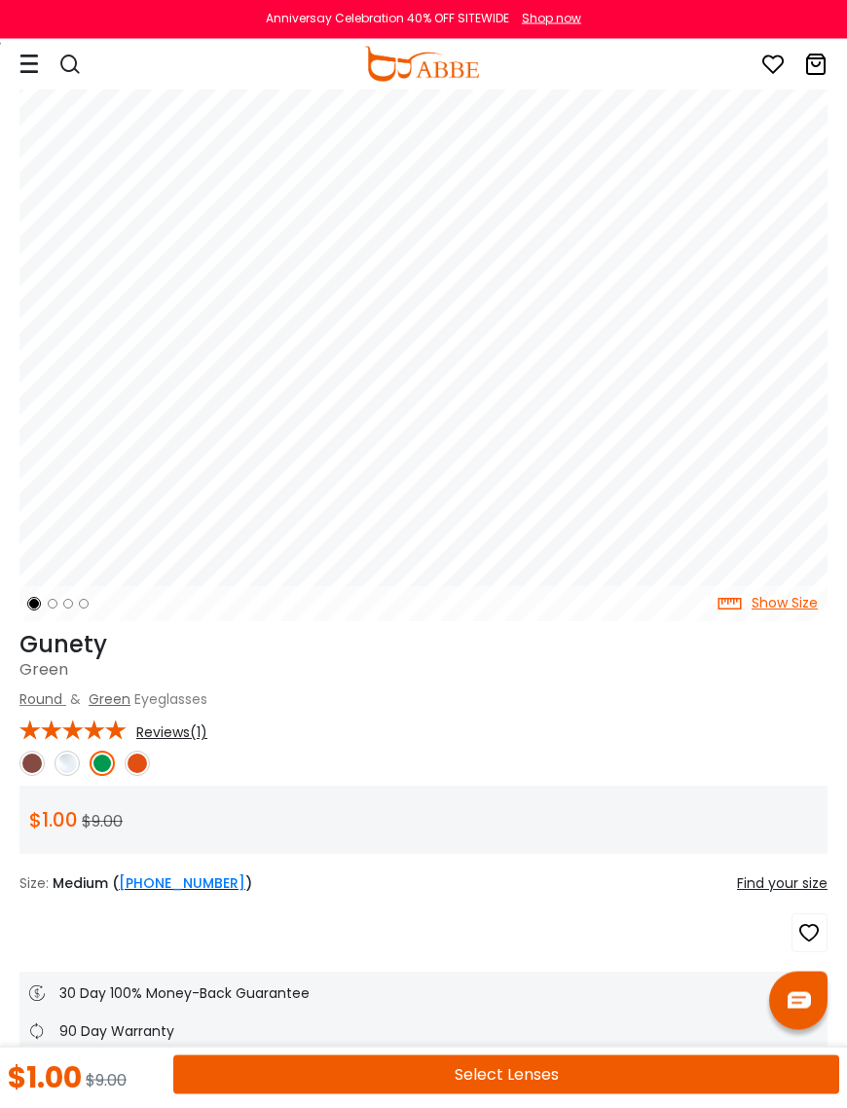
scroll to position [193, 0]
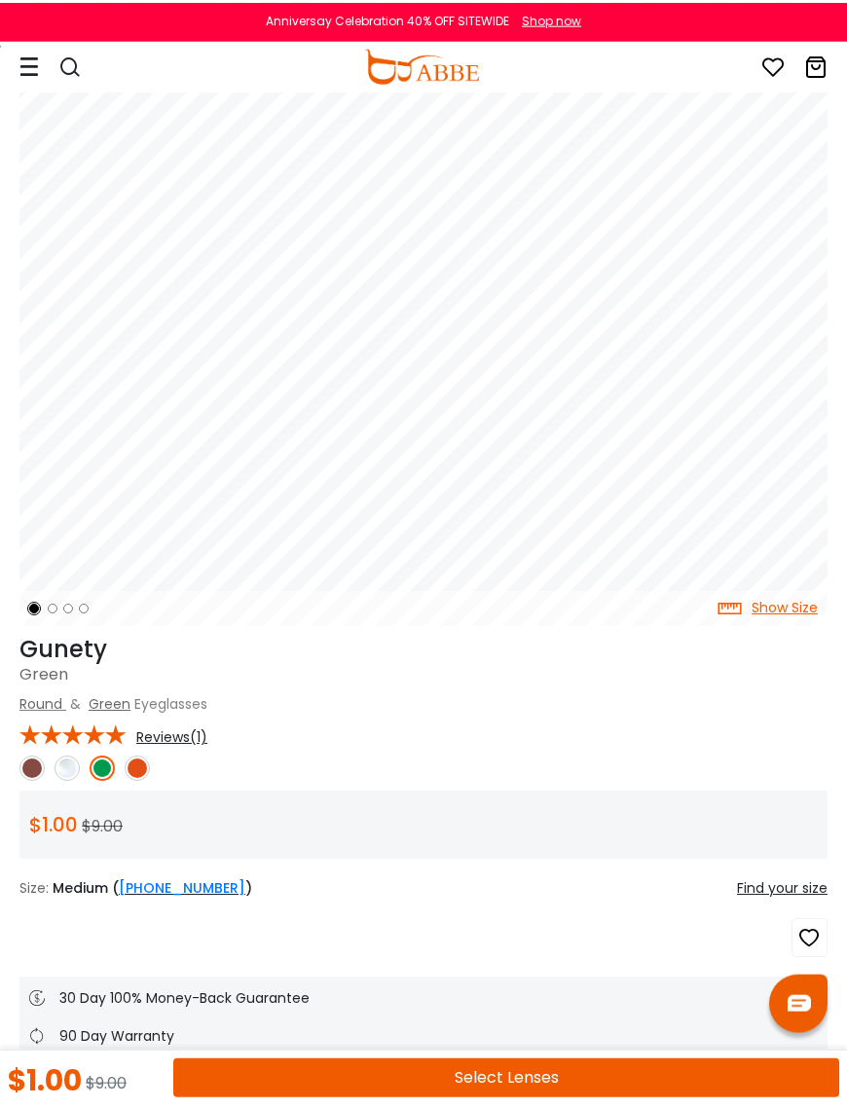
click at [530, 1076] on button "Select Lenses" at bounding box center [506, 1074] width 666 height 39
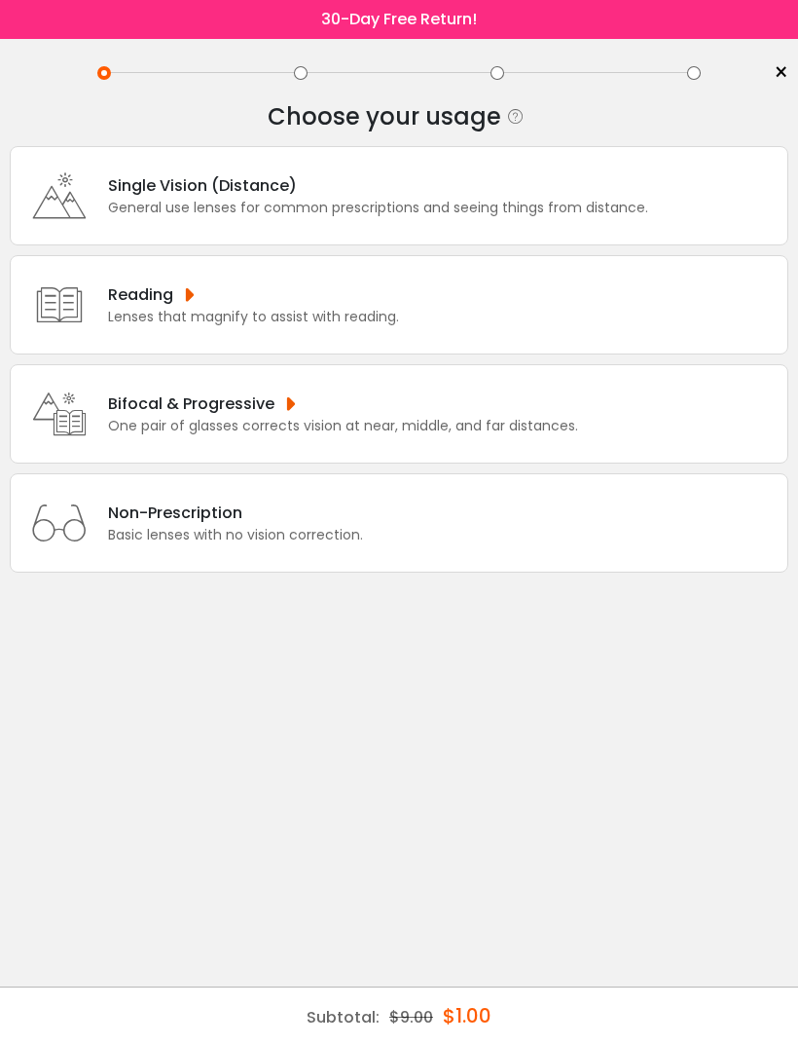
click at [403, 436] on div "One pair of glasses corrects vision at near, middle, and far distances." at bounding box center [343, 426] width 470 height 20
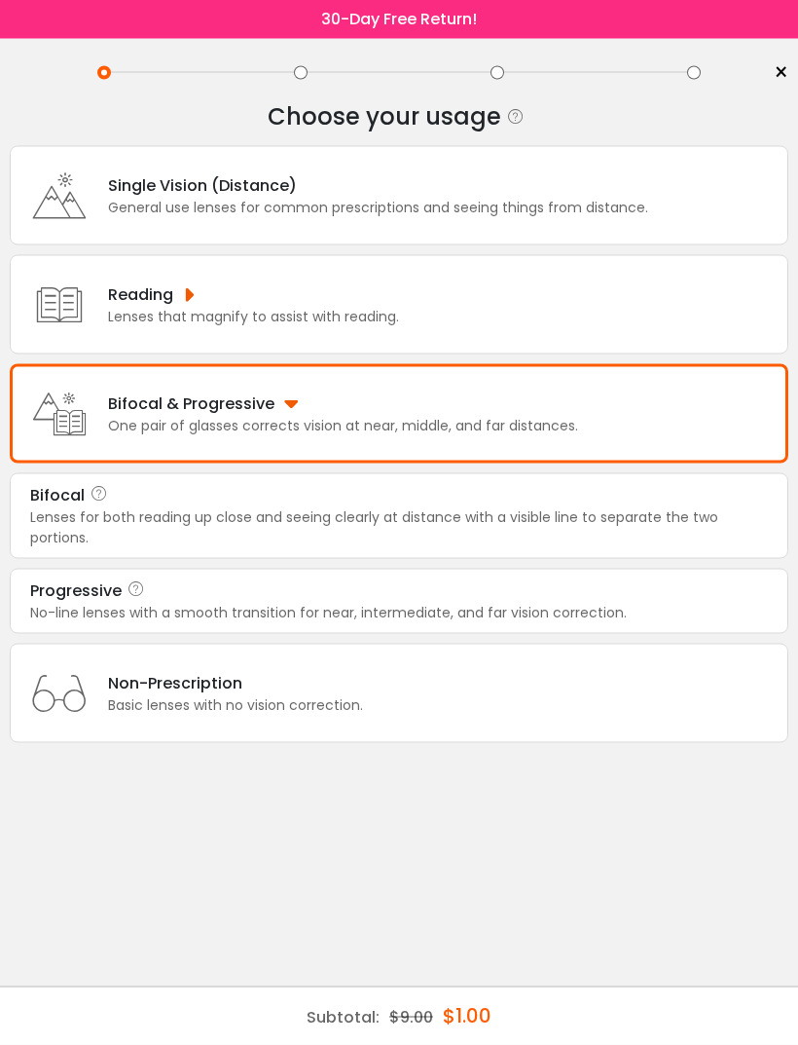
scroll to position [33, 0]
click at [195, 510] on div "Lenses for both reading up close and seeing clearly at distance with a visible …" at bounding box center [399, 527] width 738 height 41
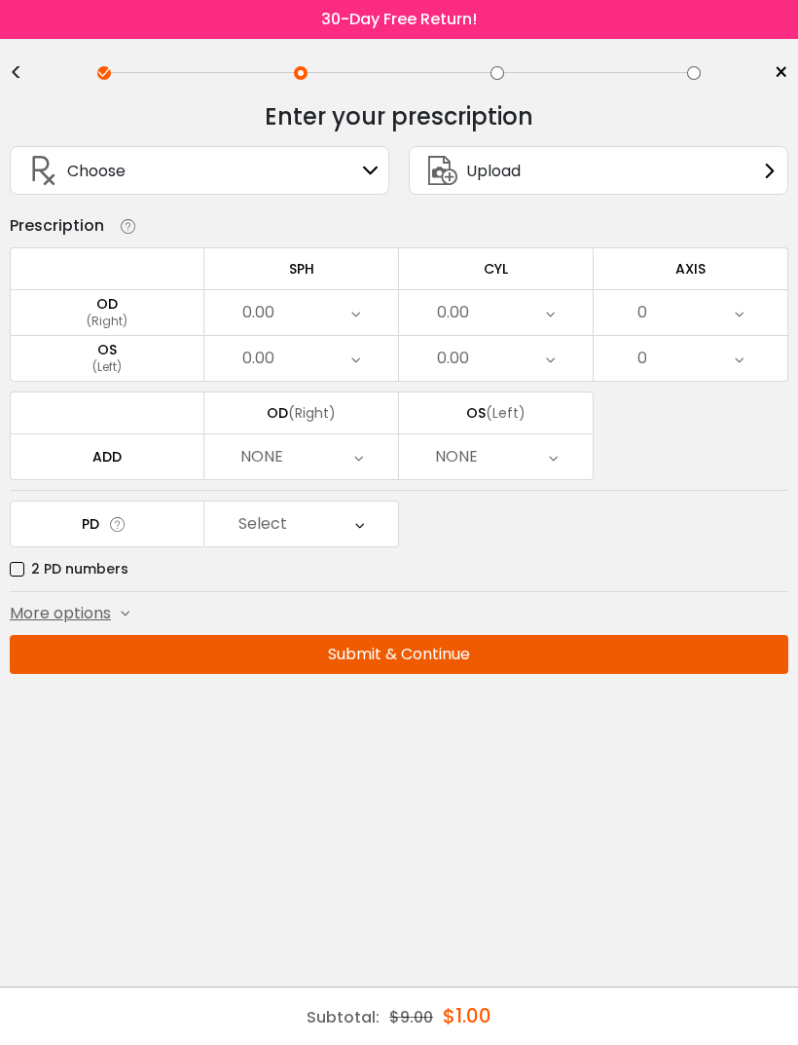
scroll to position [0, 0]
click at [369, 178] on icon at bounding box center [371, 171] width 16 height 16
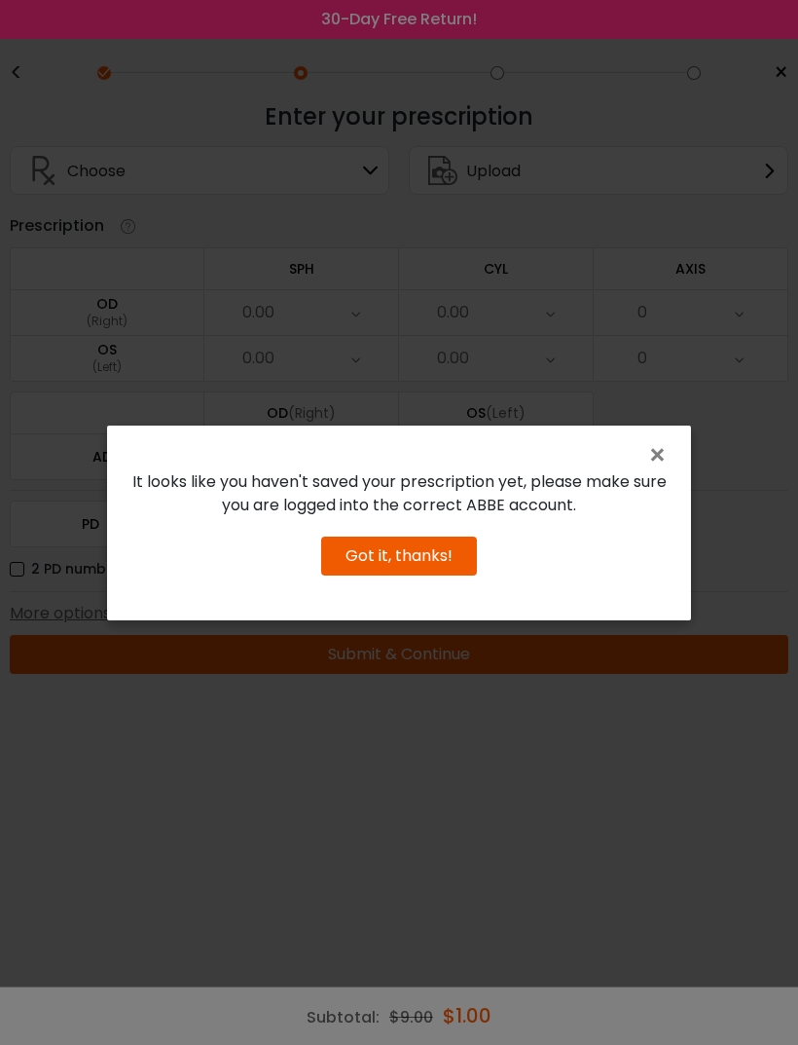
click at [405, 575] on button "Got it, thanks!" at bounding box center [399, 555] width 156 height 39
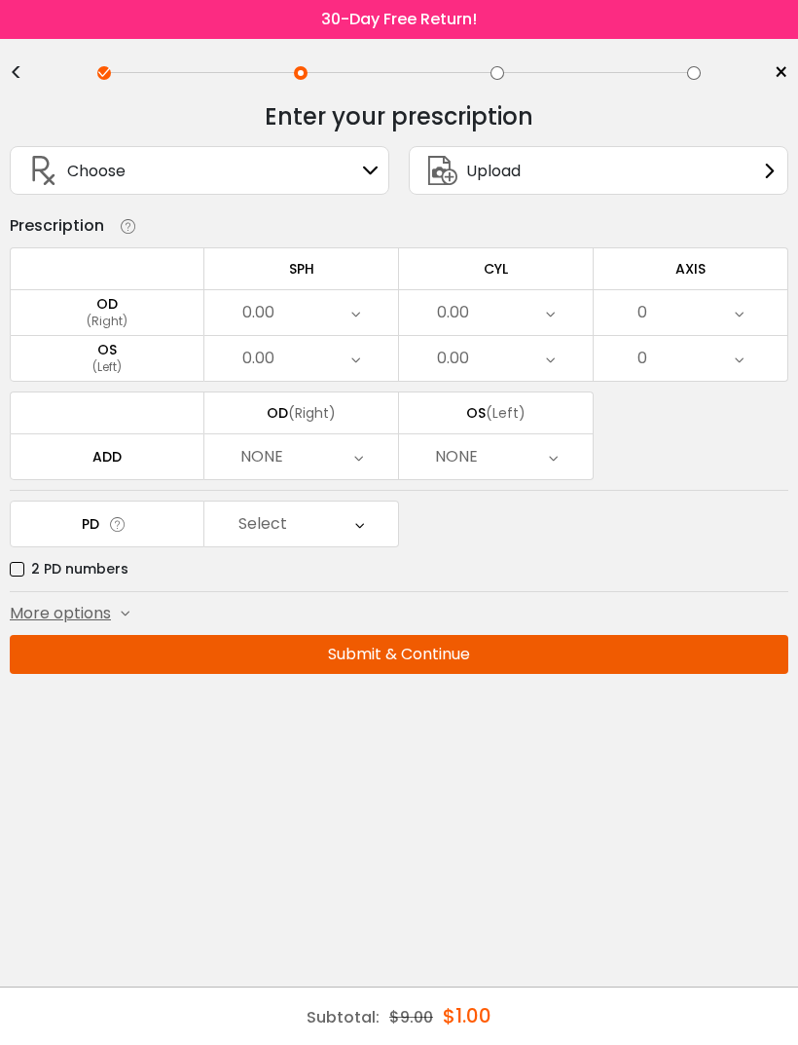
click at [108, 305] on div "OD" at bounding box center [107, 304] width 193 height 18
click at [132, 313] on div "OD" at bounding box center [107, 304] width 193 height 18
click at [52, 228] on div "Prescription" at bounding box center [57, 225] width 94 height 23
click at [361, 531] on icon at bounding box center [359, 523] width 9 height 45
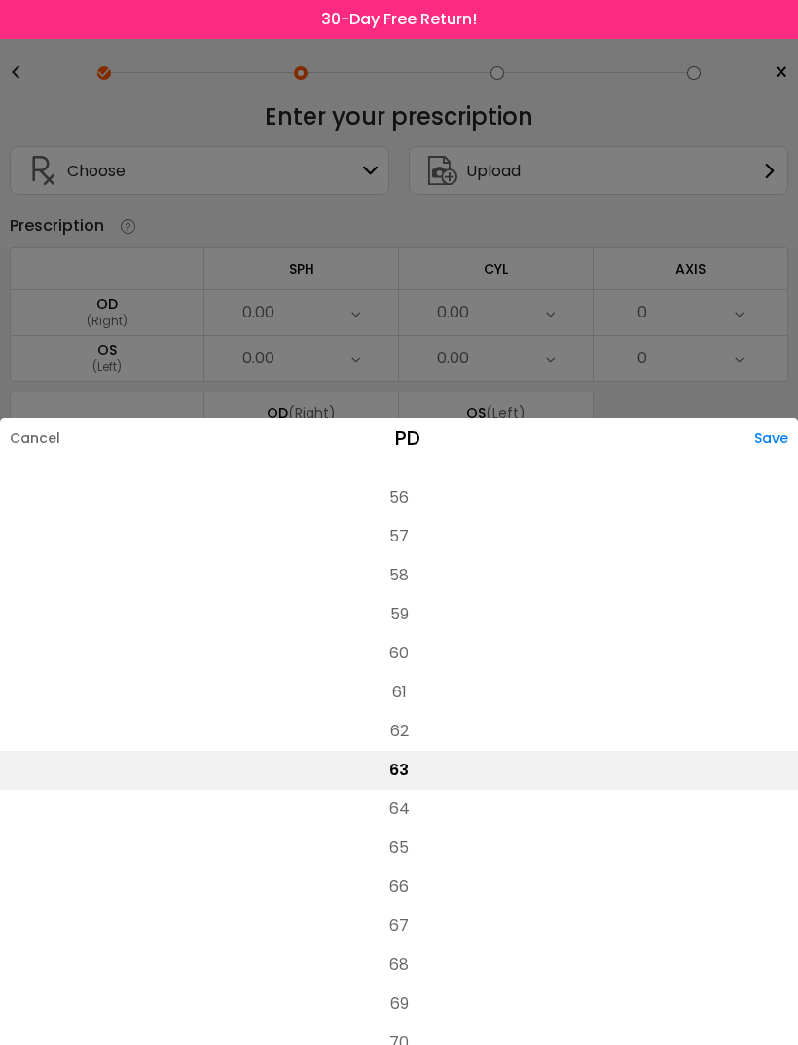
click at [397, 790] on li "64" at bounding box center [399, 809] width 798 height 39
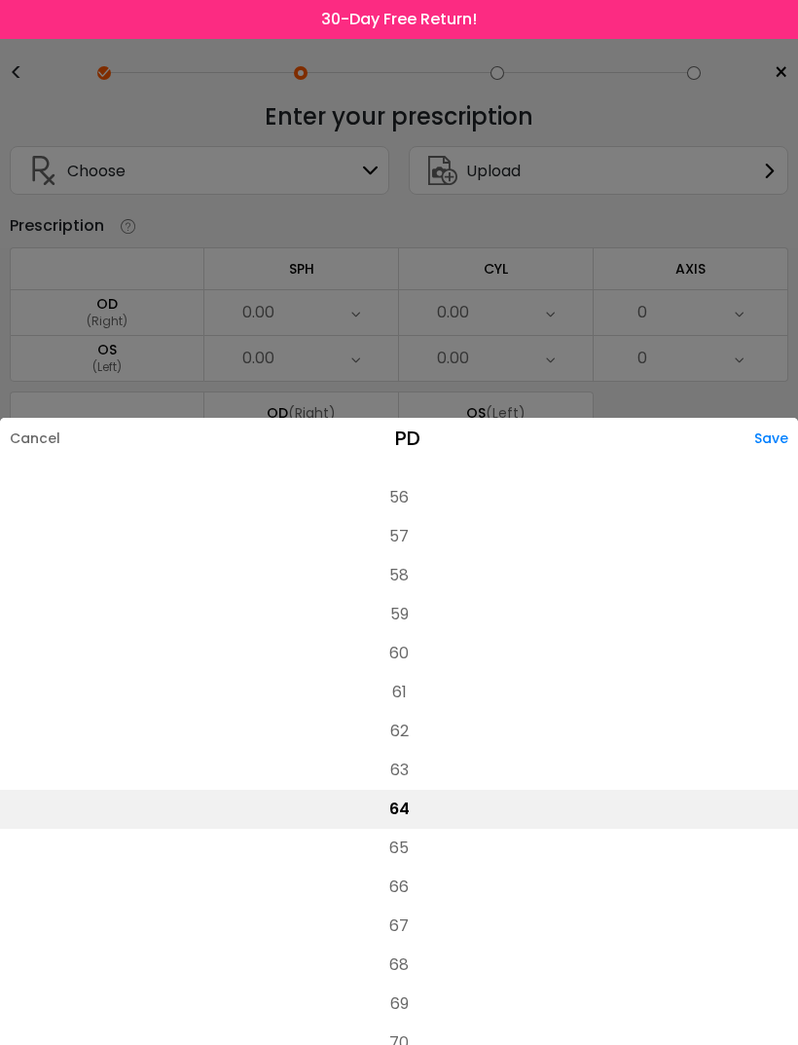
click at [785, 418] on div "Save" at bounding box center [777, 438] width 44 height 41
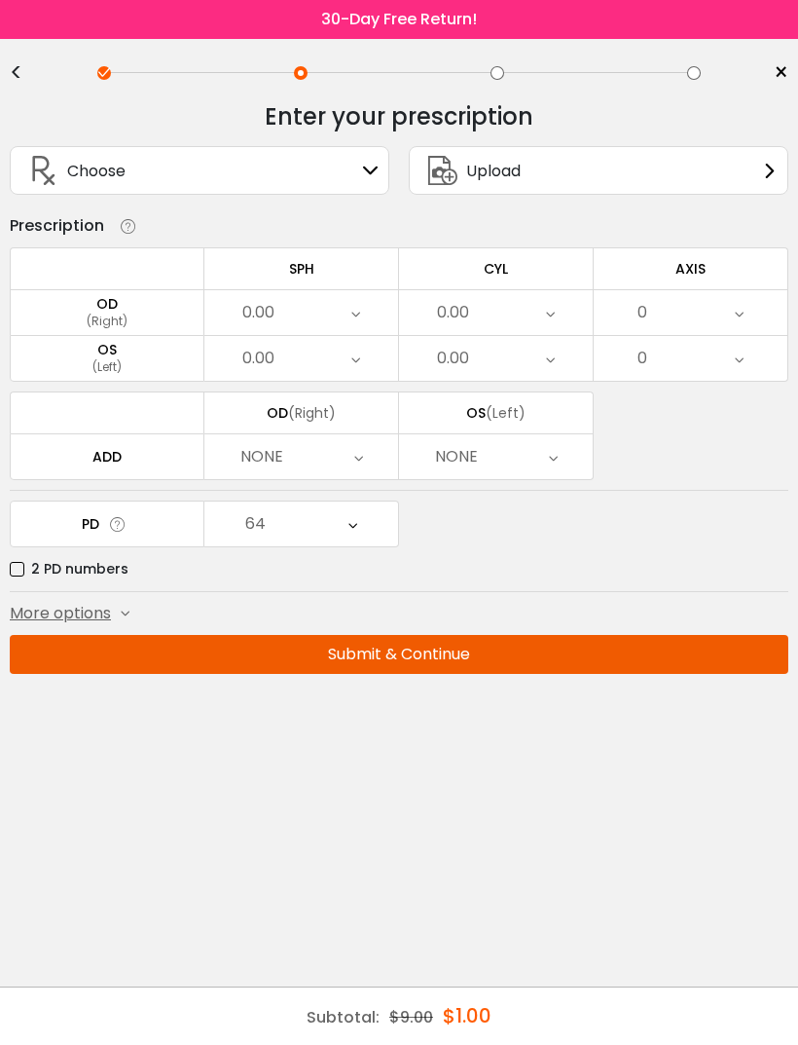
click at [108, 313] on div "OD" at bounding box center [107, 304] width 193 height 18
click at [143, 323] on div "(Right)" at bounding box center [107, 322] width 193 height 18
click at [111, 369] on div "(Left)" at bounding box center [107, 367] width 193 height 18
click at [291, 276] on td "SPH" at bounding box center [301, 268] width 195 height 42
click at [369, 463] on div "NONE" at bounding box center [301, 456] width 194 height 45
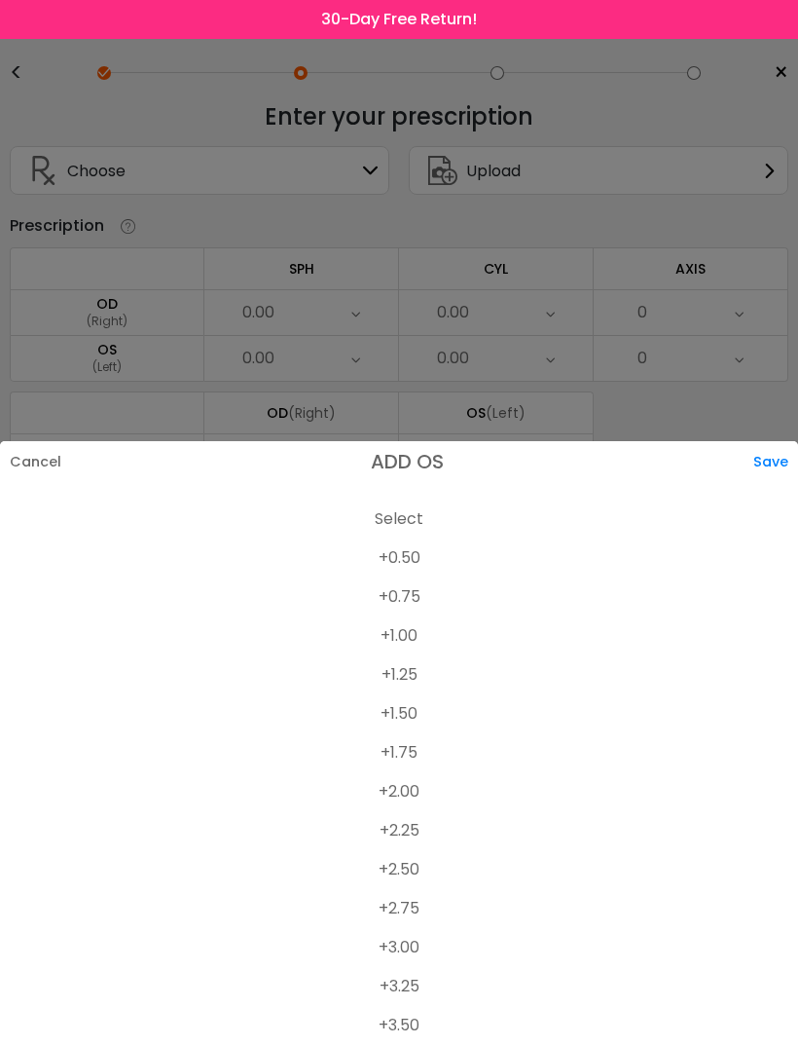
click at [416, 873] on li "+2.50" at bounding box center [399, 869] width 798 height 39
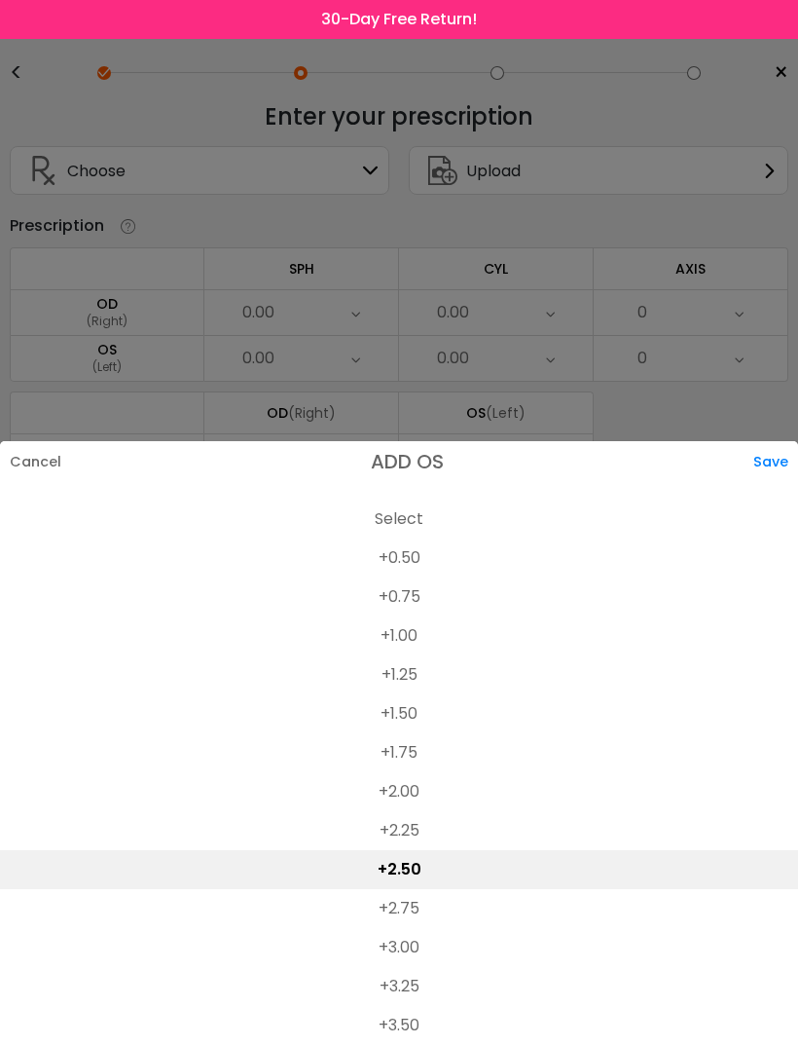
click at [782, 464] on div "Save" at bounding box center [776, 461] width 45 height 41
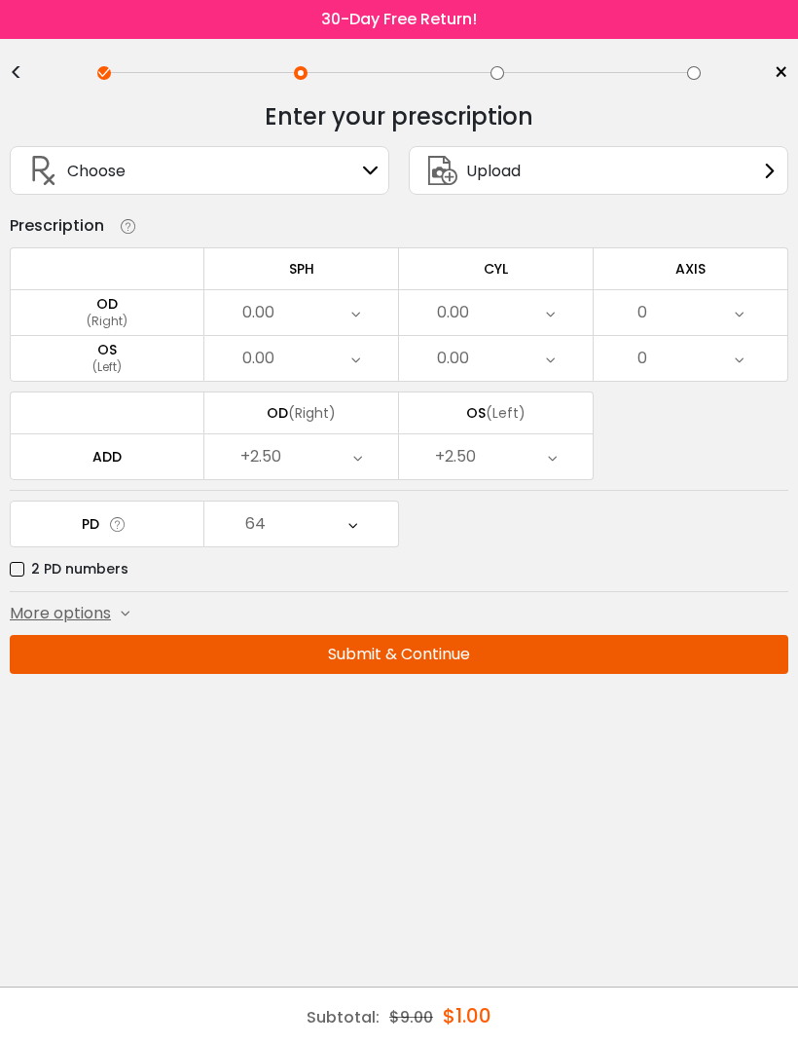
click at [737, 368] on icon at bounding box center [739, 358] width 9 height 45
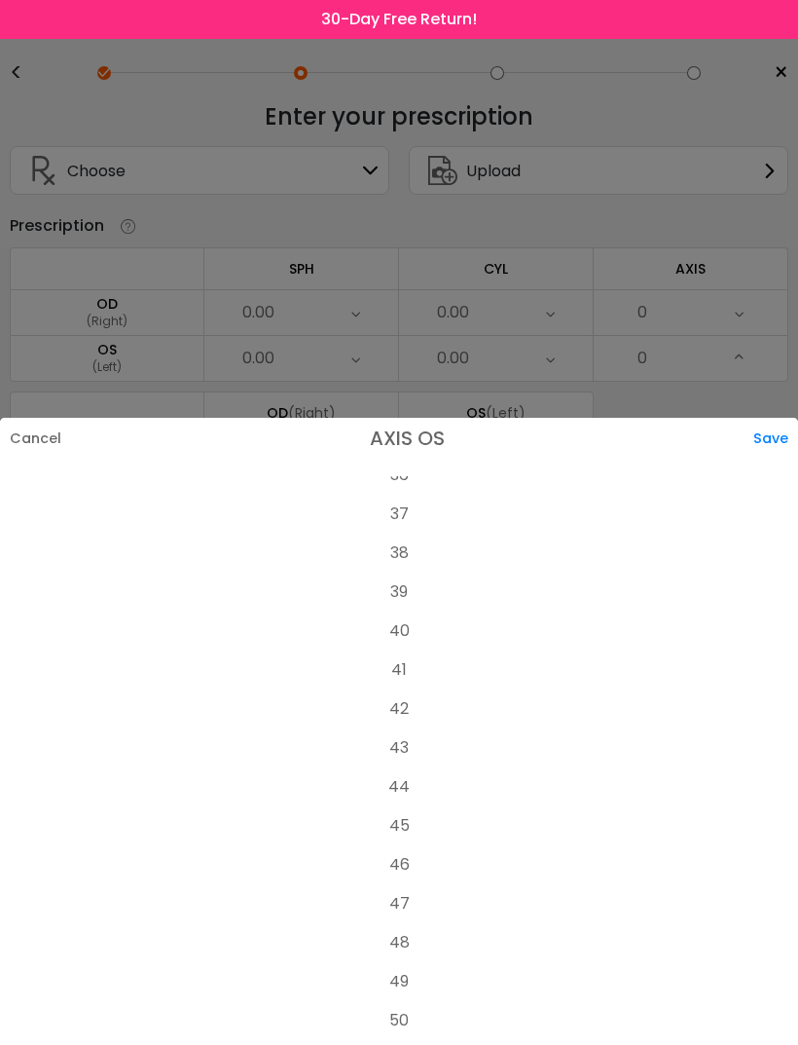
scroll to position [1411, 0]
click at [406, 623] on li "40" at bounding box center [399, 642] width 798 height 39
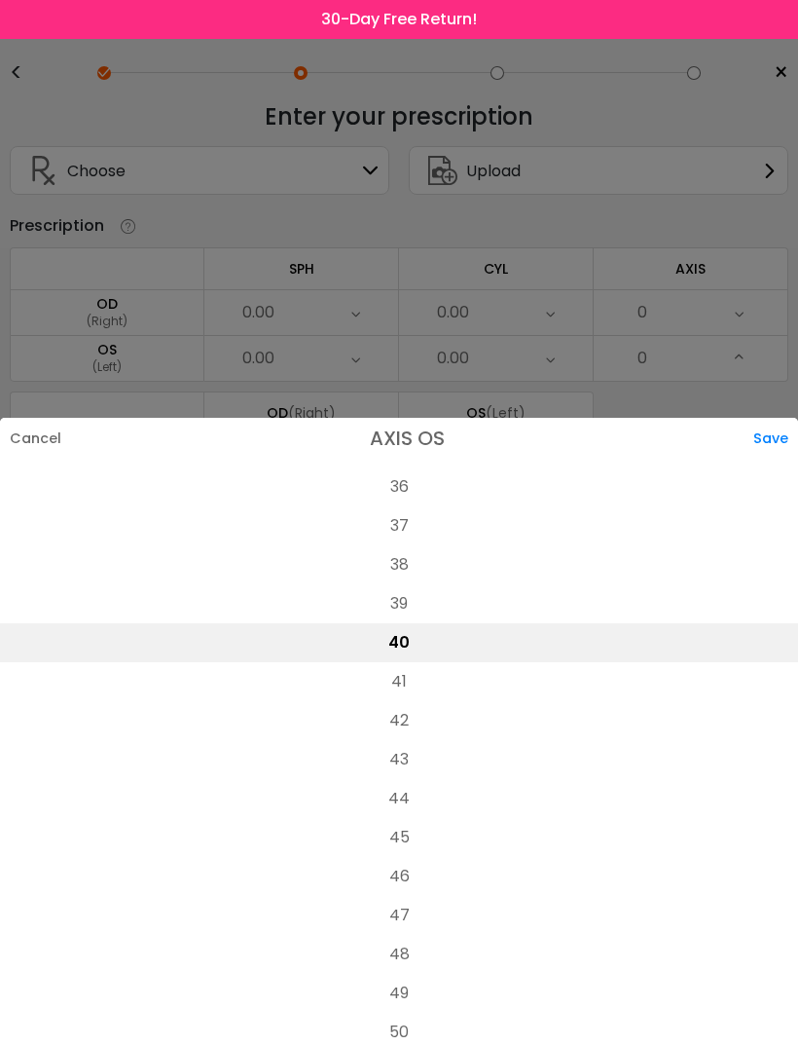
click at [775, 418] on div "Save" at bounding box center [776, 438] width 45 height 41
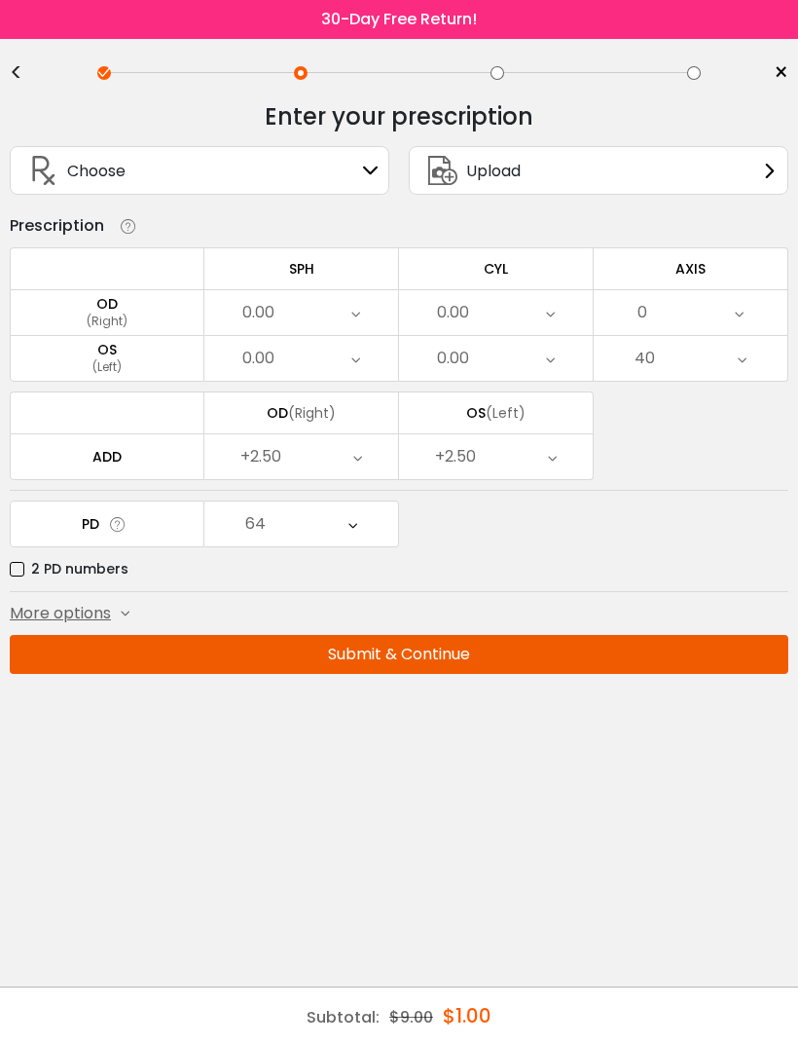
click at [559, 363] on div "0.00" at bounding box center [496, 358] width 194 height 45
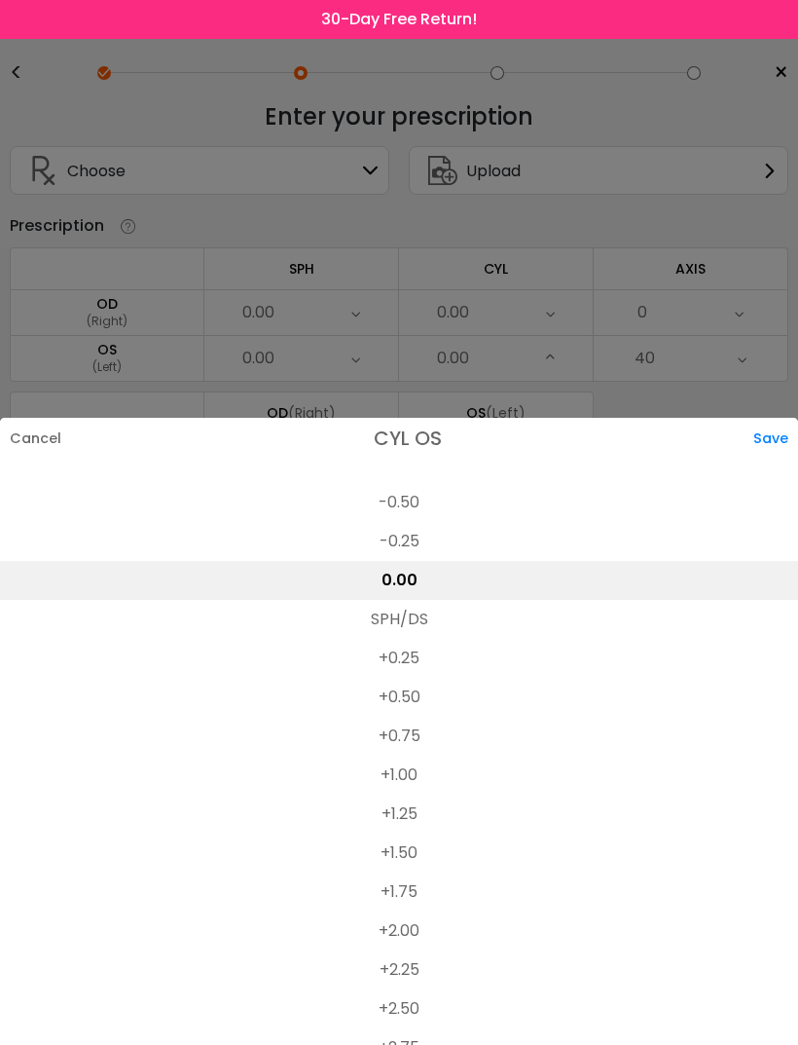
scroll to position [857, 0]
click at [406, 749] on li "+1.00" at bounding box center [399, 768] width 798 height 39
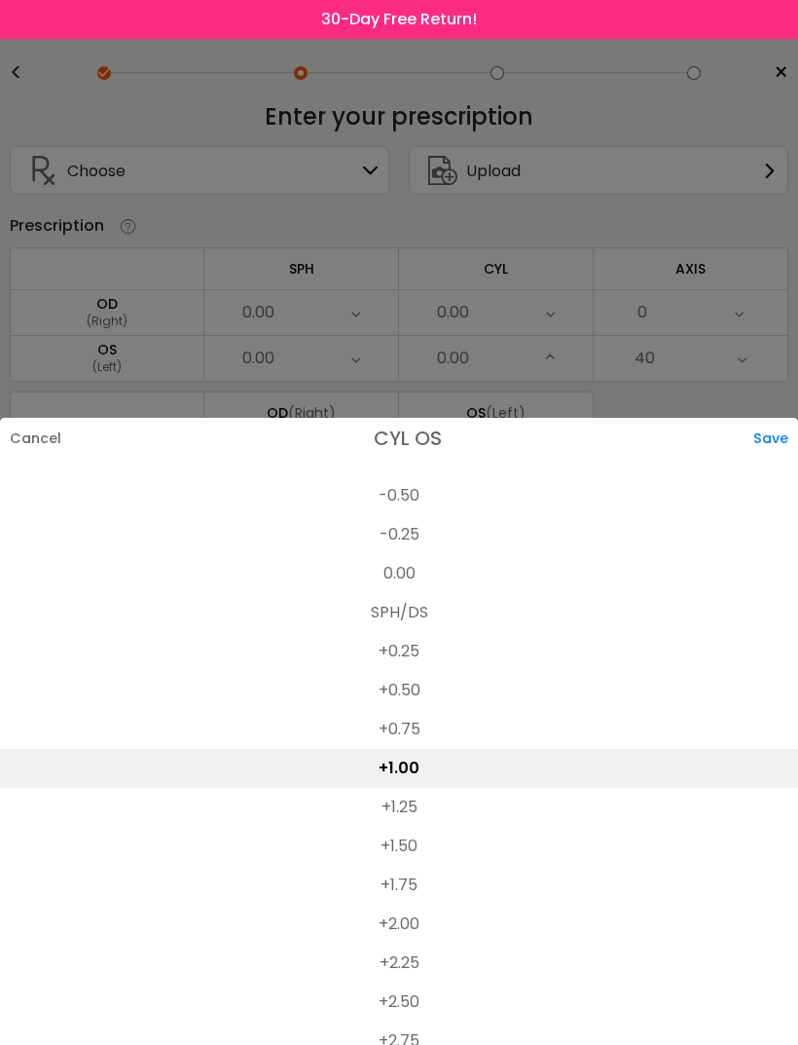
click at [778, 418] on div "Save" at bounding box center [776, 438] width 45 height 41
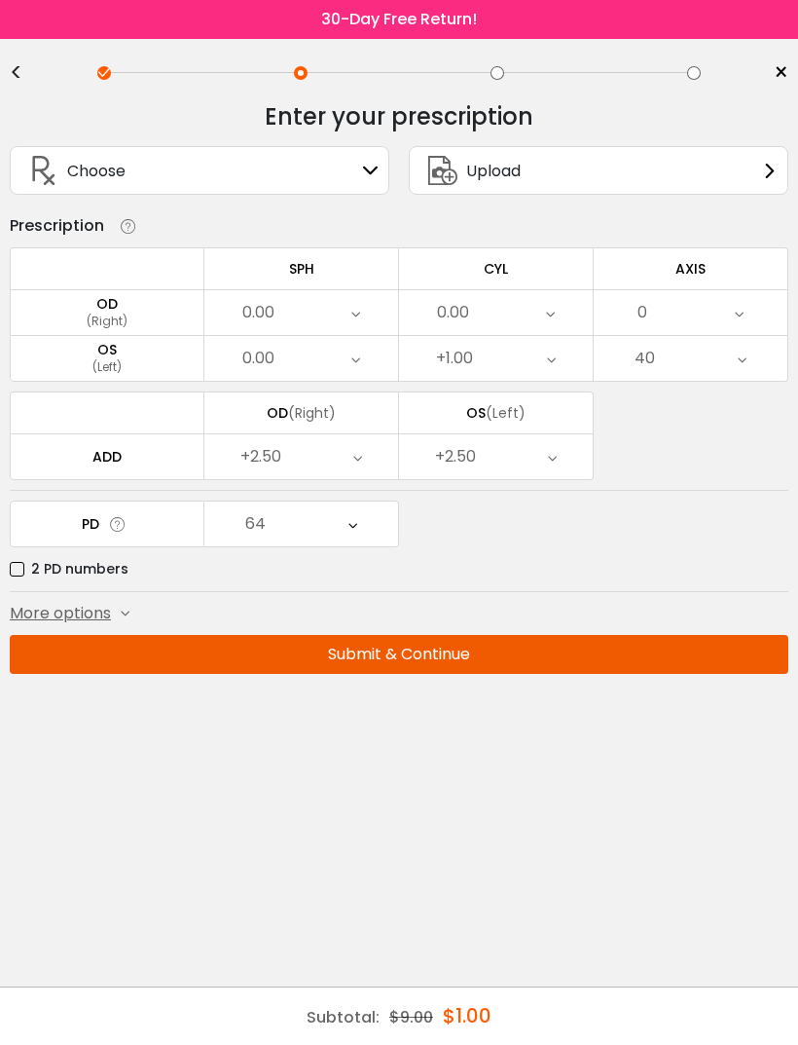
click at [357, 370] on icon at bounding box center [355, 358] width 9 height 45
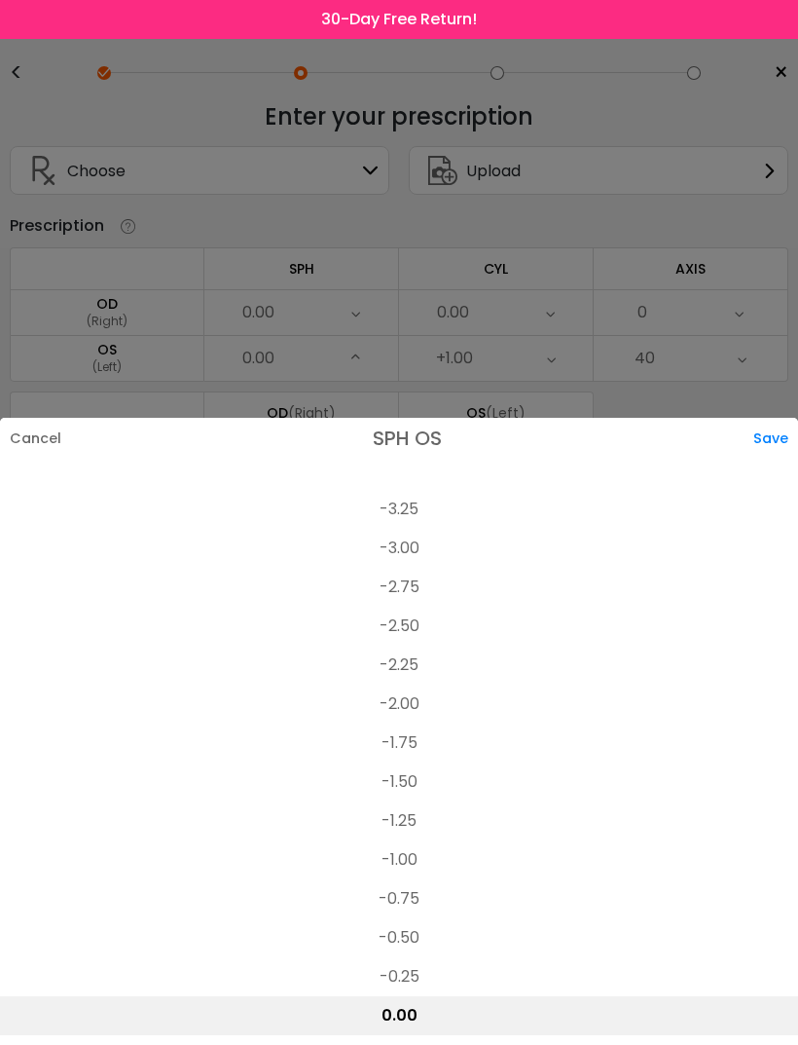
scroll to position [2599, 0]
click at [414, 604] on li "-2.50" at bounding box center [399, 623] width 798 height 39
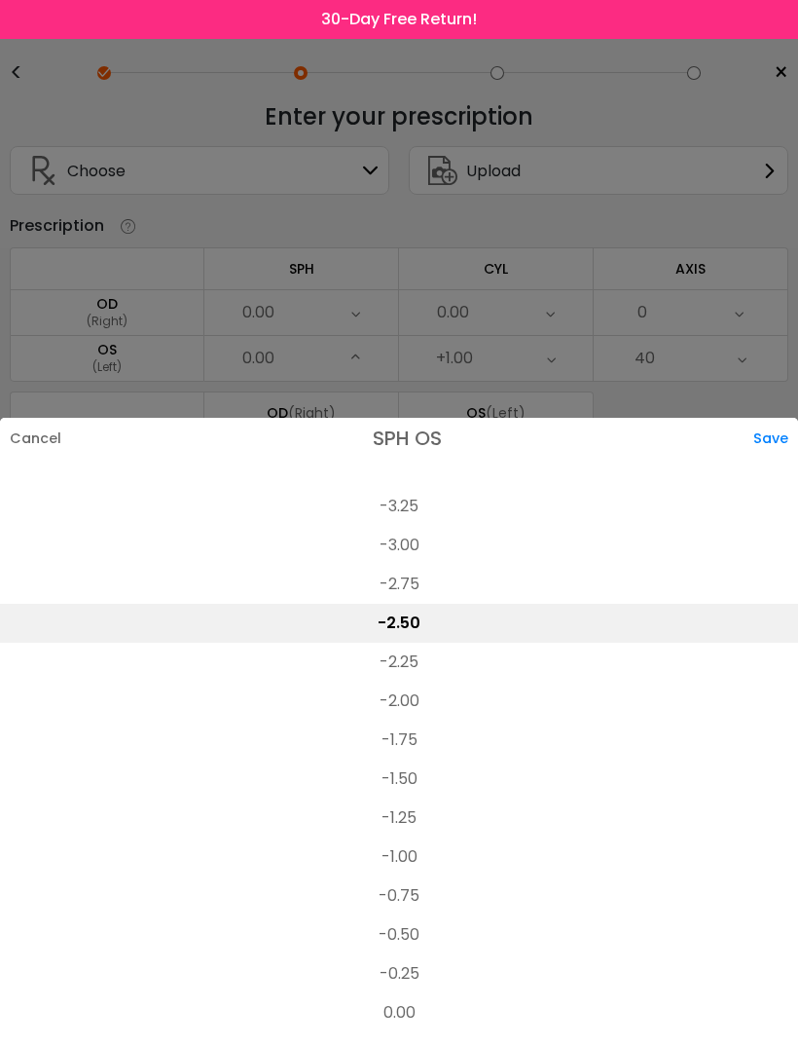
click at [775, 418] on div "Save" at bounding box center [776, 438] width 45 height 41
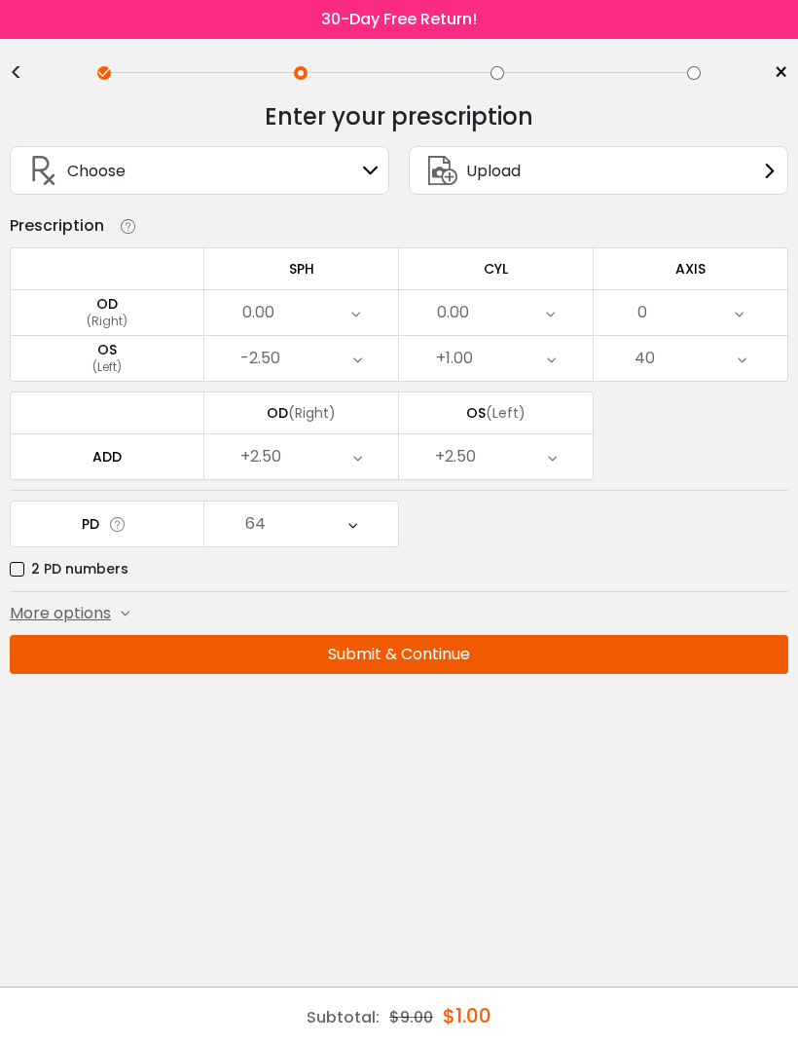
click at [358, 314] on icon at bounding box center [355, 312] width 9 height 45
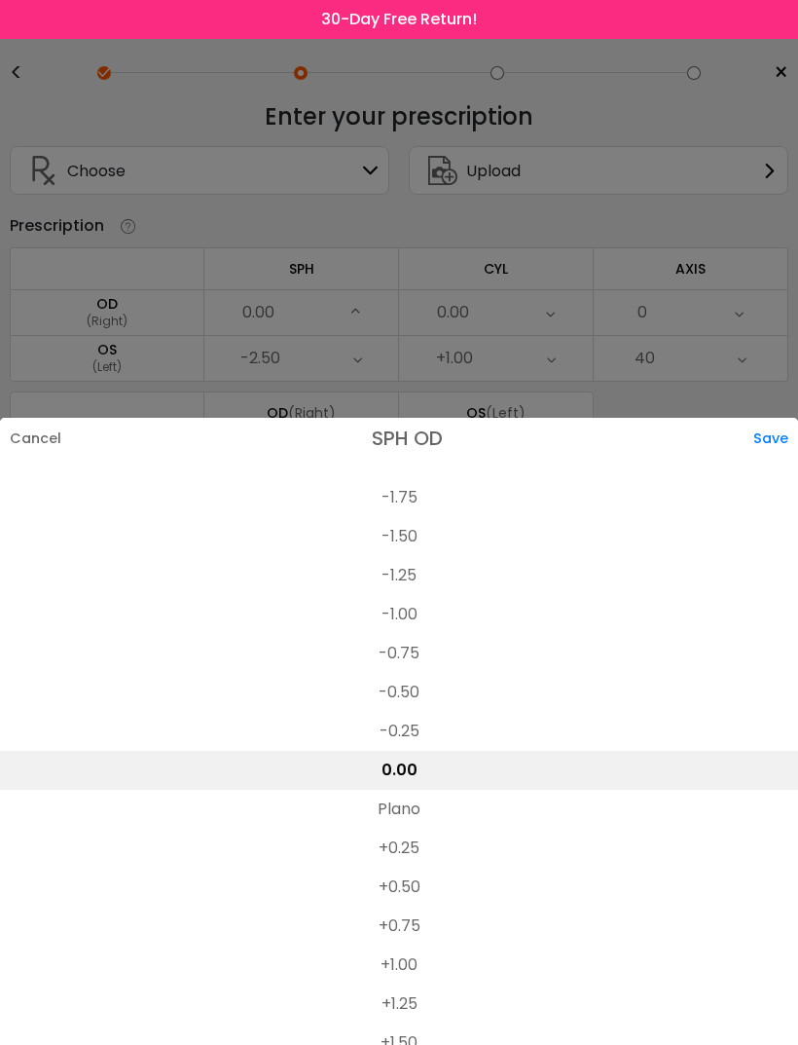
click at [413, 595] on li "-1.00" at bounding box center [399, 614] width 798 height 39
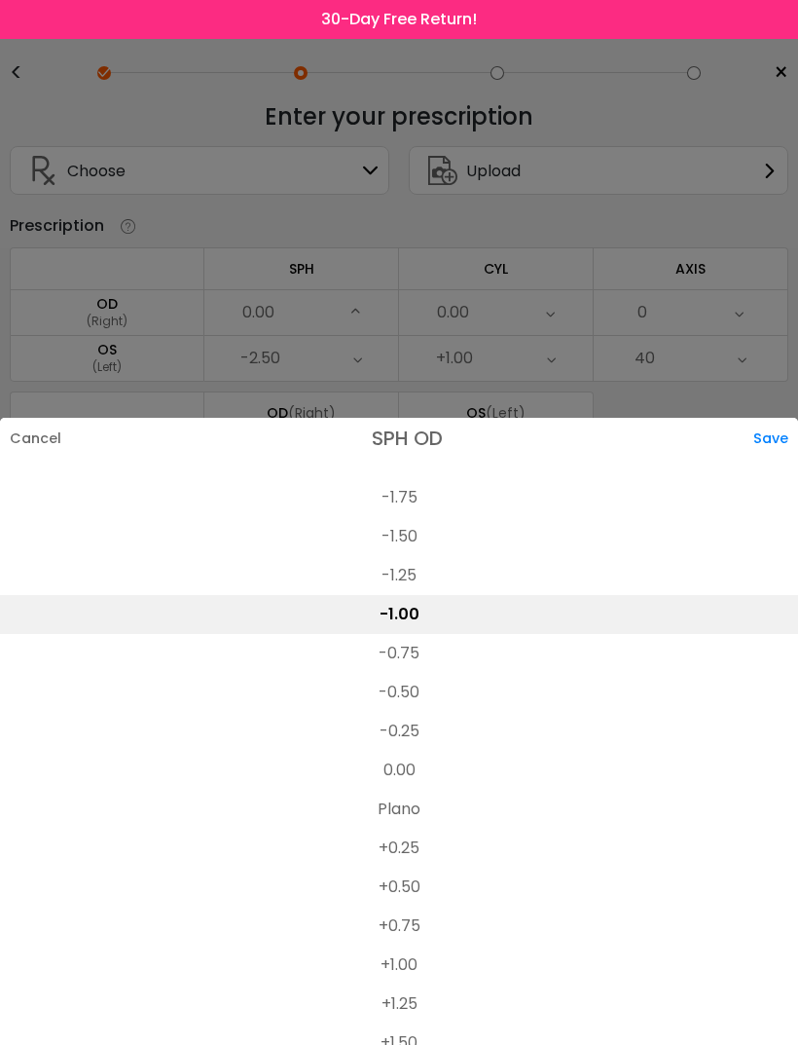
click at [767, 418] on div "Save" at bounding box center [776, 438] width 45 height 41
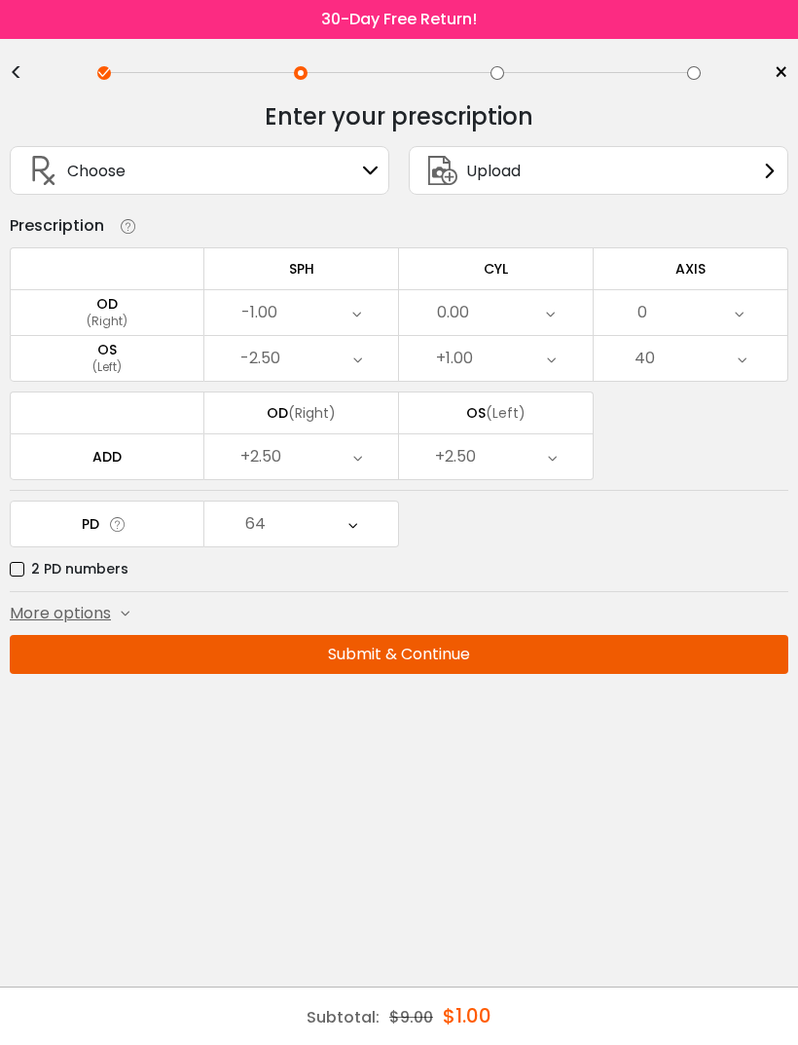
click at [428, 660] on button "Submit & Continue" at bounding box center [399, 654] width 779 height 39
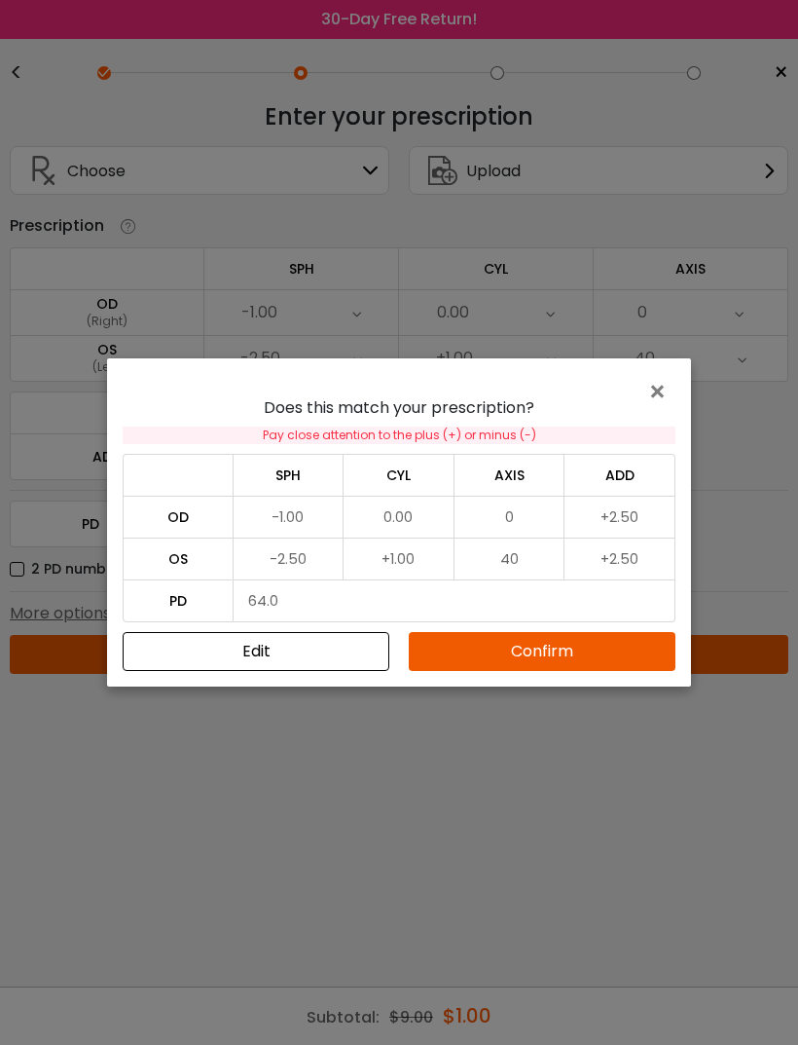
click at [563, 651] on button "Confirm" at bounding box center [542, 651] width 267 height 39
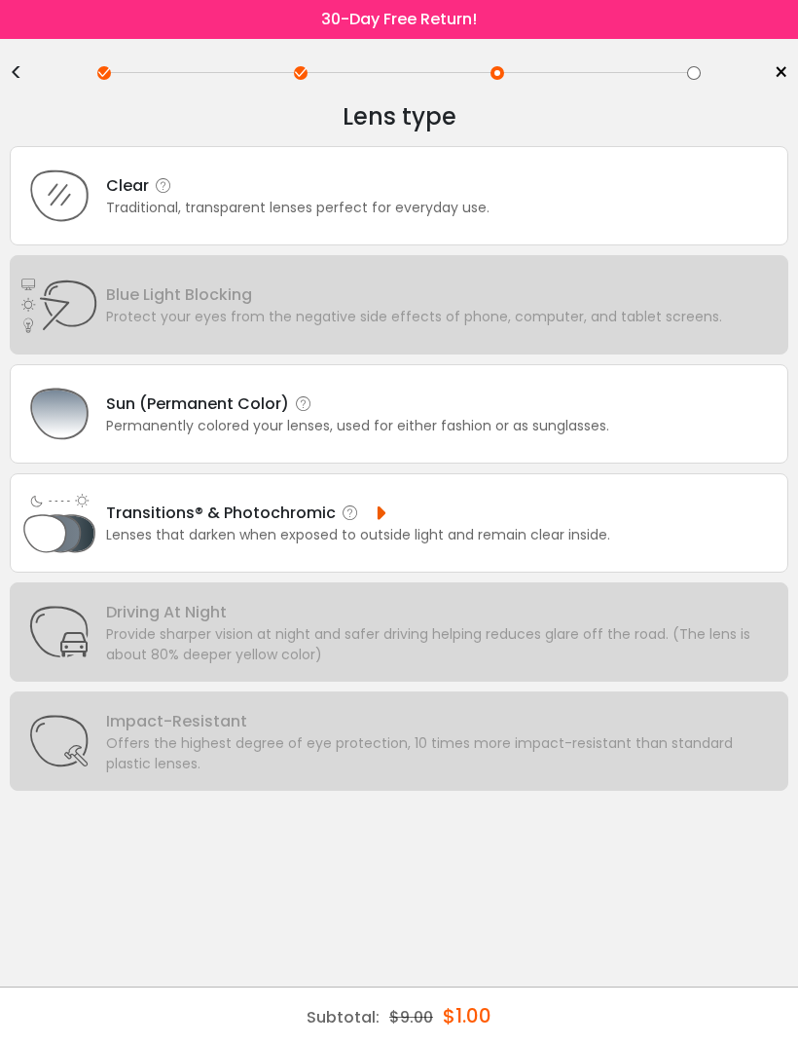
click at [576, 215] on div "Clear Traditional, transparent lenses perfect for everyday use." at bounding box center [399, 195] width 779 height 99
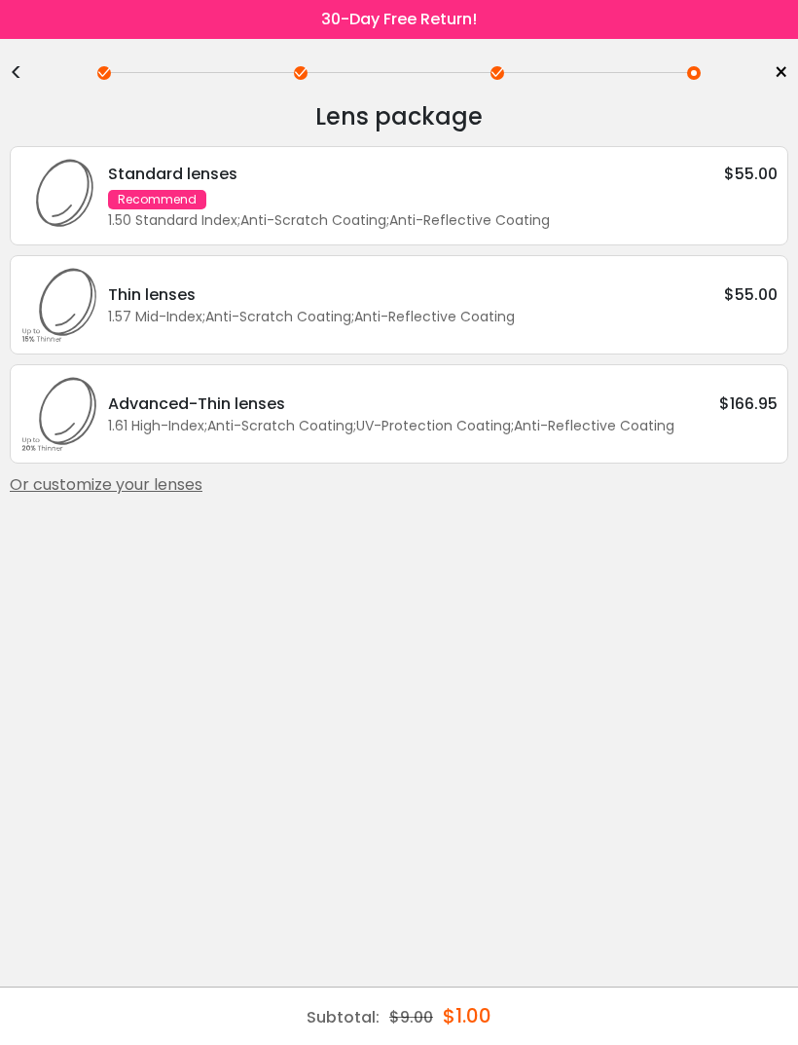
click at [574, 224] on div "1.50 Standard Index ; Anti-Scratch Coating ; Anti-Reflective Coating ;" at bounding box center [443, 220] width 670 height 20
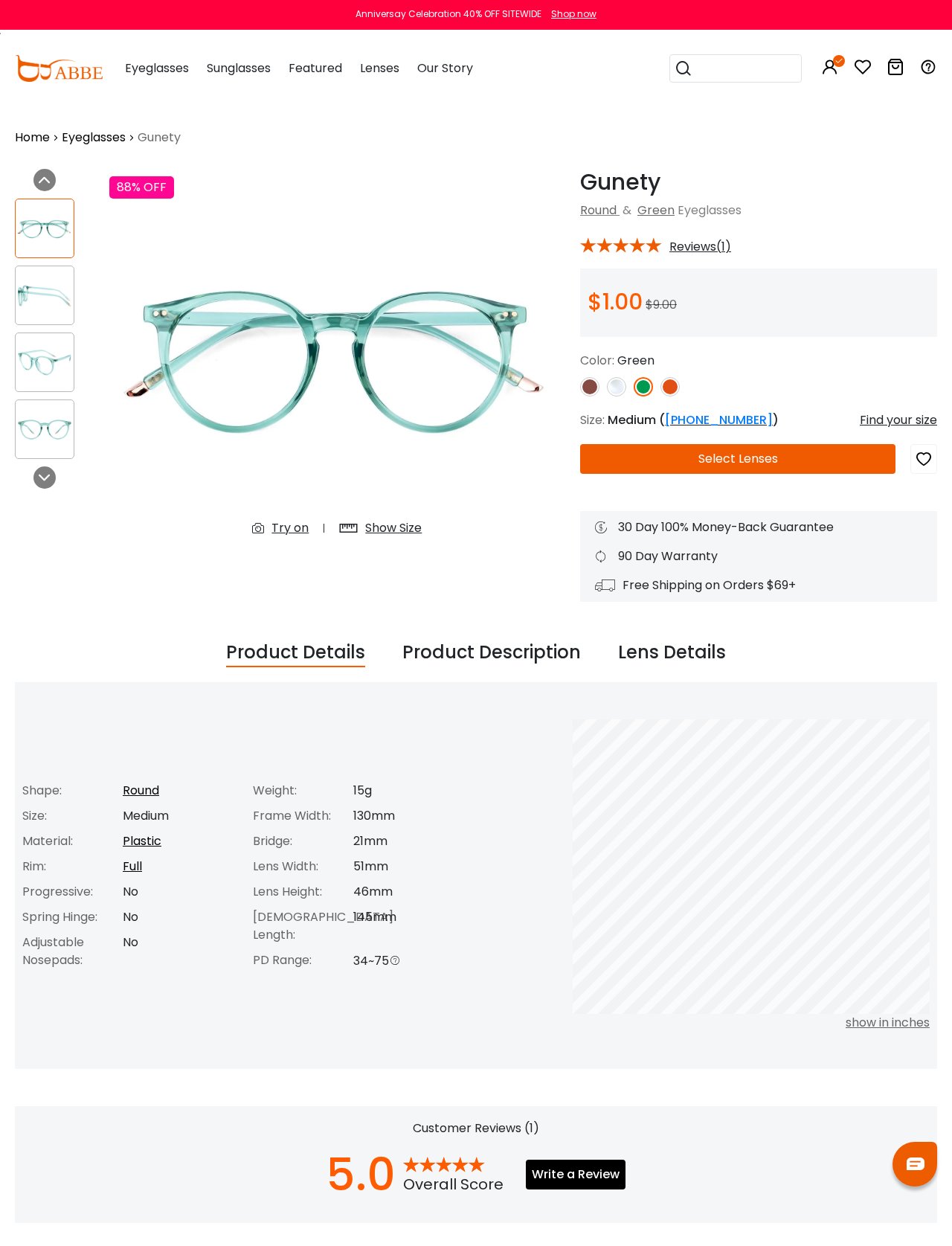
click at [805, 467] on button "Select Lenses" at bounding box center [737, 458] width 316 height 30
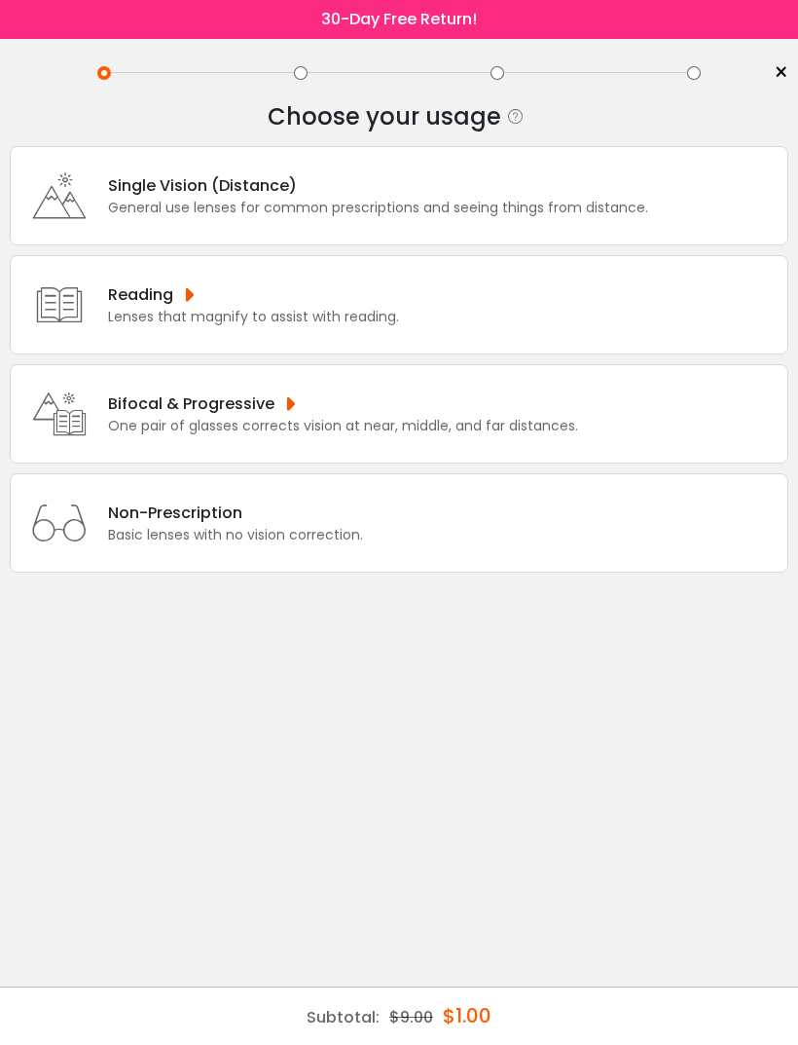
click at [383, 436] on div "One pair of glasses corrects vision at near, middle, and far distances." at bounding box center [343, 426] width 470 height 20
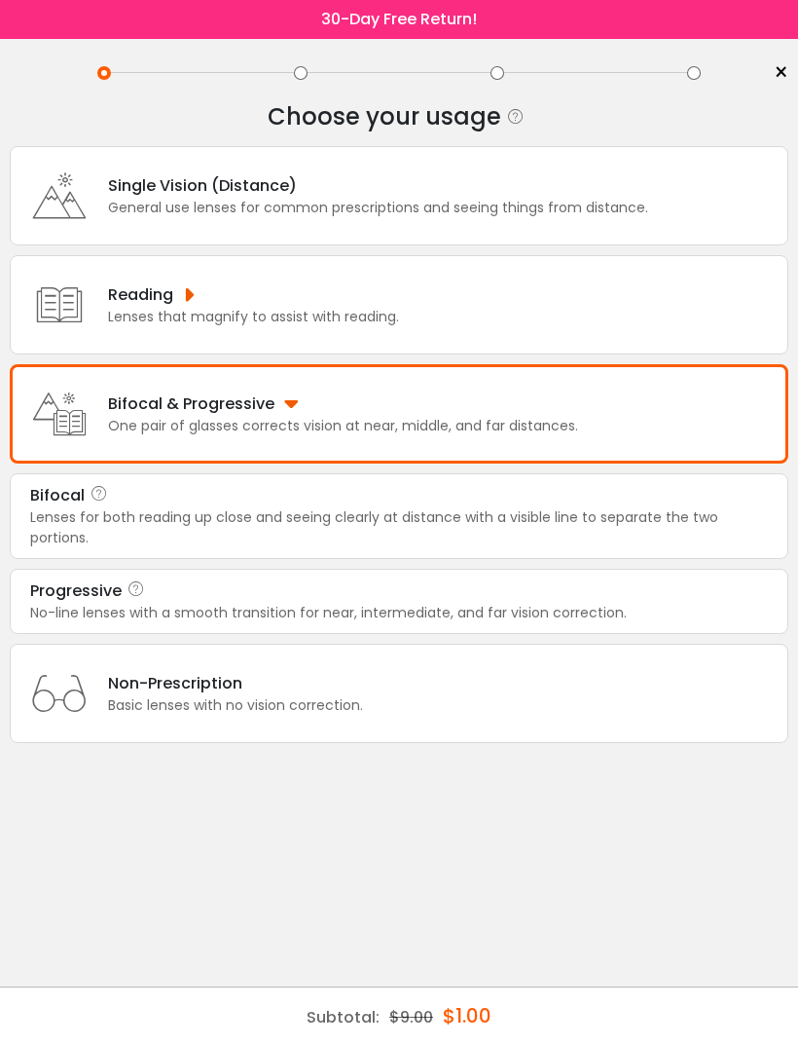
click at [271, 544] on div "Lenses for both reading up close and seeing clearly at distance with a visible …" at bounding box center [399, 527] width 738 height 41
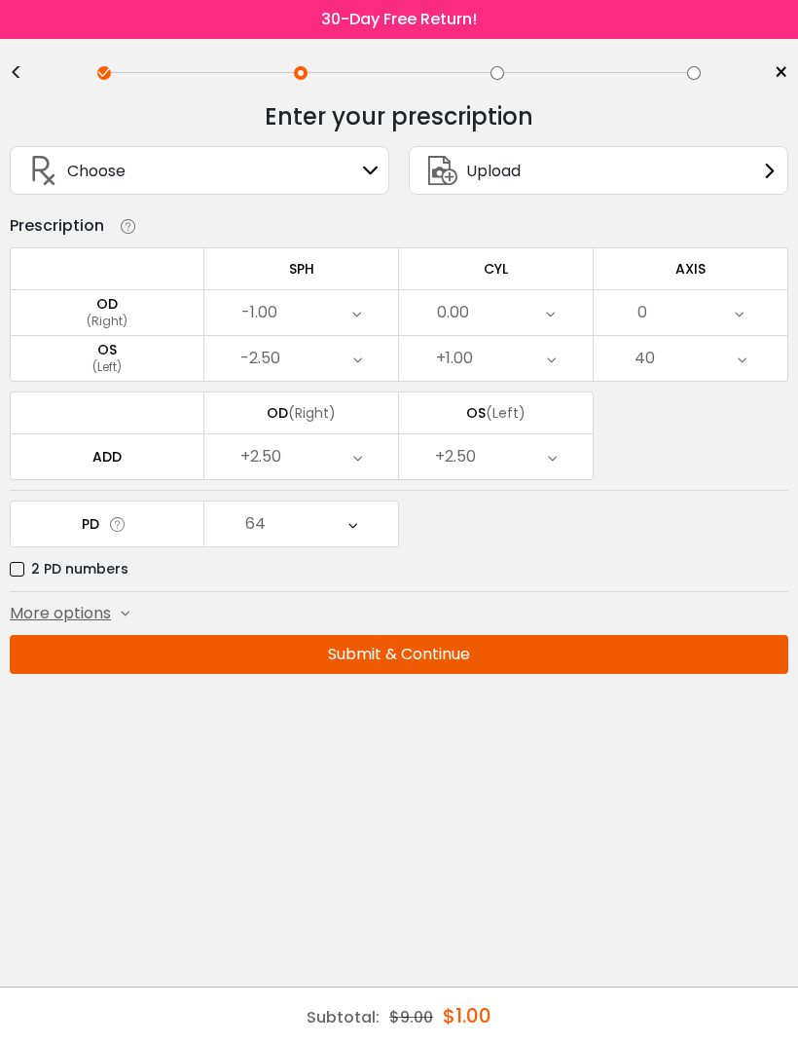
click at [392, 659] on button "Submit & Continue" at bounding box center [399, 654] width 779 height 39
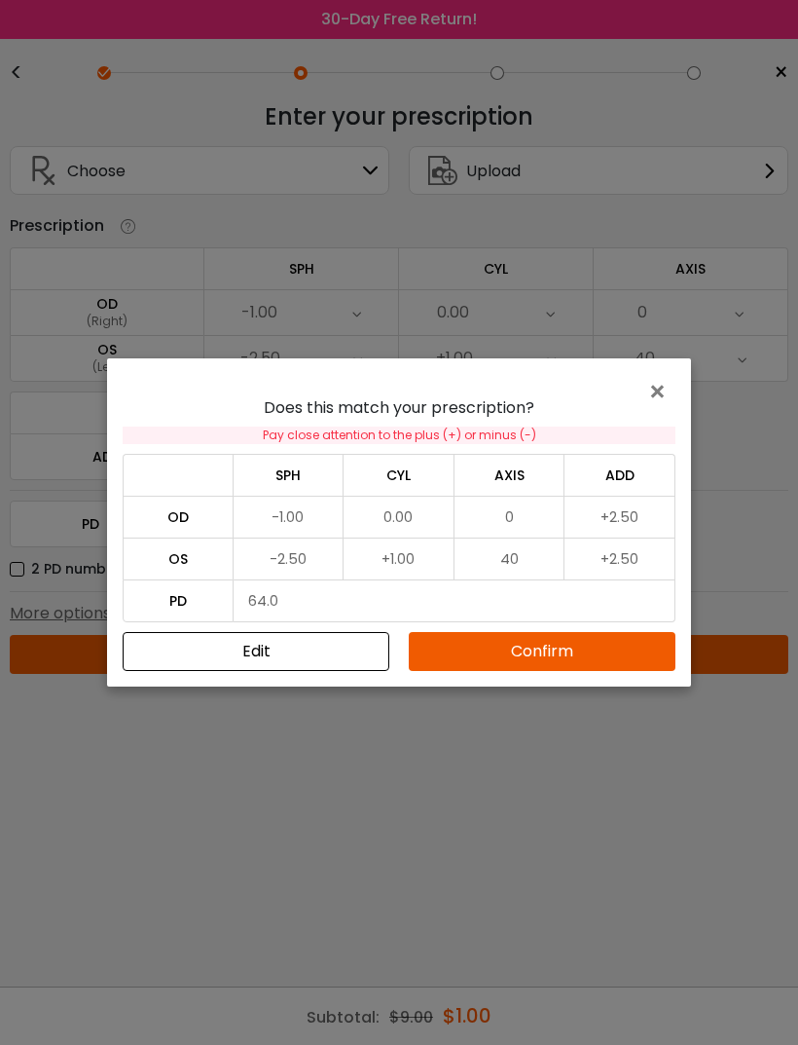
click at [550, 653] on button "Confirm" at bounding box center [542, 651] width 267 height 39
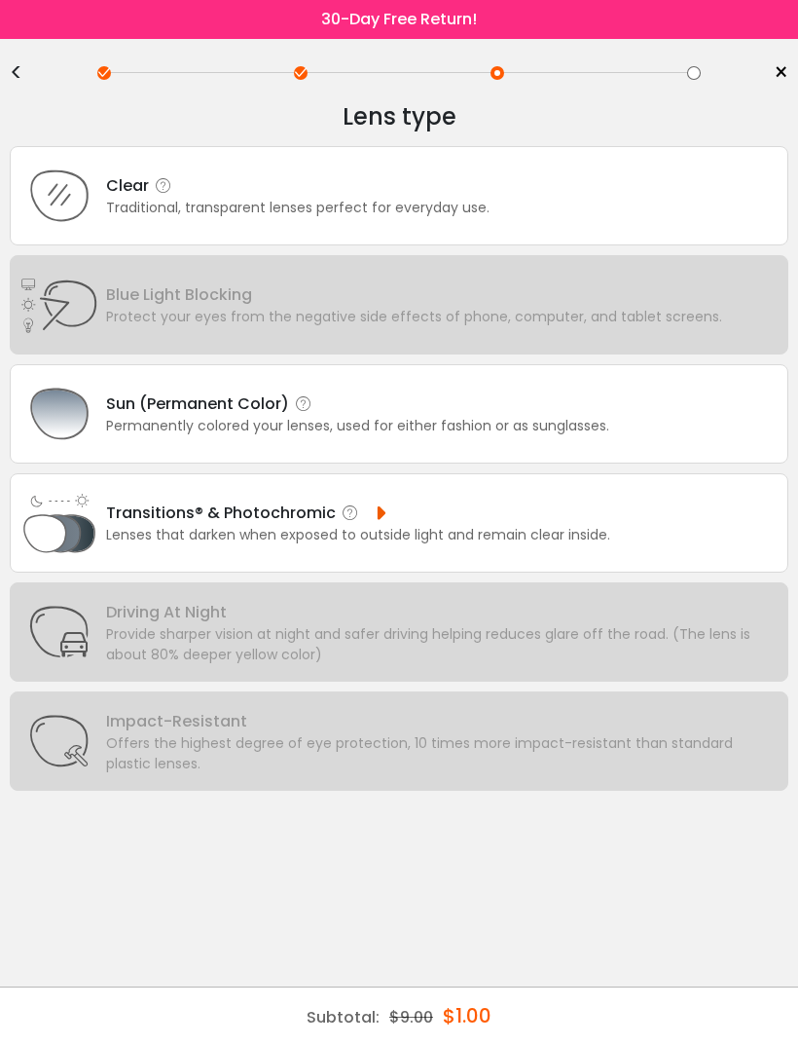
click at [526, 224] on div "Clear Traditional, transparent lenses perfect for everyday use." at bounding box center [399, 195] width 779 height 99
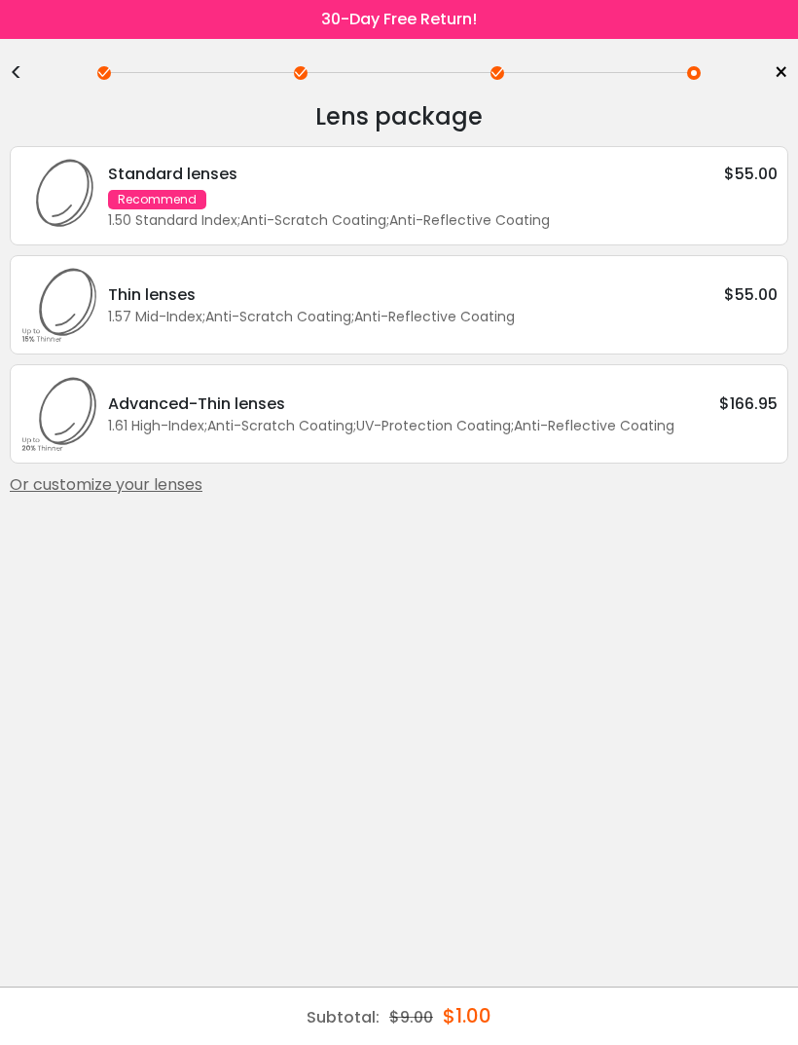
click at [477, 327] on div "1.57 Mid-Index ; Anti-Scratch Coating ; Anti-Reflective Coating ;" at bounding box center [443, 317] width 670 height 20
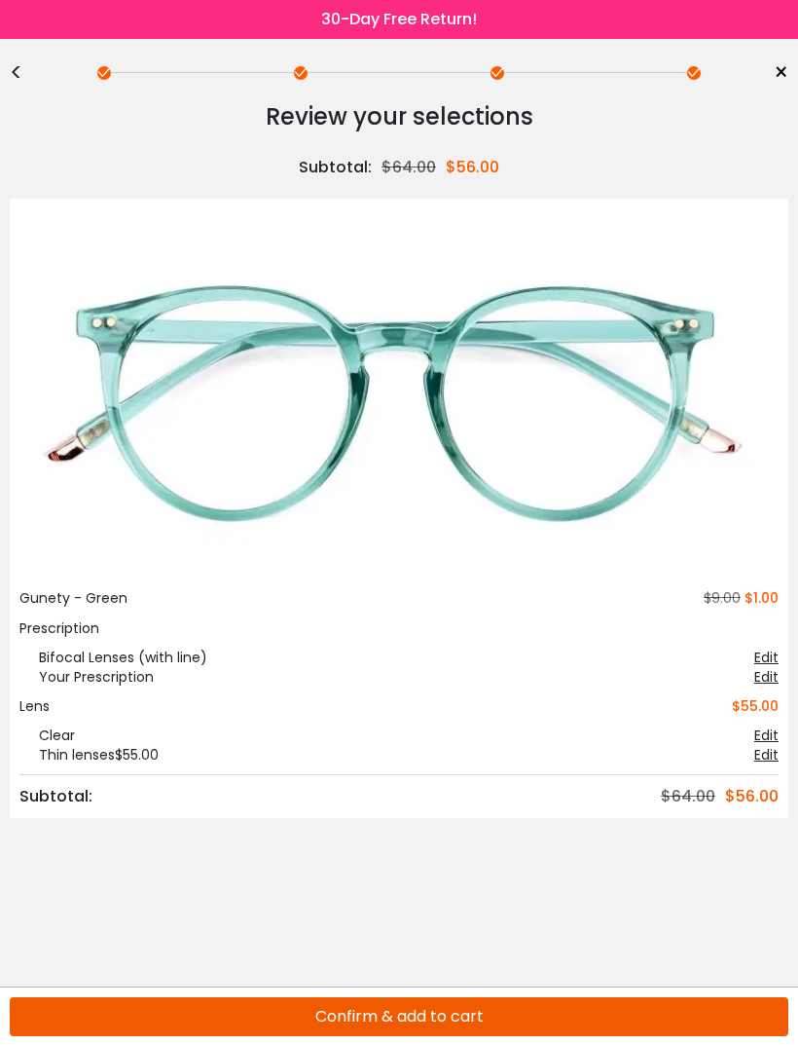
click at [505, 1016] on button "Confirm & add to cart" at bounding box center [399, 1016] width 779 height 39
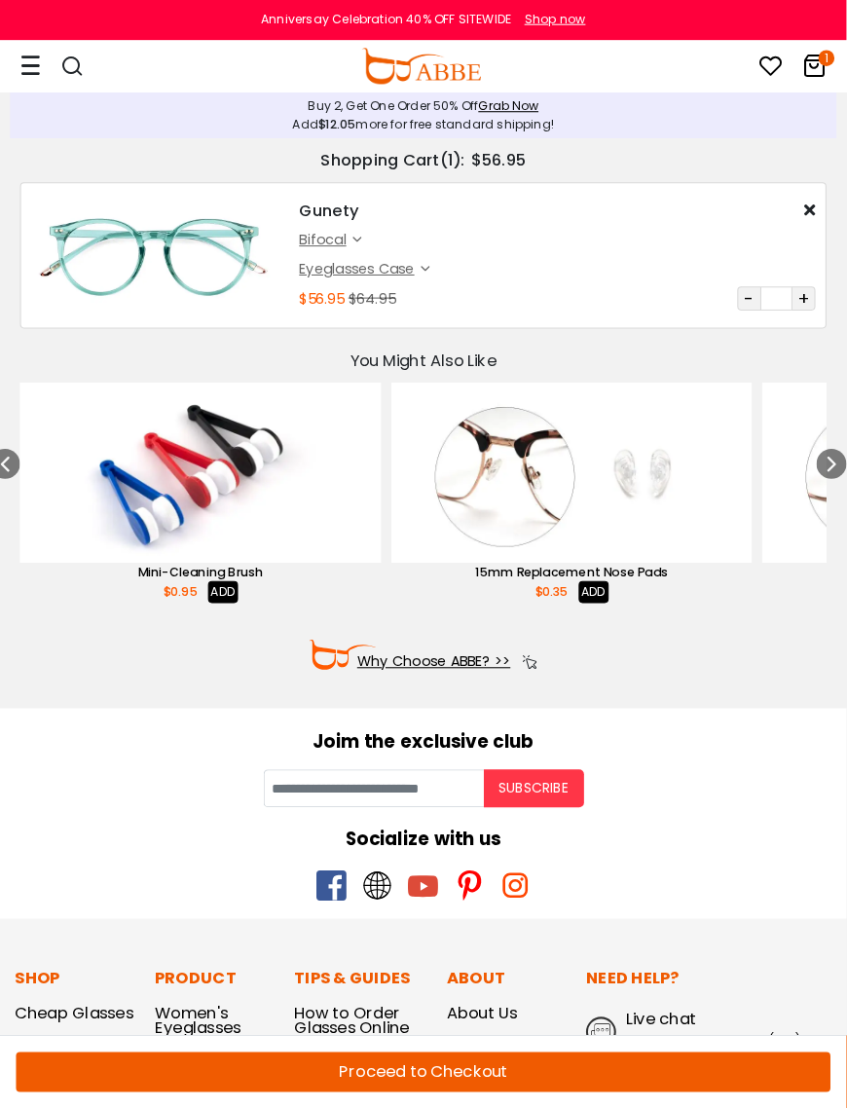
scroll to position [3, 0]
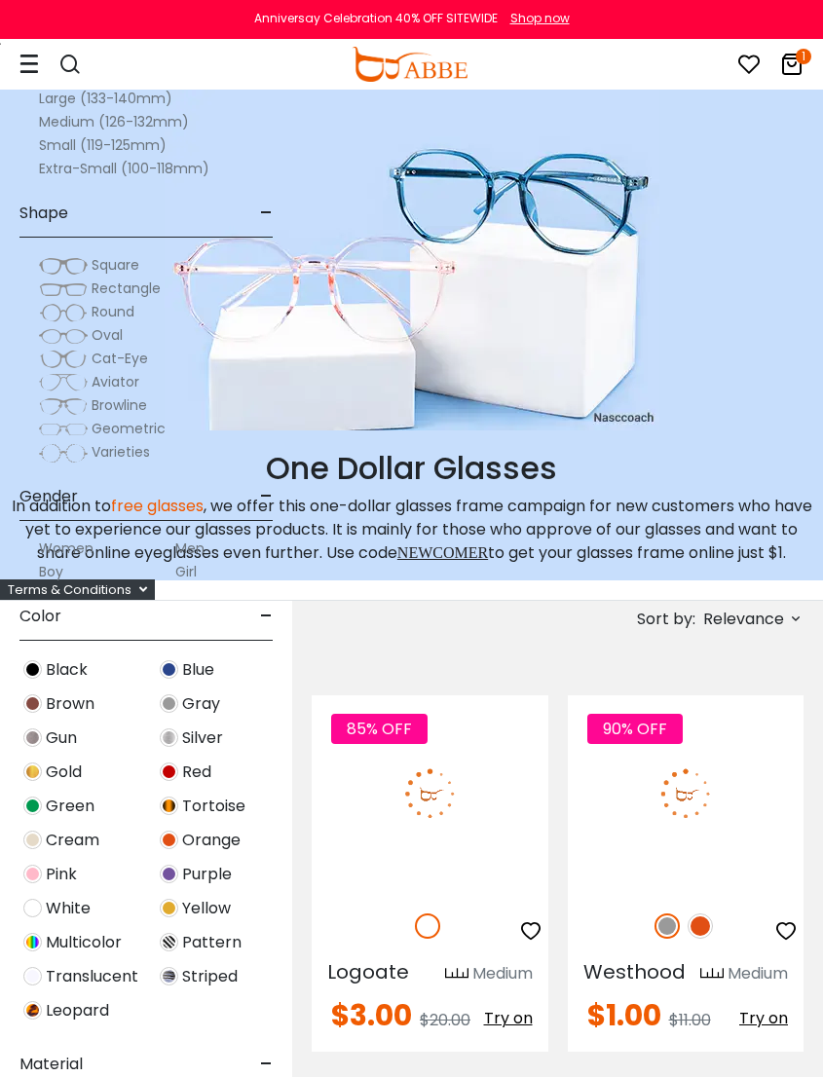
scroll to position [12507, 1]
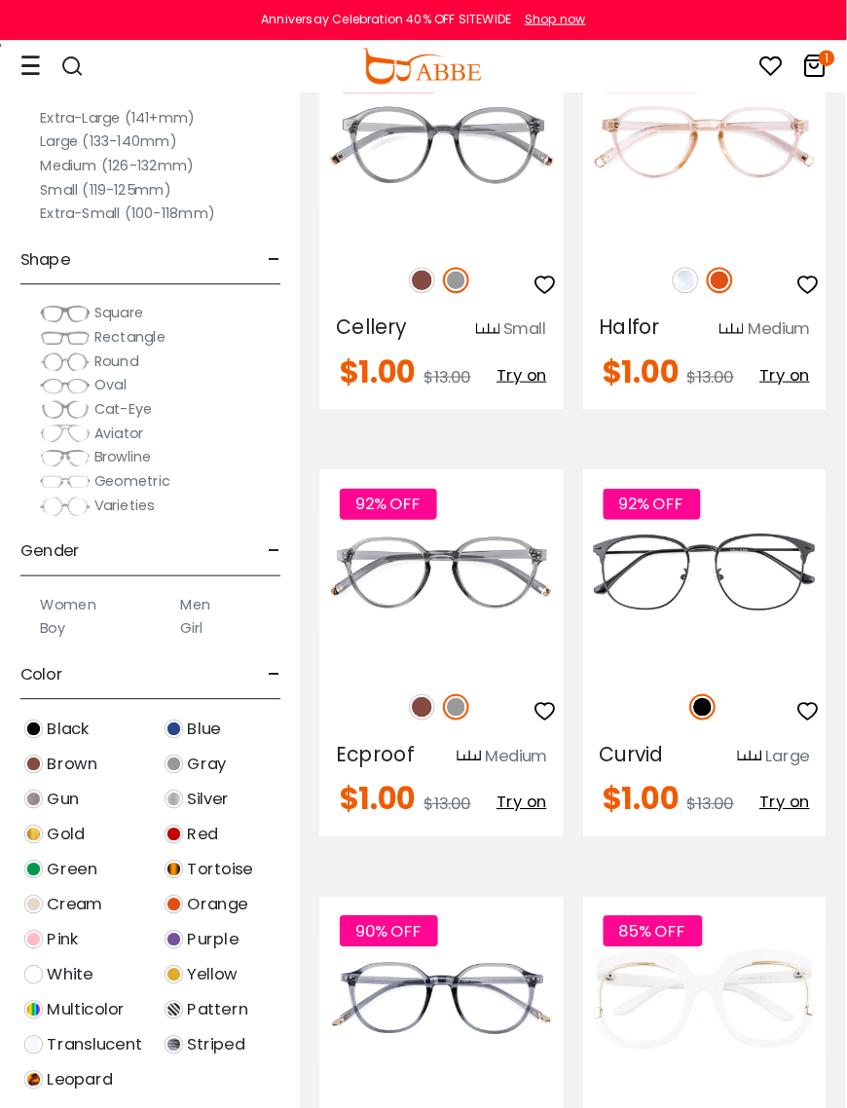
scroll to position [3622, 1]
